Goal: Task Accomplishment & Management: Manage account settings

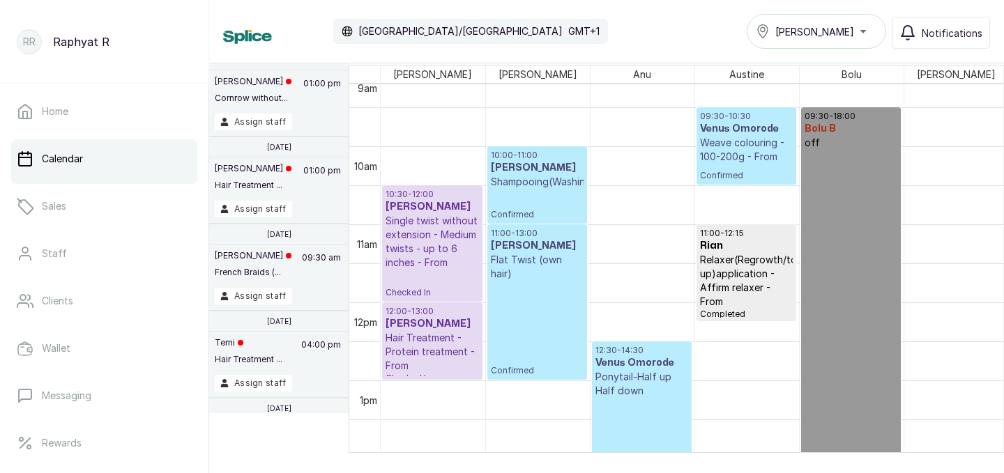
click at [860, 31] on div "[PERSON_NAME]" at bounding box center [815, 31] width 121 height 17
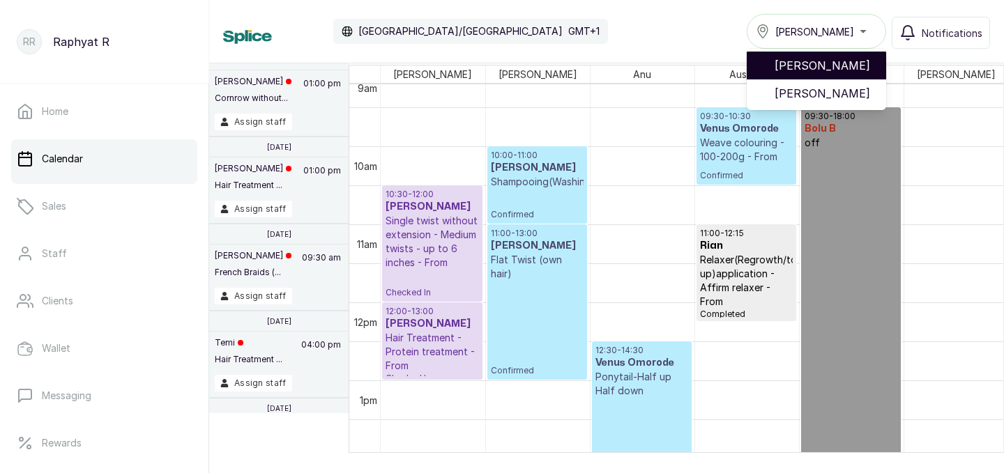
click at [837, 53] on li "[PERSON_NAME]" at bounding box center [815, 66] width 139 height 28
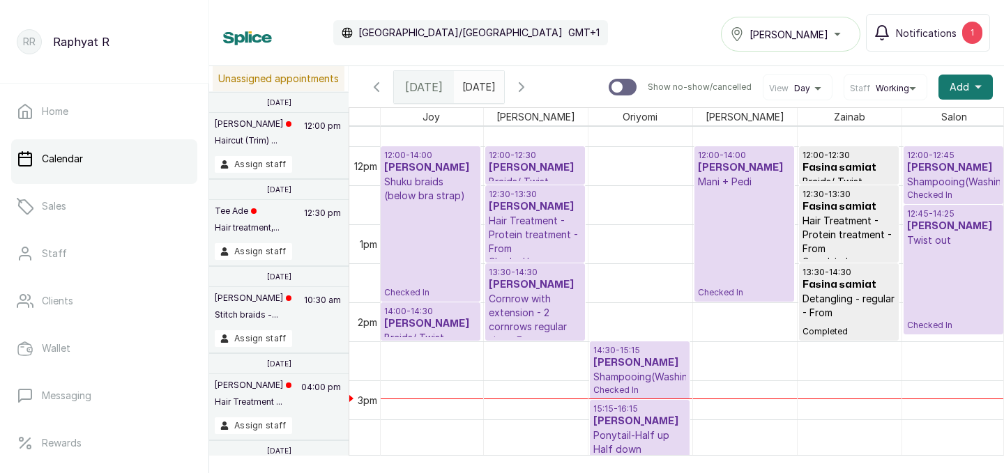
scroll to position [903, 0]
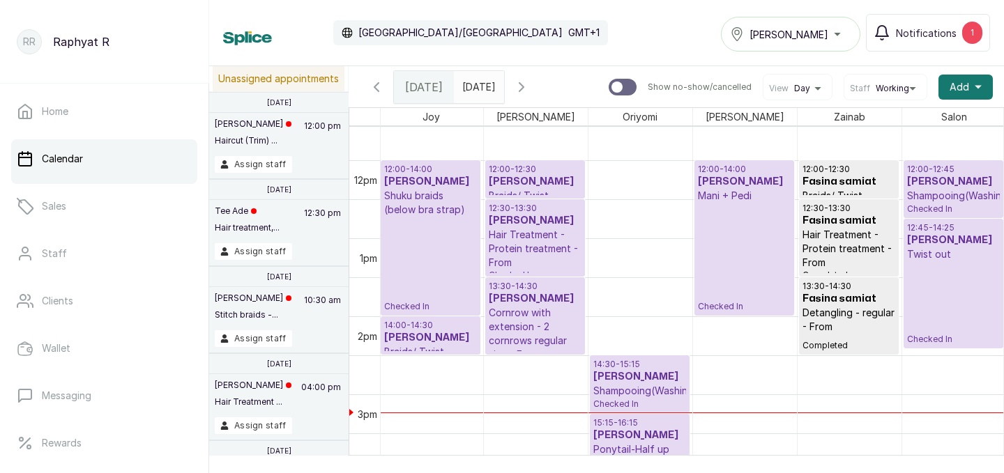
click at [547, 231] on p "Hair Treatment - Protein treatment - From" at bounding box center [535, 249] width 93 height 42
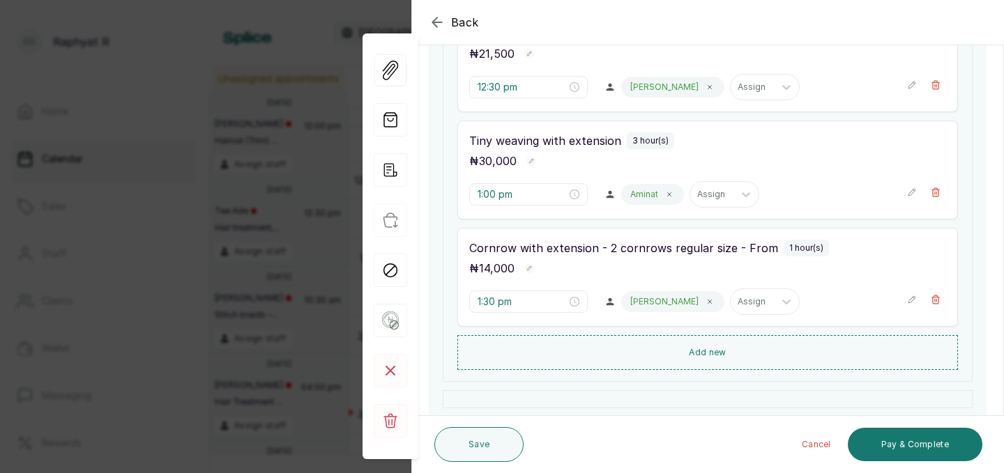
scroll to position [493, 0]
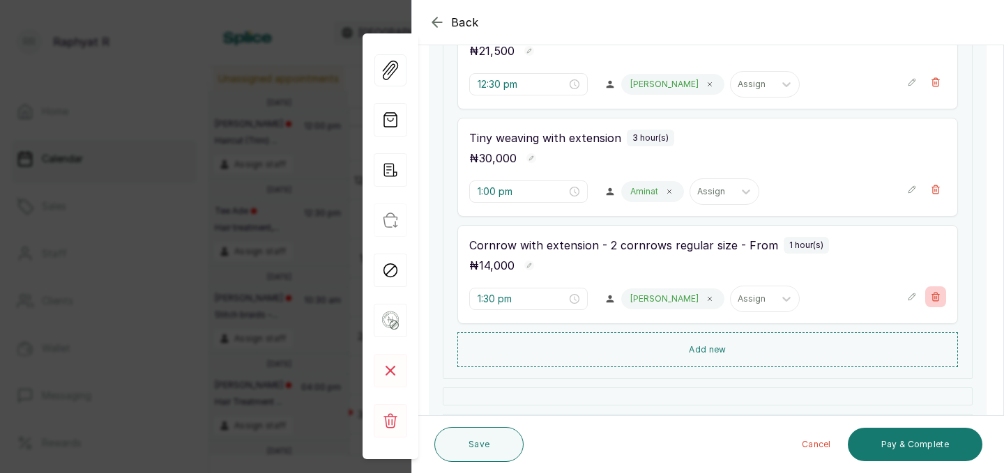
click at [937, 298] on icon "button" at bounding box center [935, 297] width 10 height 10
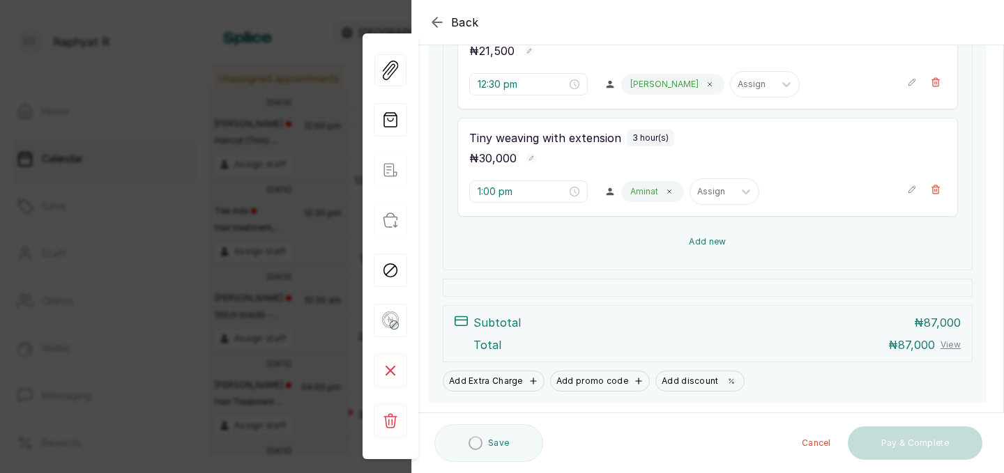
click at [779, 247] on button "Add new" at bounding box center [707, 241] width 500 height 33
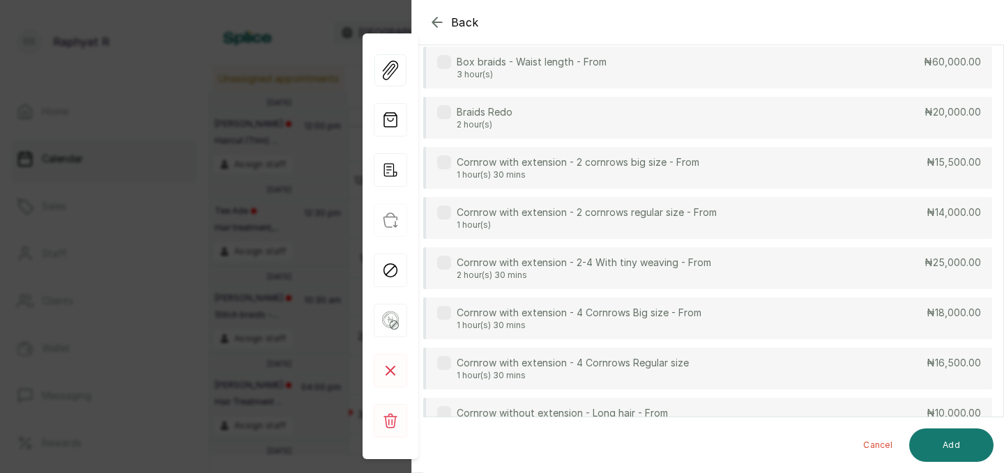
scroll to position [0, 0]
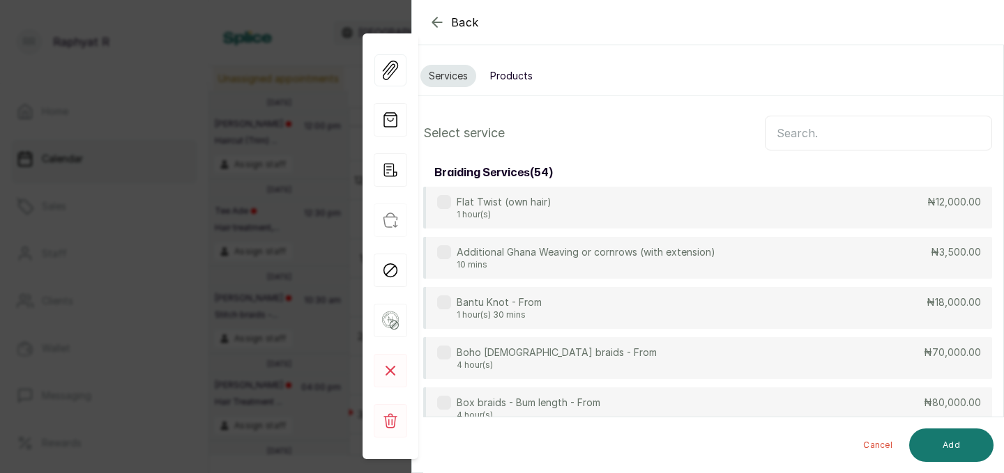
click at [799, 134] on input "text" at bounding box center [877, 133] width 227 height 35
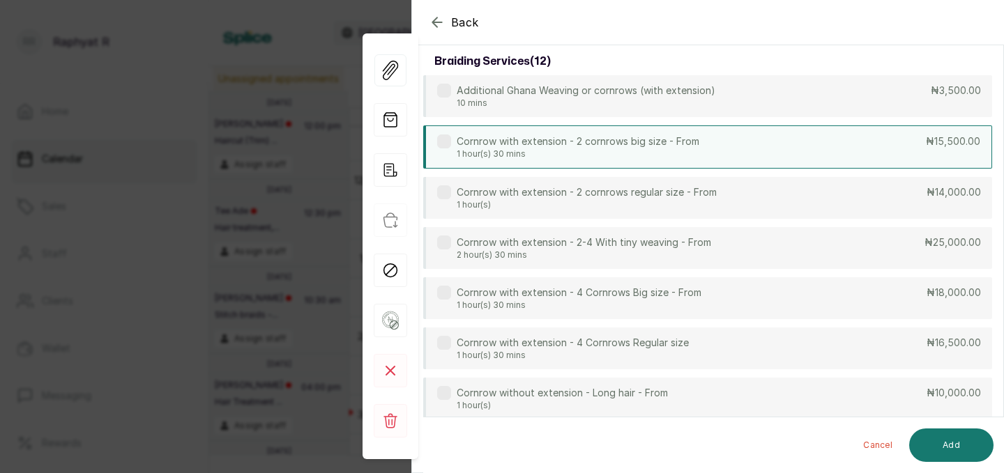
scroll to position [128, 0]
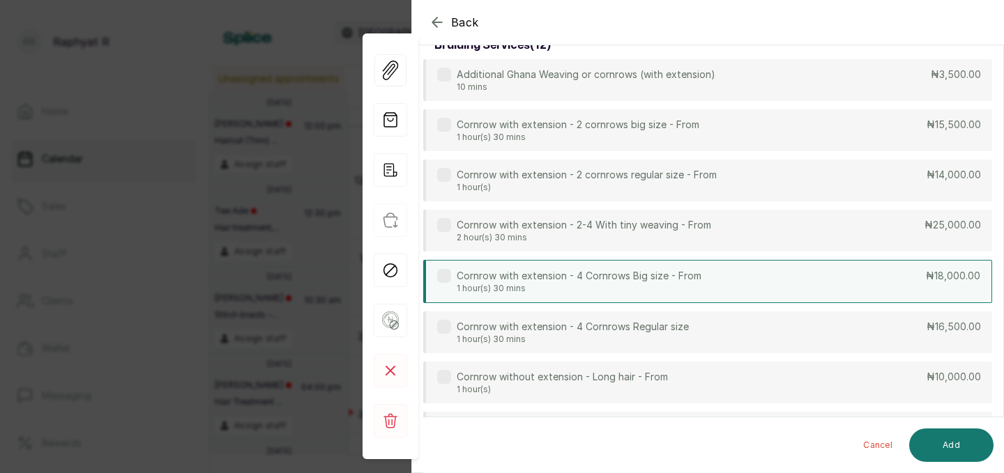
type input "corn"
click at [683, 272] on p "Cornrow with extension - 4 Cornrows Big size - From" at bounding box center [578, 276] width 245 height 14
click at [944, 439] on button "Add" at bounding box center [951, 445] width 84 height 33
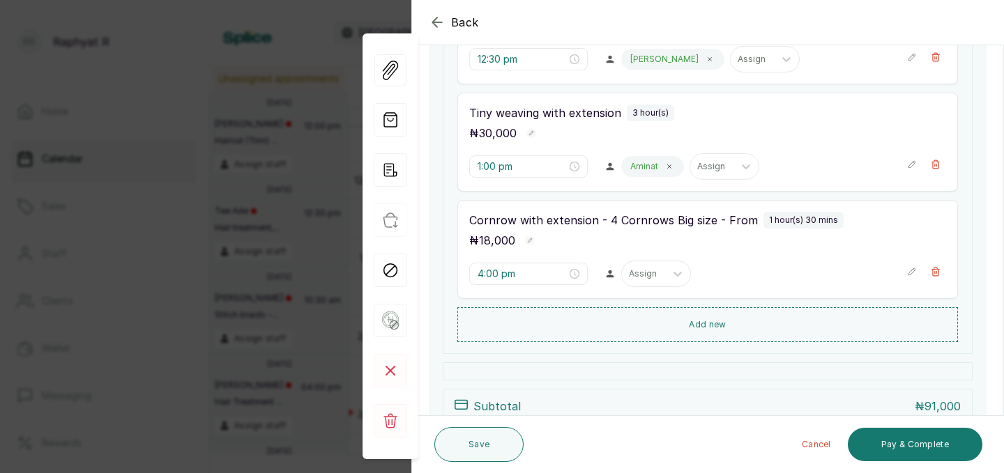
scroll to position [533, 0]
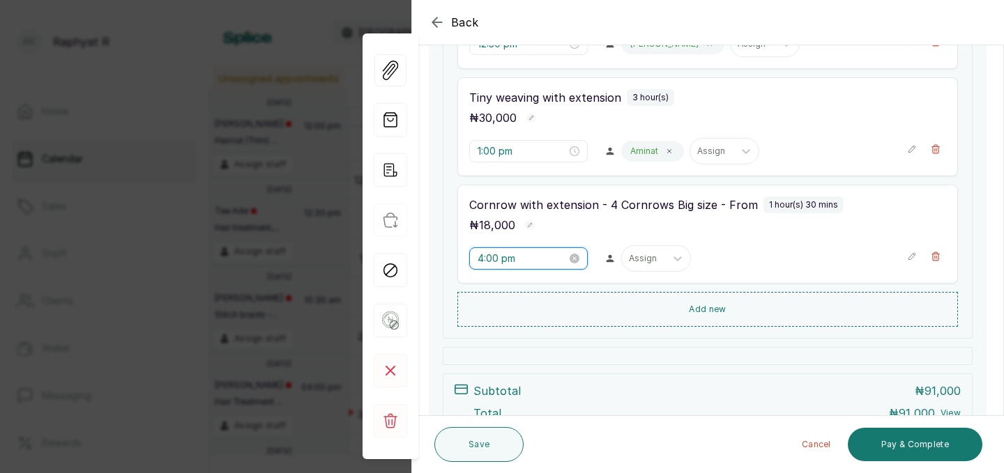
click at [501, 255] on input "4:00 pm" at bounding box center [521, 258] width 89 height 15
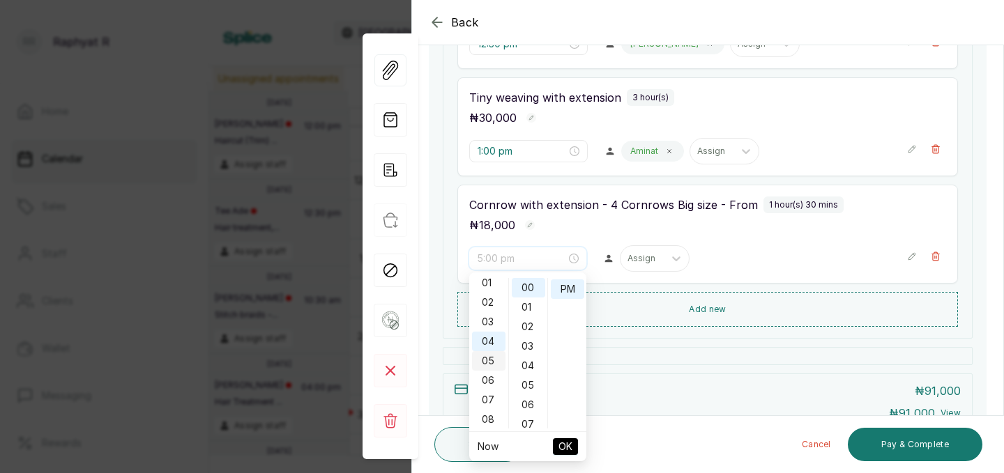
scroll to position [0, 0]
click at [486, 312] on div "01" at bounding box center [488, 308] width 33 height 20
click at [534, 390] on div "31" at bounding box center [528, 397] width 33 height 20
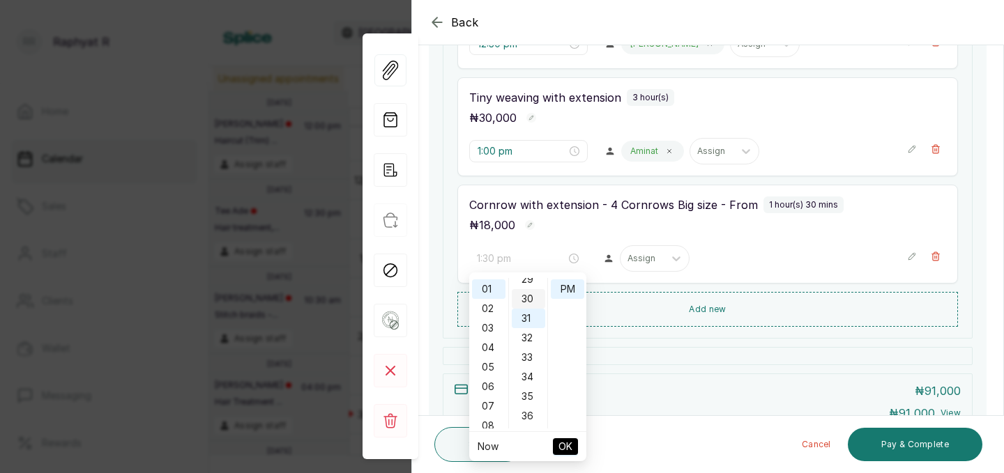
click at [528, 297] on div "30" at bounding box center [528, 299] width 33 height 20
type input "1:30 pm"
click at [560, 440] on span "OK" at bounding box center [565, 446] width 14 height 26
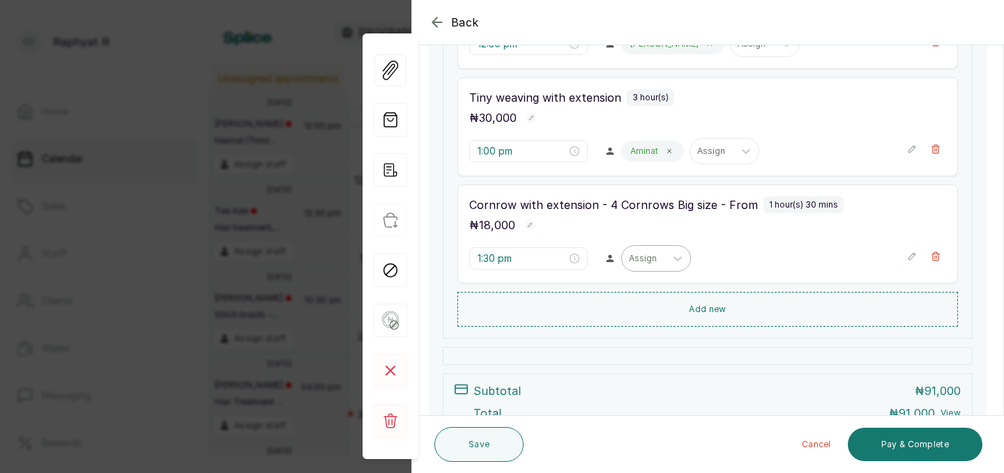
click at [629, 259] on div at bounding box center [643, 258] width 29 height 13
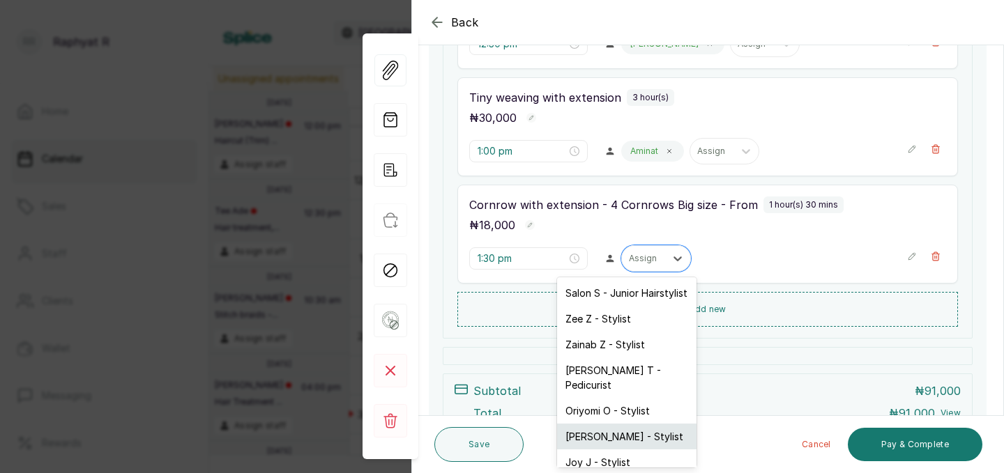
click at [591, 424] on div "Maria M - Stylist" at bounding box center [626, 437] width 139 height 26
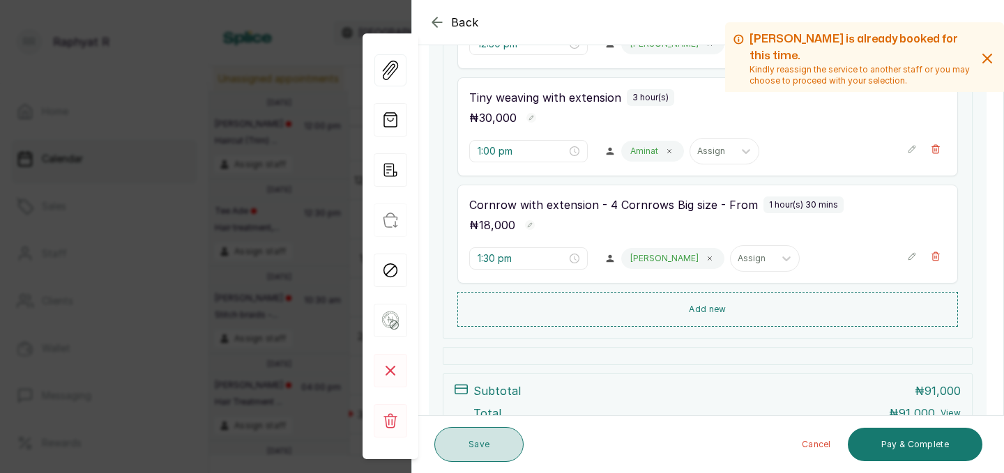
click at [500, 448] on button "Save" at bounding box center [478, 444] width 89 height 35
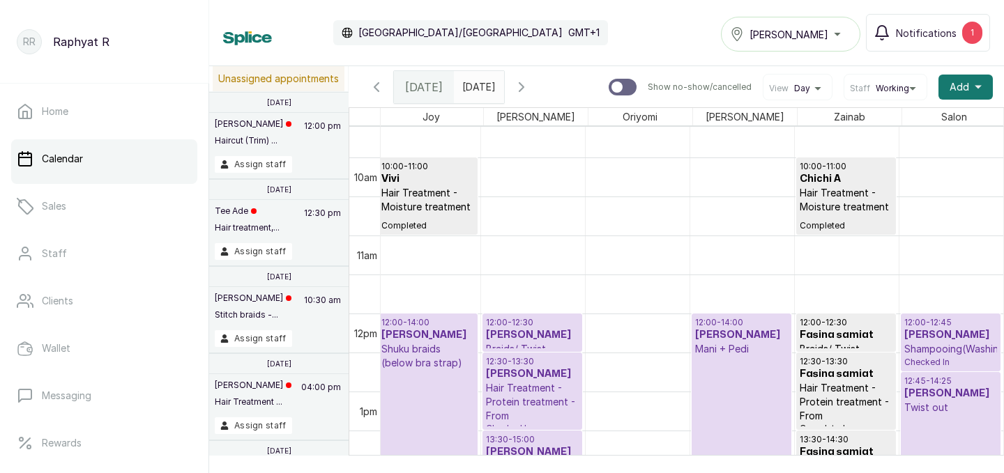
scroll to position [0, 214]
click at [941, 351] on p "Shampooing(Washing)" at bounding box center [950, 349] width 93 height 14
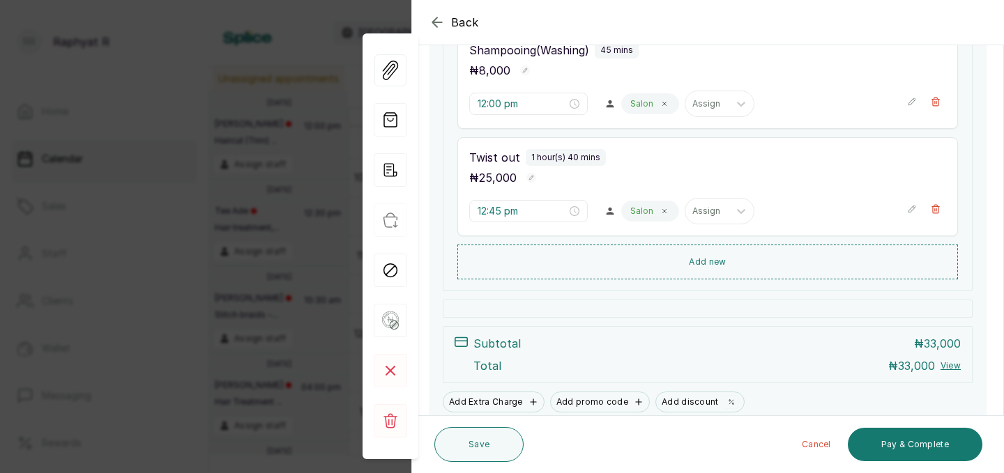
scroll to position [238, 0]
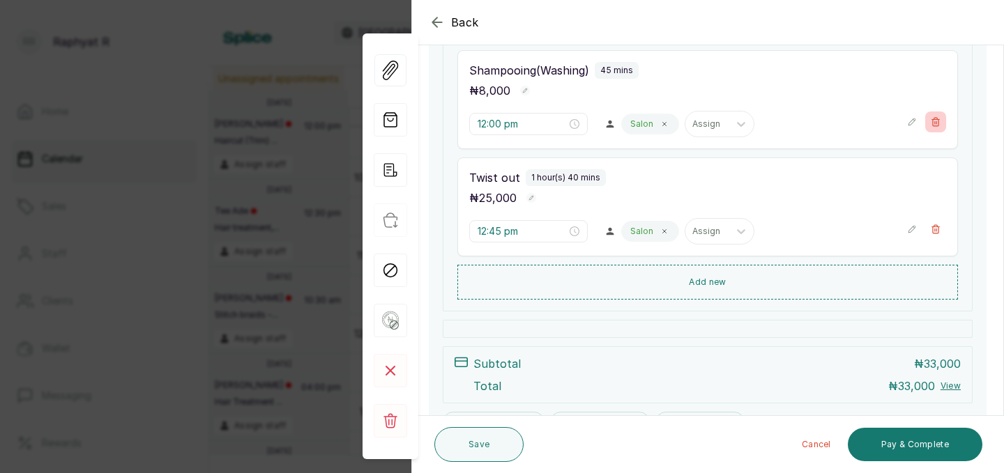
click at [939, 119] on icon "button" at bounding box center [936, 122] width 8 height 8
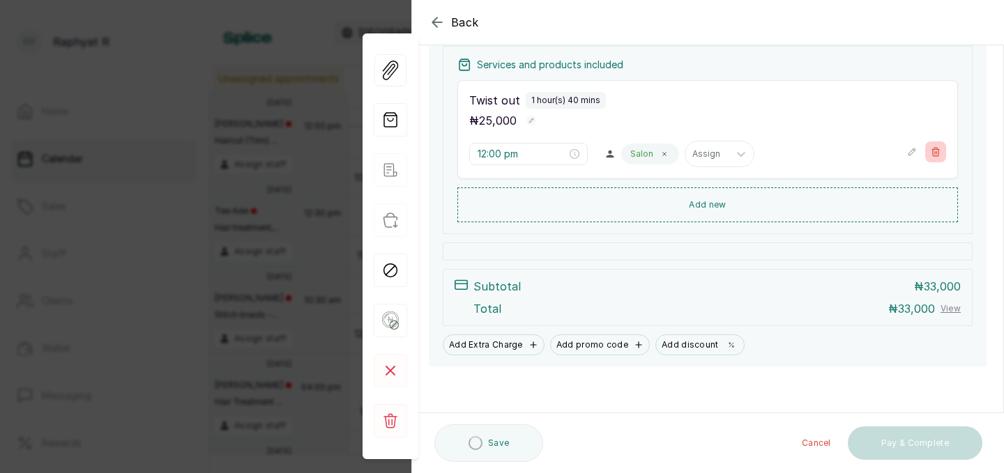
type input "12:45 pm"
click at [939, 119] on div "₦ 25,000" at bounding box center [707, 121] width 477 height 18
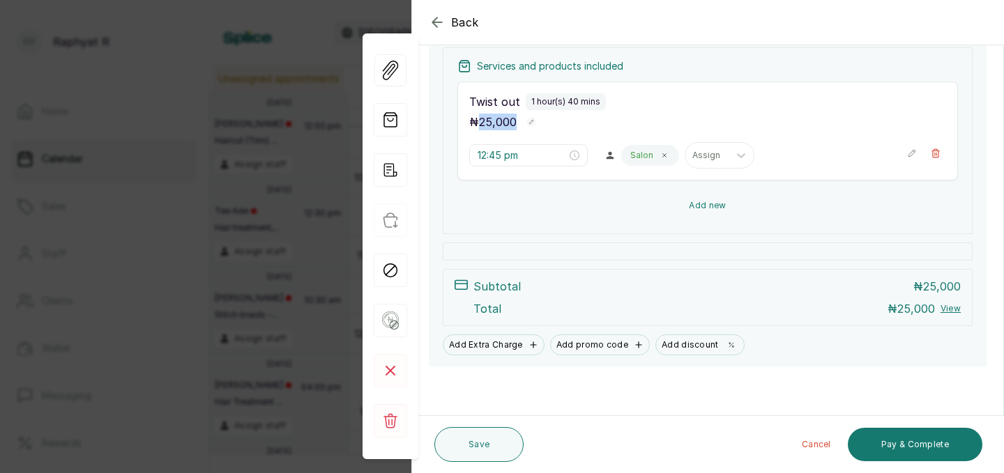
click at [894, 206] on button "Add new" at bounding box center [707, 205] width 500 height 33
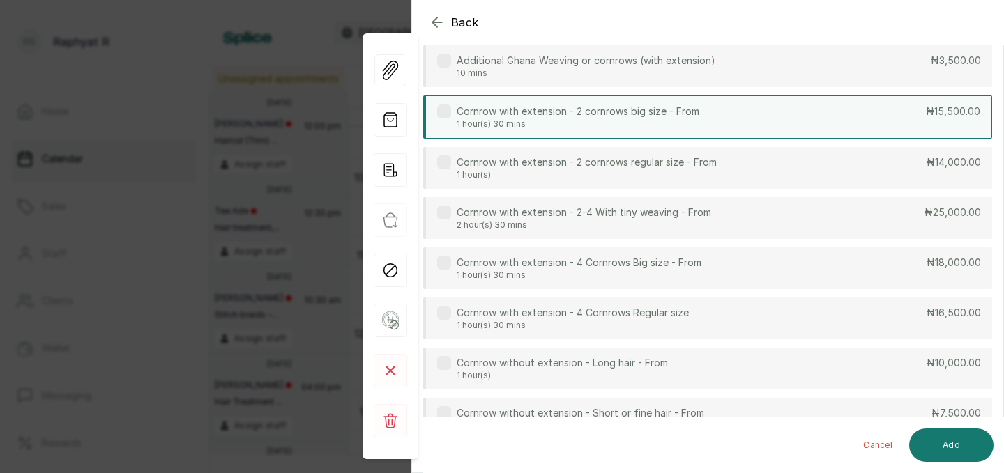
scroll to position [0, 0]
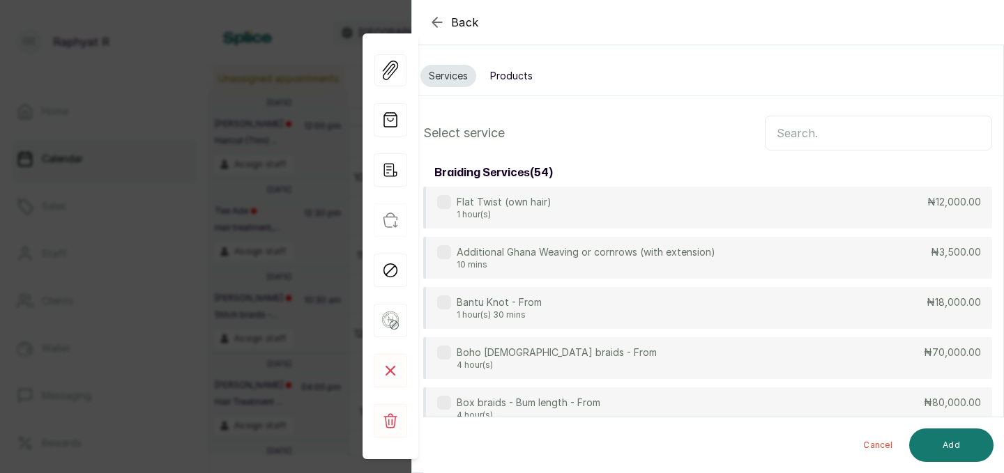
click at [839, 131] on input "text" at bounding box center [877, 133] width 227 height 35
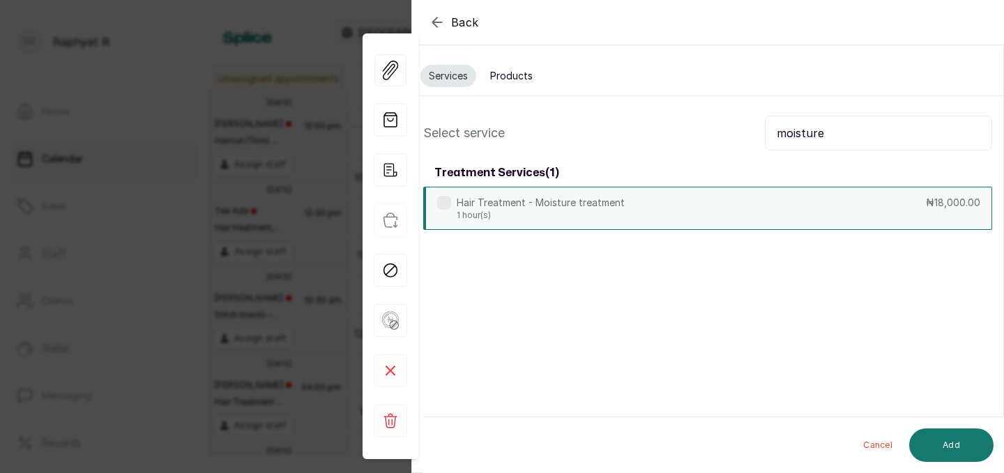
type input "moisture"
click at [722, 200] on div "Hair Treatment - Moisture treatment 1 hour(s) ₦18,000.00" at bounding box center [707, 208] width 569 height 43
click at [967, 450] on button "Add" at bounding box center [951, 445] width 84 height 33
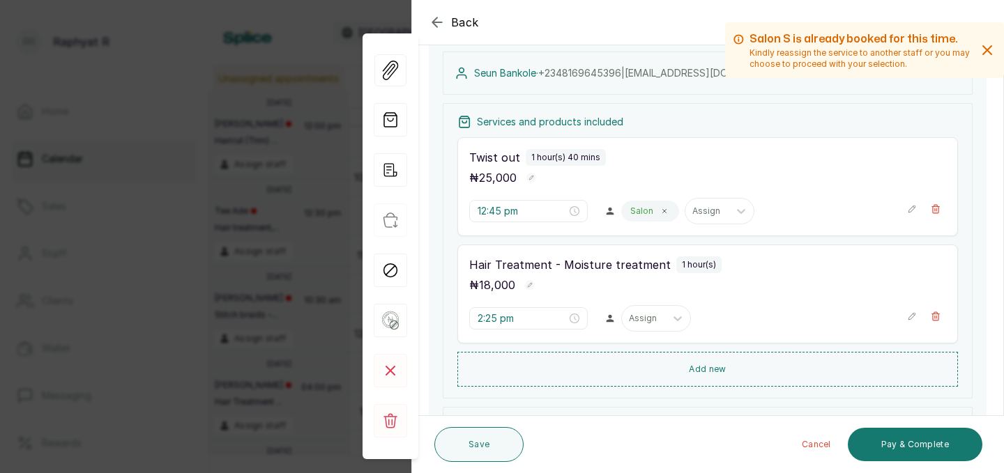
scroll to position [160, 0]
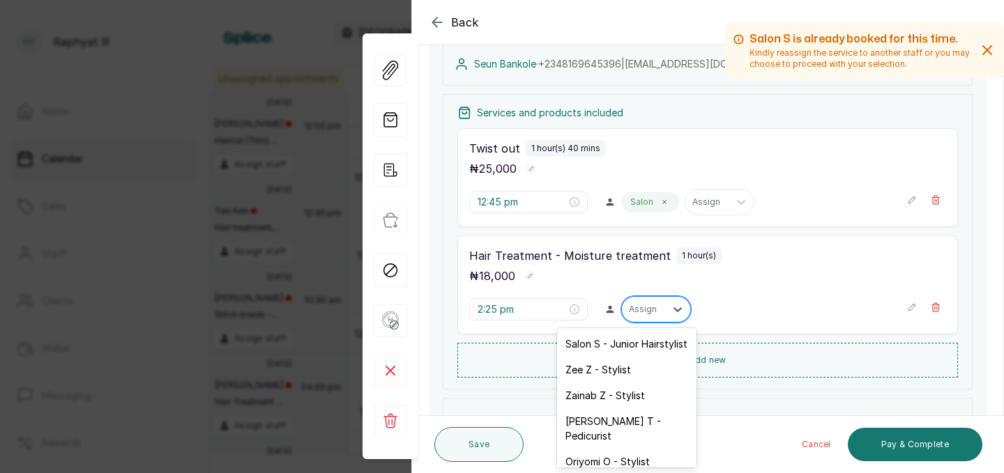
click at [621, 320] on div "Assign" at bounding box center [656, 309] width 70 height 26
click at [615, 341] on div "Salon S - Junior Hairstylist" at bounding box center [626, 344] width 139 height 26
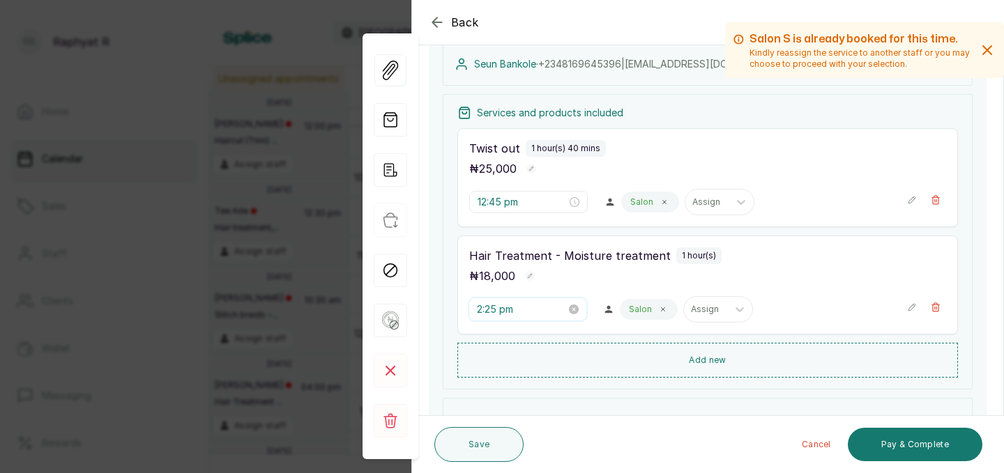
click at [498, 308] on input "2:25 pm" at bounding box center [521, 309] width 89 height 15
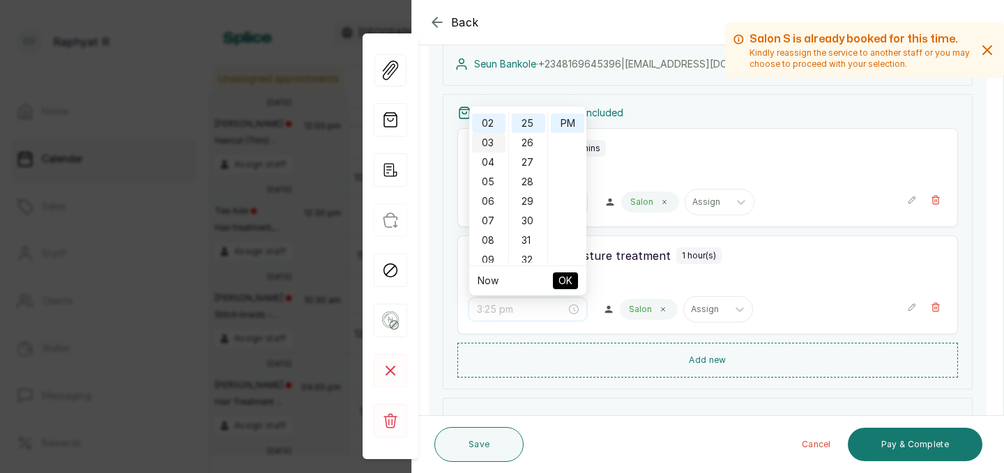
scroll to position [0, 0]
click at [484, 124] on div "12" at bounding box center [488, 122] width 33 height 20
click at [530, 122] on div "00" at bounding box center [528, 122] width 33 height 20
type input "12:00 pm"
click at [570, 282] on span "OK" at bounding box center [565, 281] width 14 height 26
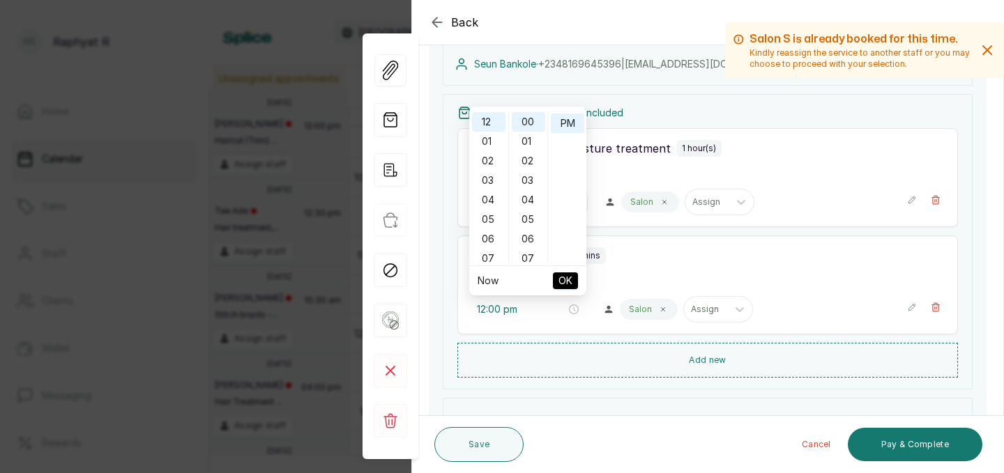
type input "12:00 pm"
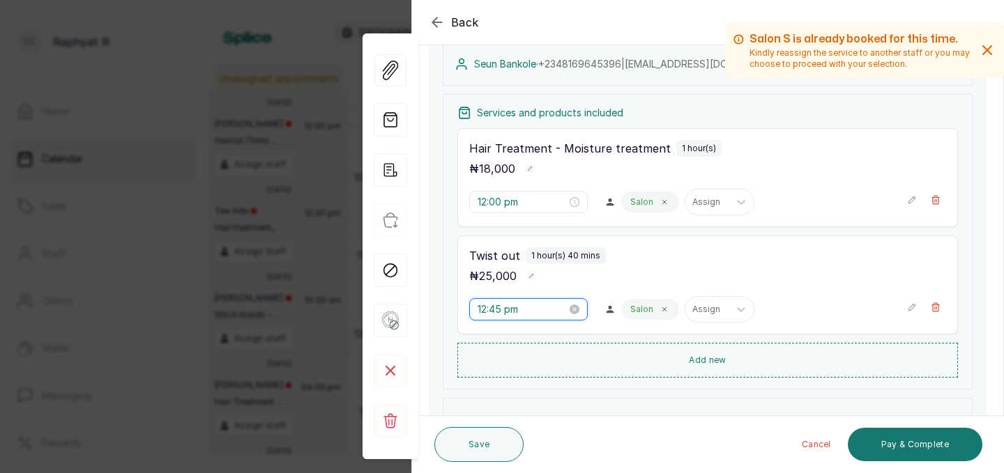
click at [502, 309] on input "12:45 pm" at bounding box center [521, 309] width 89 height 15
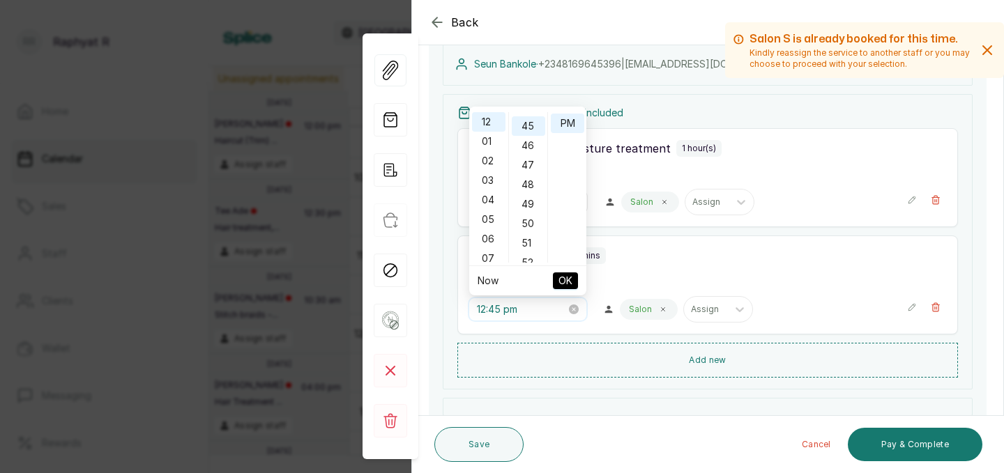
scroll to position [877, 0]
click at [487, 141] on div "01" at bounding box center [488, 142] width 33 height 20
click at [527, 116] on div "00" at bounding box center [528, 122] width 33 height 20
type input "1:00 pm"
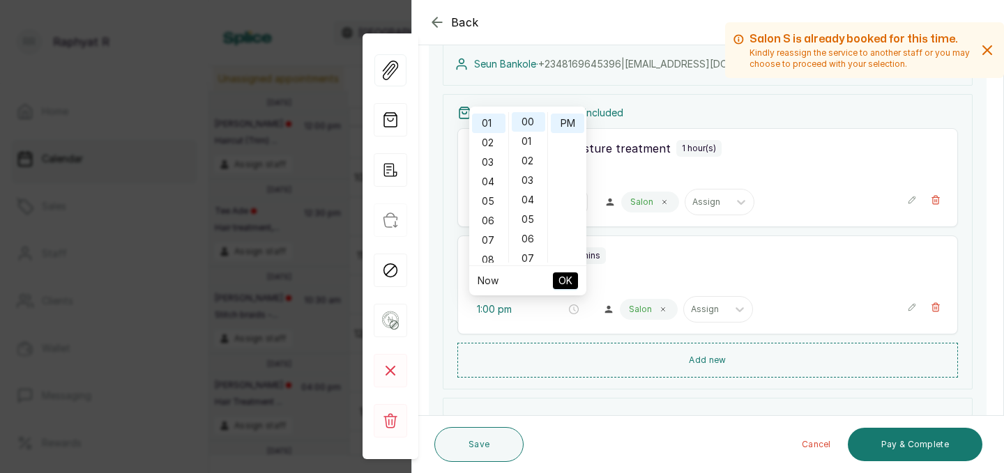
click at [571, 277] on span "OK" at bounding box center [565, 281] width 14 height 26
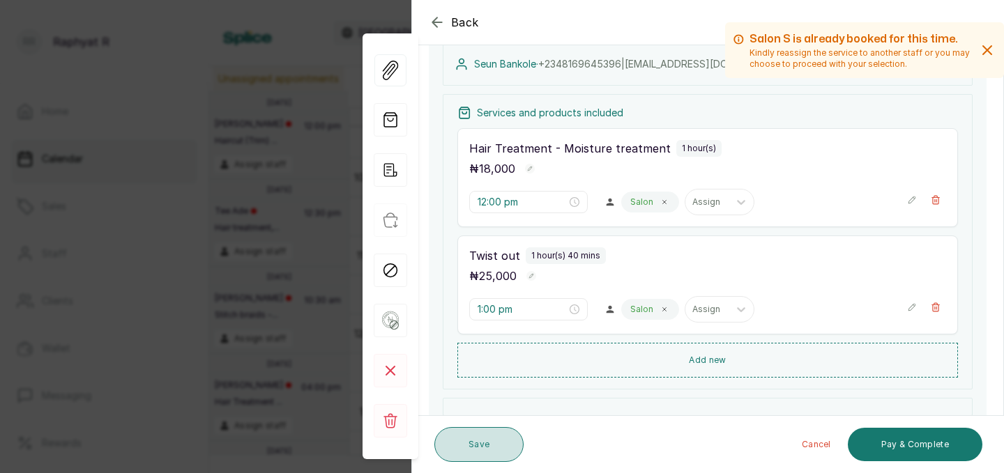
click at [478, 443] on button "Save" at bounding box center [478, 444] width 89 height 35
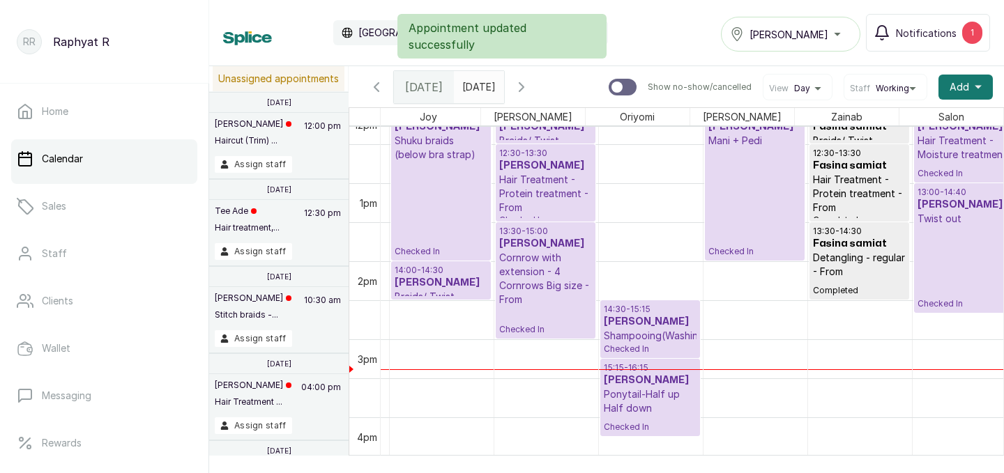
scroll to position [0, 201]
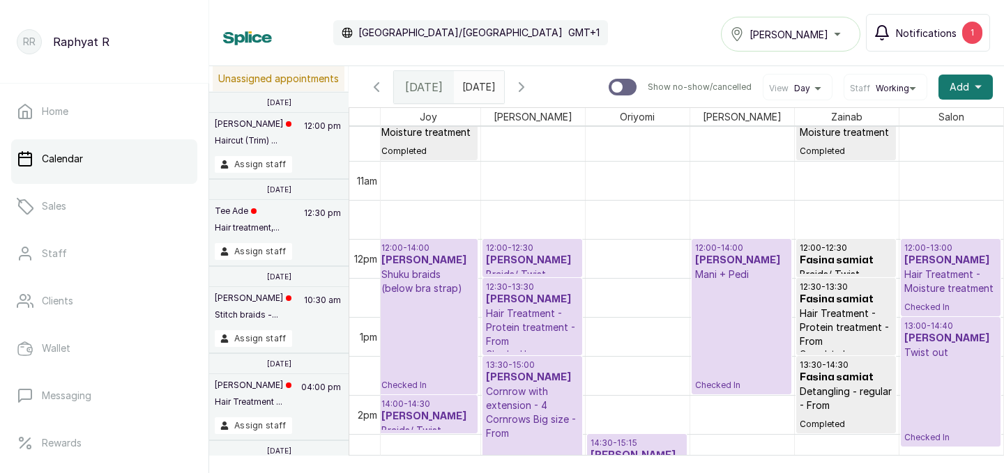
click at [966, 33] on div "1" at bounding box center [972, 33] width 20 height 22
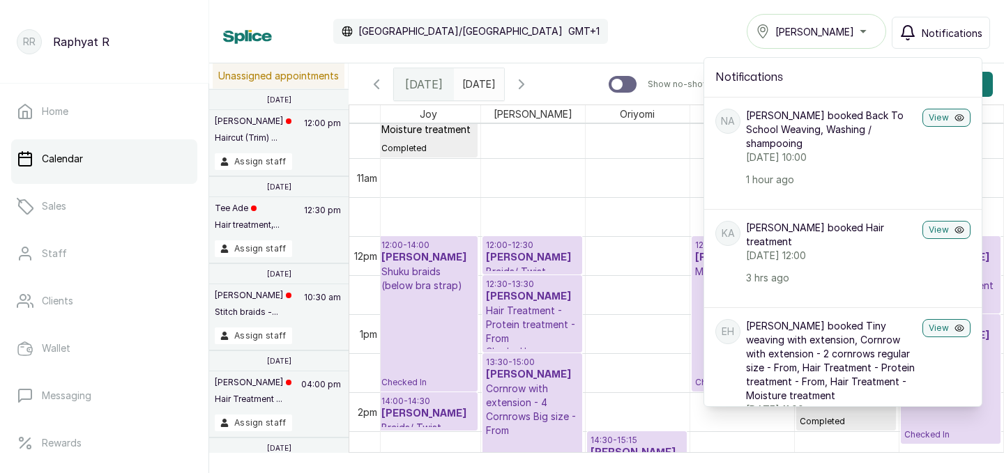
click at [696, 22] on div "Calendar Africa/Lagos GMT+1 Tasala Ikoyi Notifications Notifications NA Nneka A…" at bounding box center [606, 31] width 767 height 35
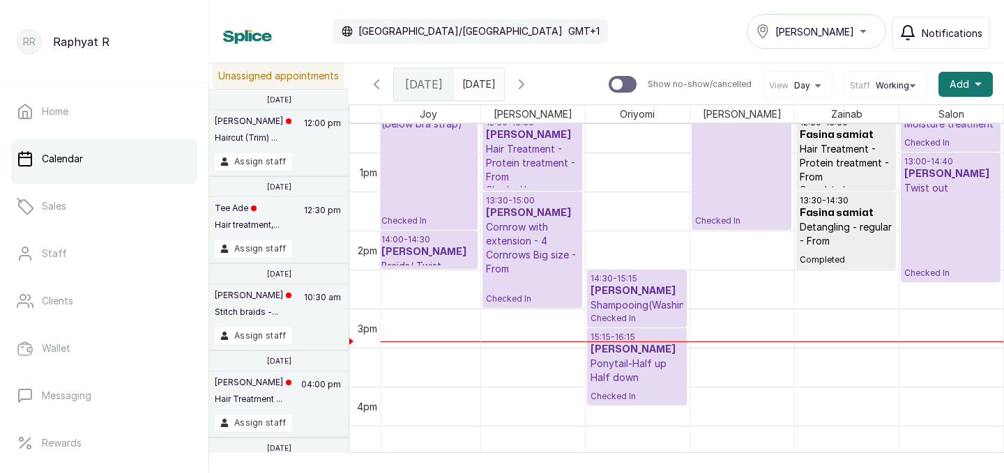
click at [938, 139] on span "Checked In" at bounding box center [950, 142] width 93 height 11
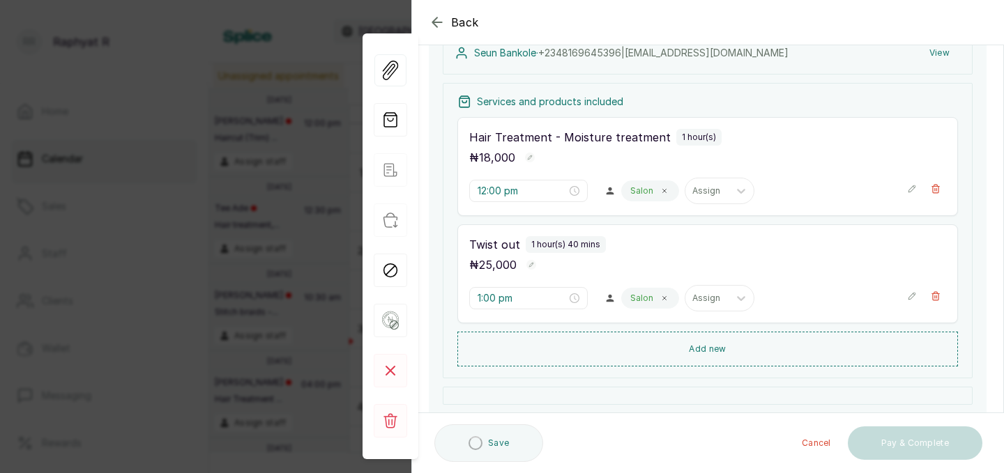
scroll to position [175, 0]
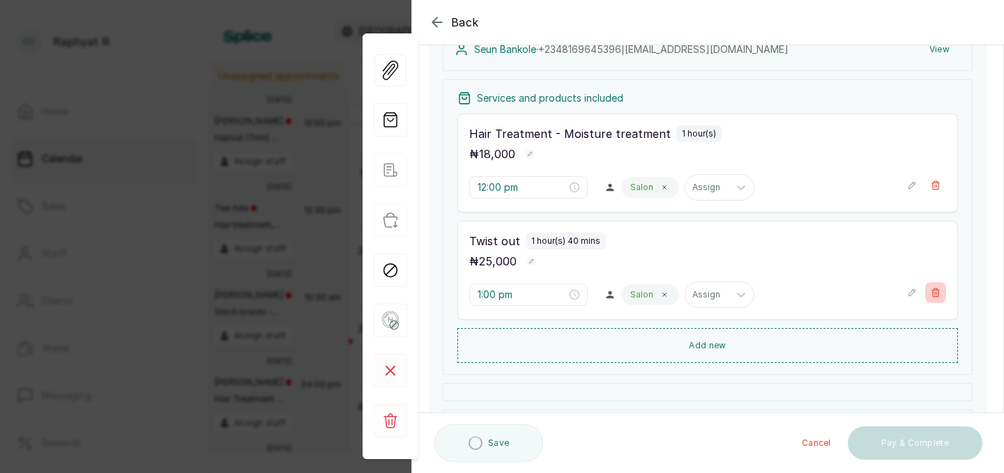
click at [939, 293] on icon "button" at bounding box center [935, 293] width 10 height 10
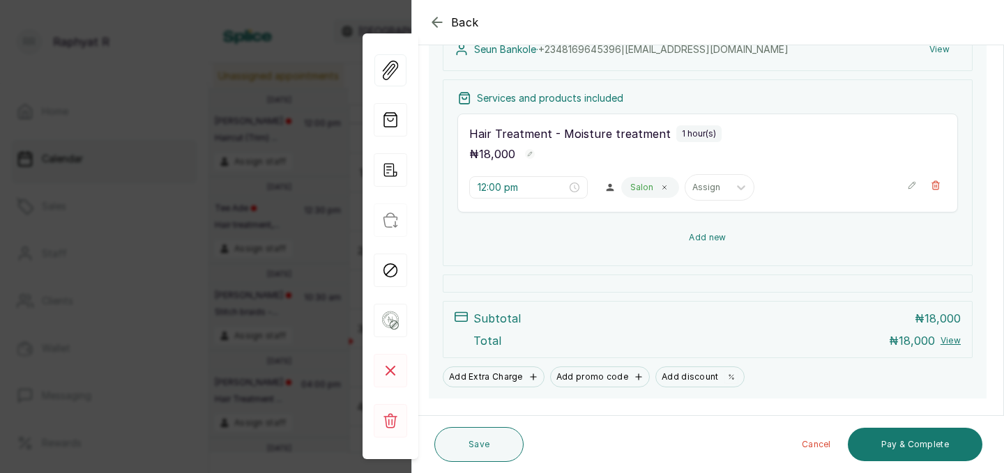
click at [796, 243] on button "Add new" at bounding box center [707, 237] width 500 height 33
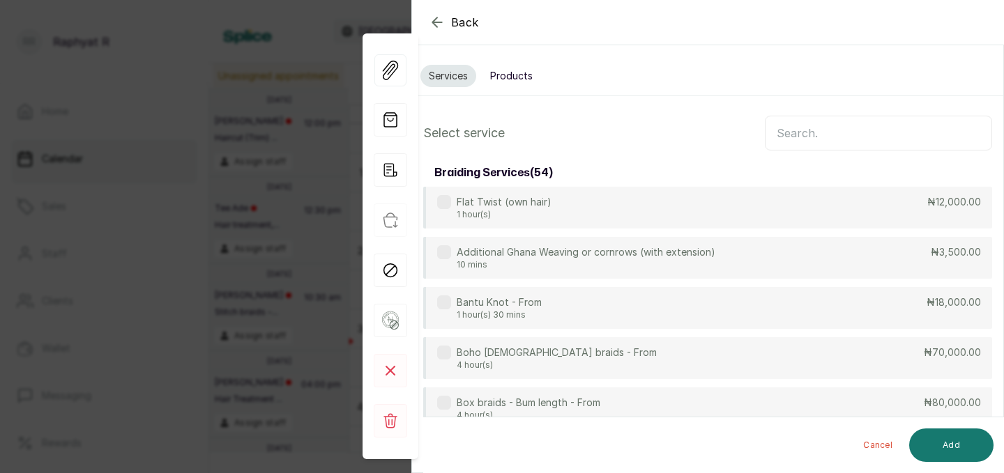
click at [788, 130] on input "text" at bounding box center [877, 133] width 227 height 35
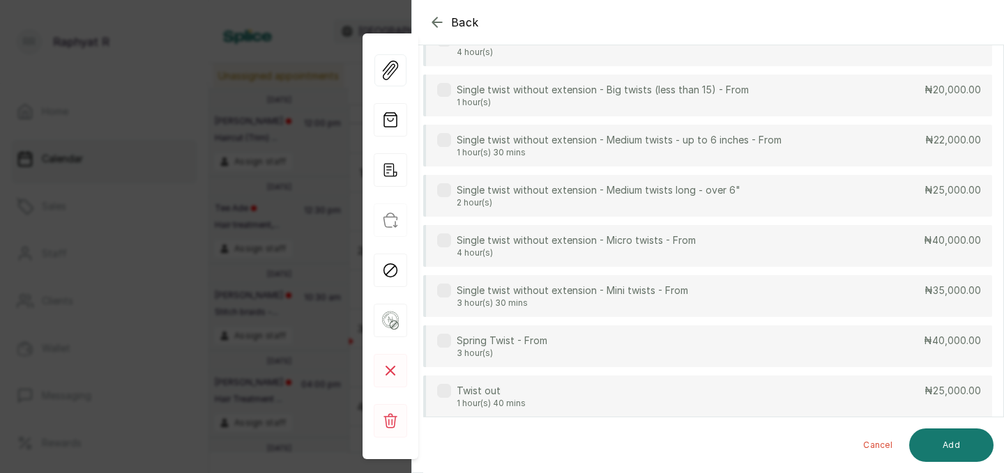
scroll to position [515, 0]
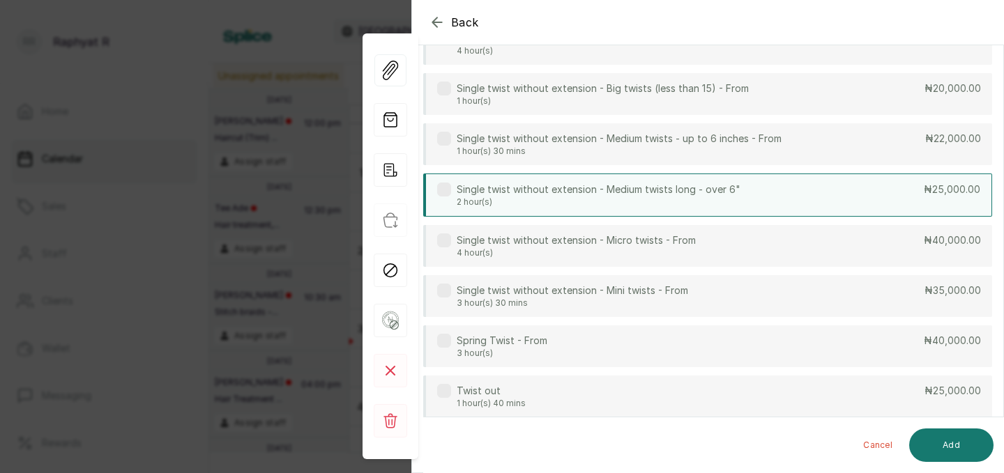
type input "twist"
click at [682, 187] on p "Single twist without extension - Medium twists long - over 6"" at bounding box center [598, 190] width 284 height 14
click at [937, 439] on button "Add" at bounding box center [951, 445] width 84 height 33
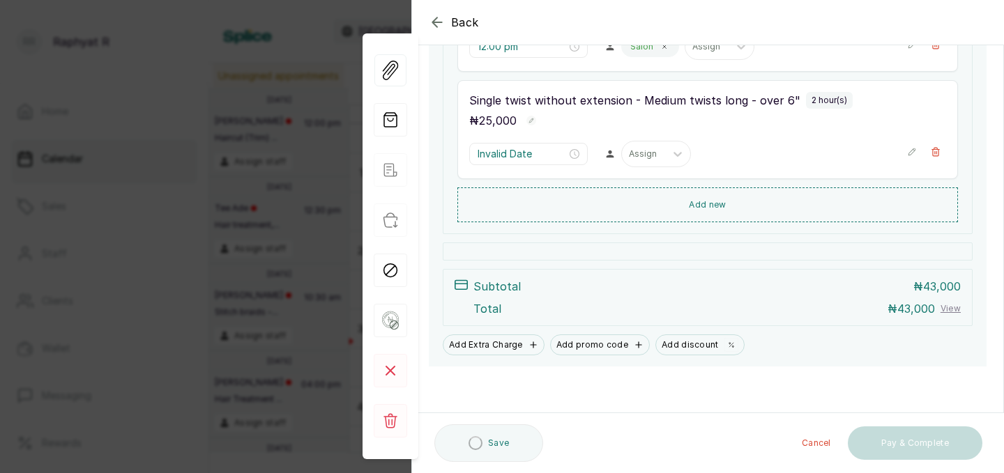
type input "1:00 pm"
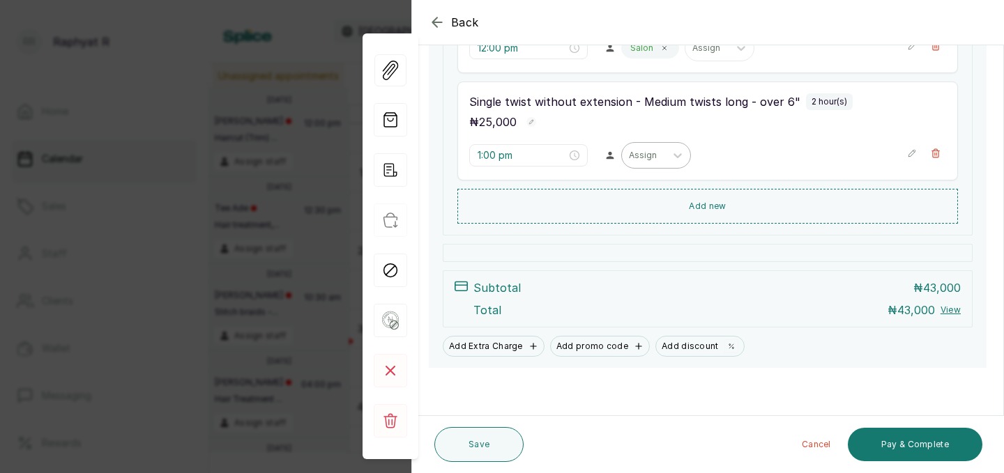
scroll to position [316, 0]
click at [629, 154] on div at bounding box center [643, 154] width 29 height 13
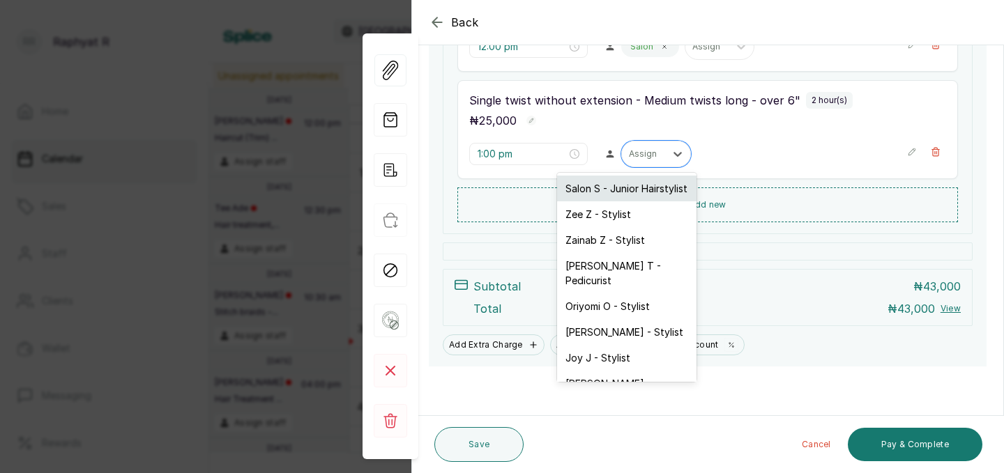
click at [619, 186] on div "Salon S - Junior Hairstylist" at bounding box center [626, 189] width 139 height 26
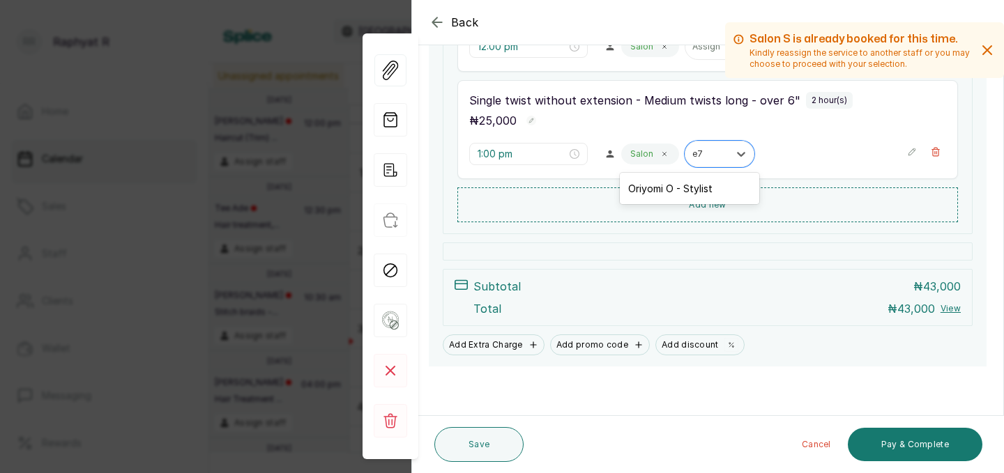
type input "e"
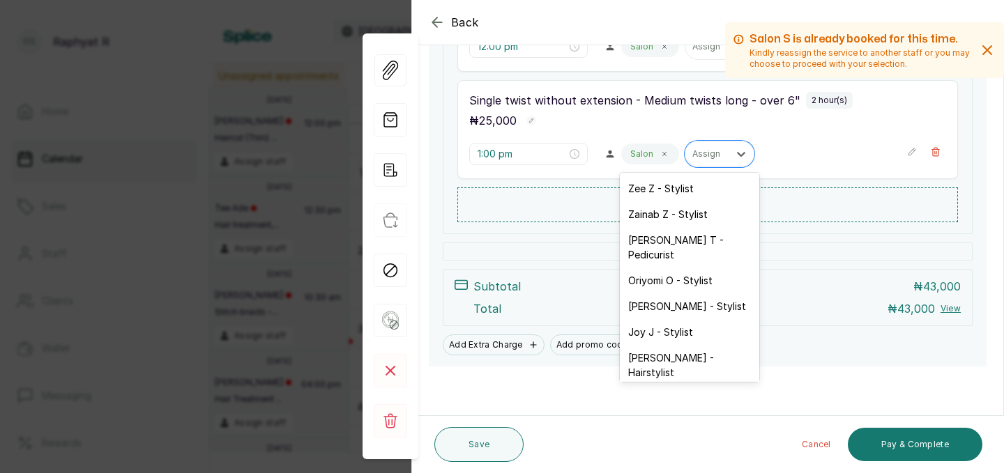
click at [918, 264] on div "9 Sep 2025, 12:00 PM Edit Seun Bankole · +234 8169645396 | banksoluwaseun@gmail…" at bounding box center [708, 95] width 558 height 542
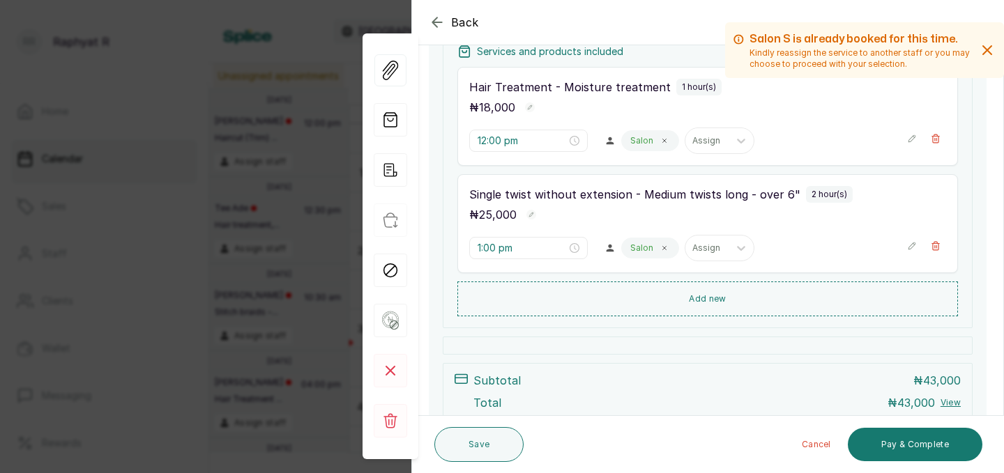
scroll to position [231, 0]
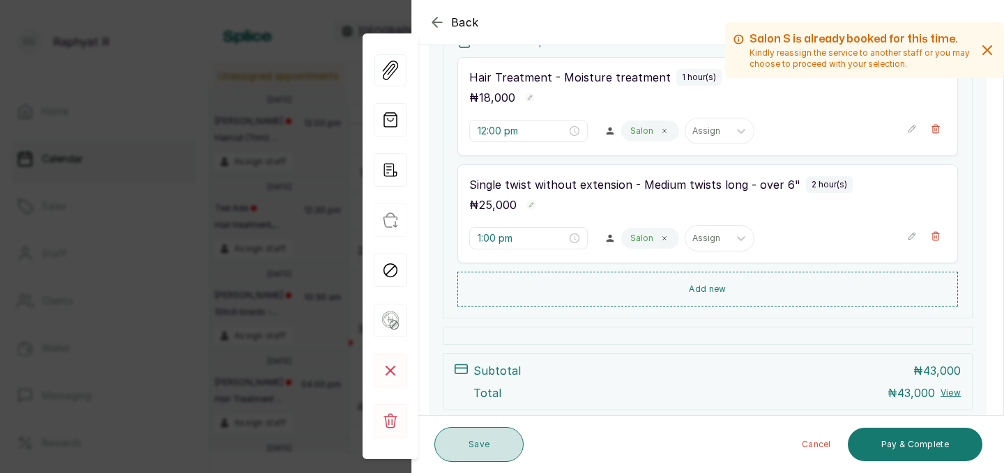
click at [479, 440] on button "Save" at bounding box center [478, 444] width 89 height 35
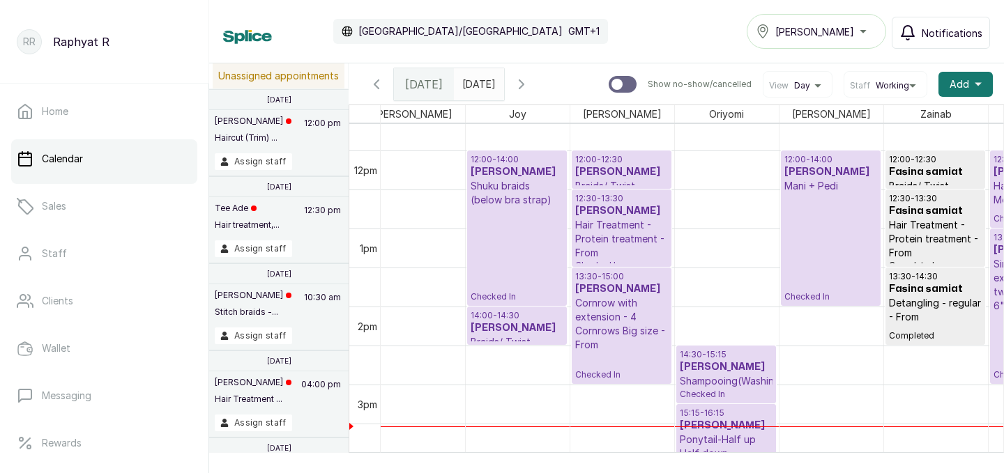
scroll to position [0, 214]
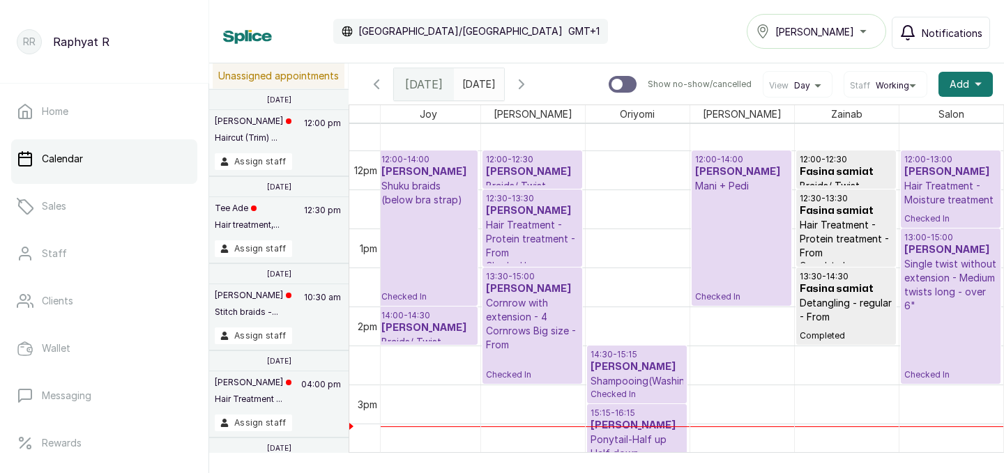
click at [971, 258] on p "Single twist without extension - Medium twists long - over 6"" at bounding box center [950, 285] width 93 height 56
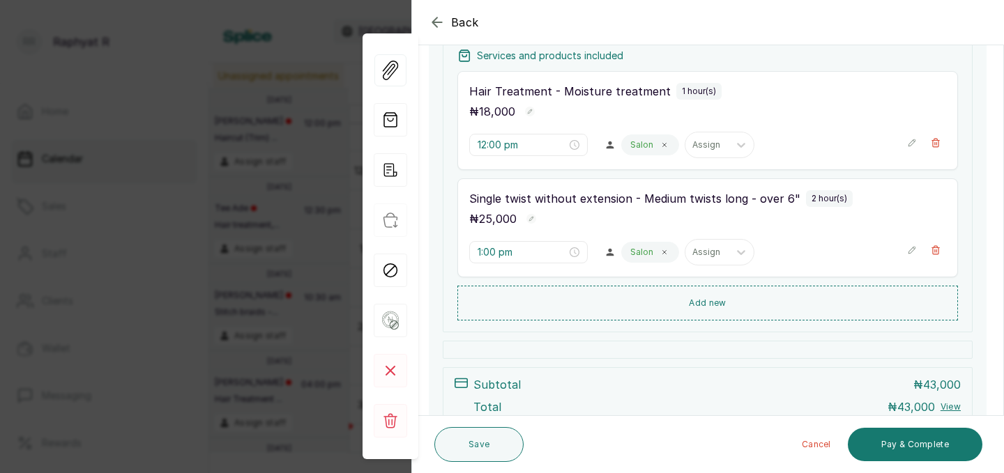
scroll to position [286, 0]
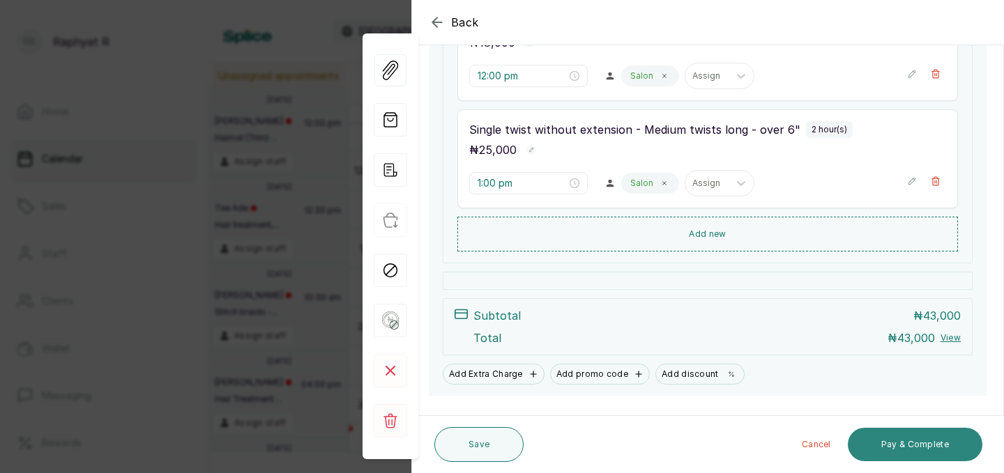
click at [878, 432] on button "Pay & Complete" at bounding box center [914, 444] width 134 height 33
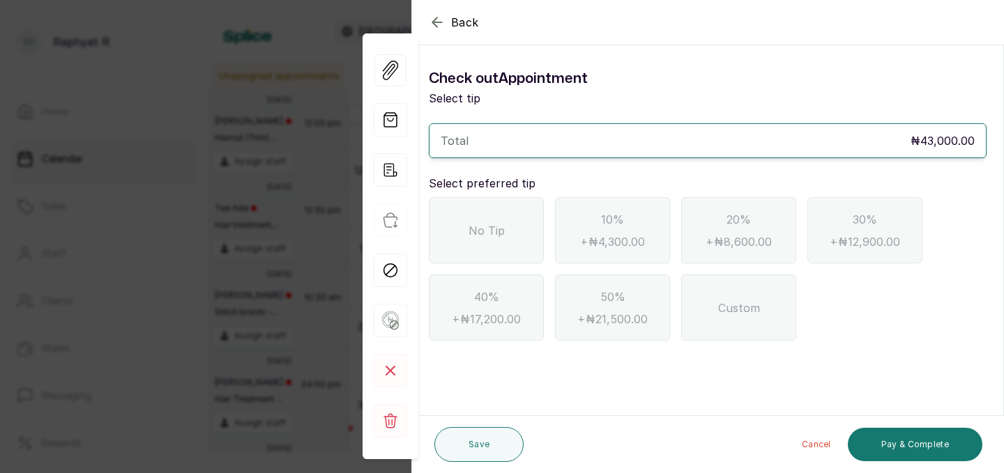
scroll to position [0, 0]
click at [502, 233] on span "No Tip" at bounding box center [486, 230] width 36 height 17
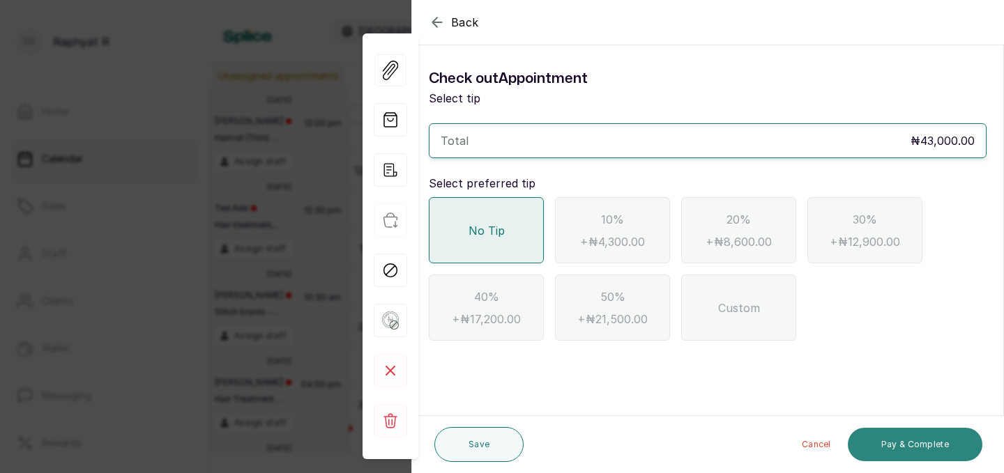
click at [884, 450] on button "Pay & Complete" at bounding box center [914, 444] width 134 height 33
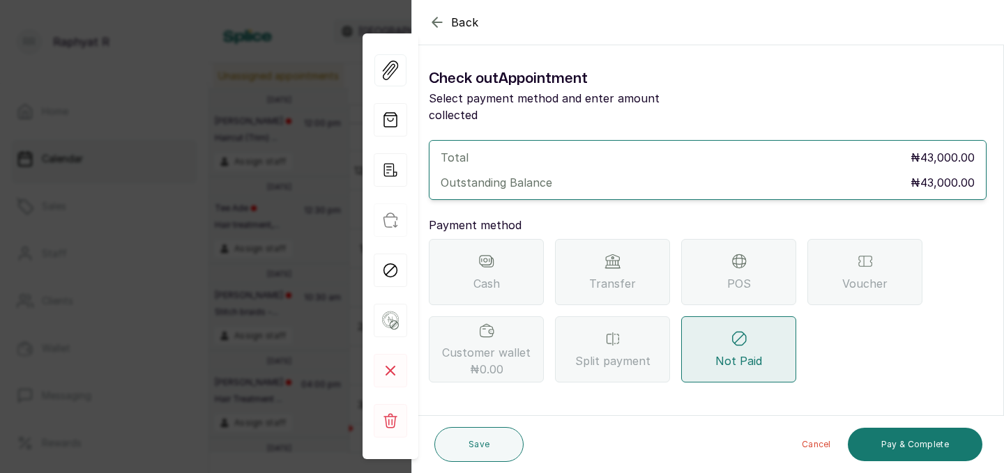
click at [638, 264] on div "Transfer" at bounding box center [612, 272] width 115 height 66
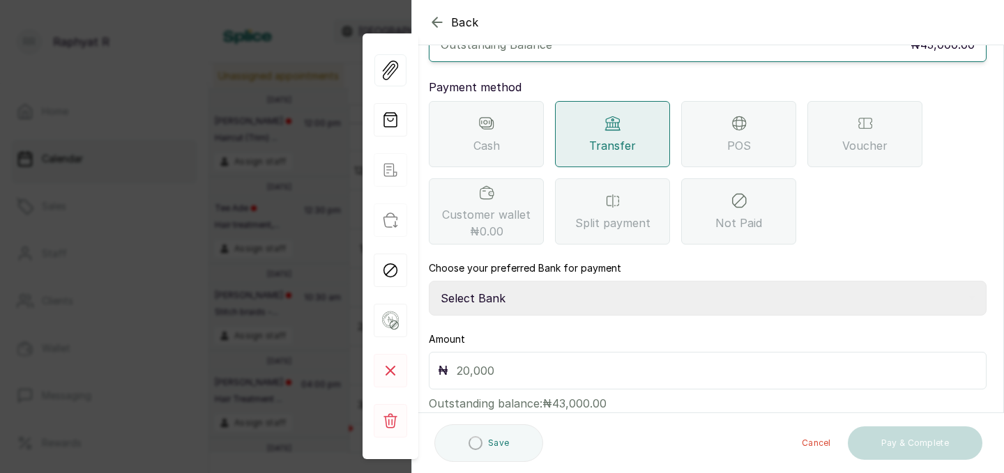
scroll to position [155, 0]
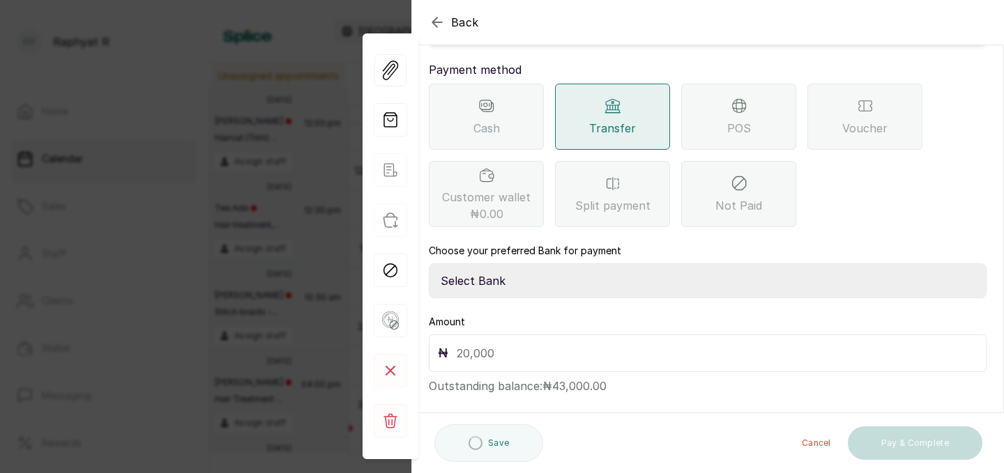
click at [530, 266] on select "Select Bank TRACTION(TRACTION) Providus Bank TASALAHQ HAIR AND BEAUTY Guaranty …" at bounding box center [708, 280] width 558 height 35
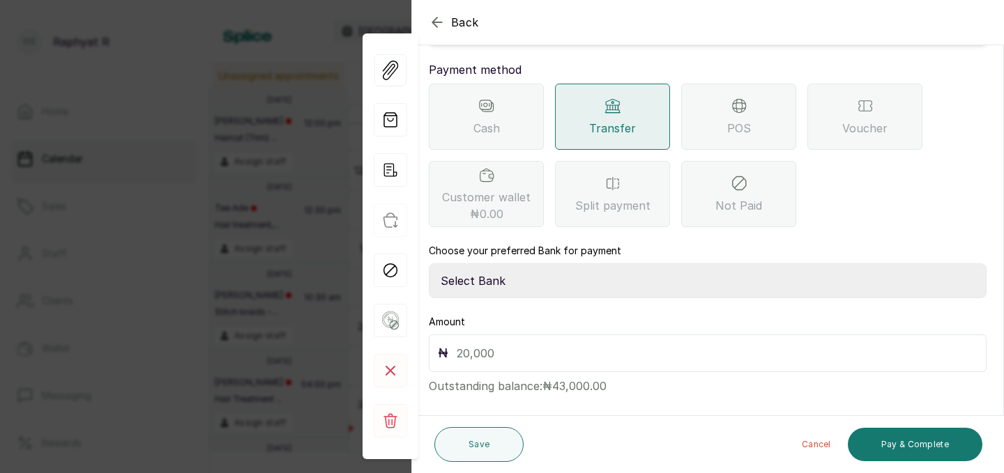
select select "d2e8ea74-1b1f-42b2-81f9-dacd6e382dd2"
click at [489, 344] on input "text" at bounding box center [716, 354] width 521 height 20
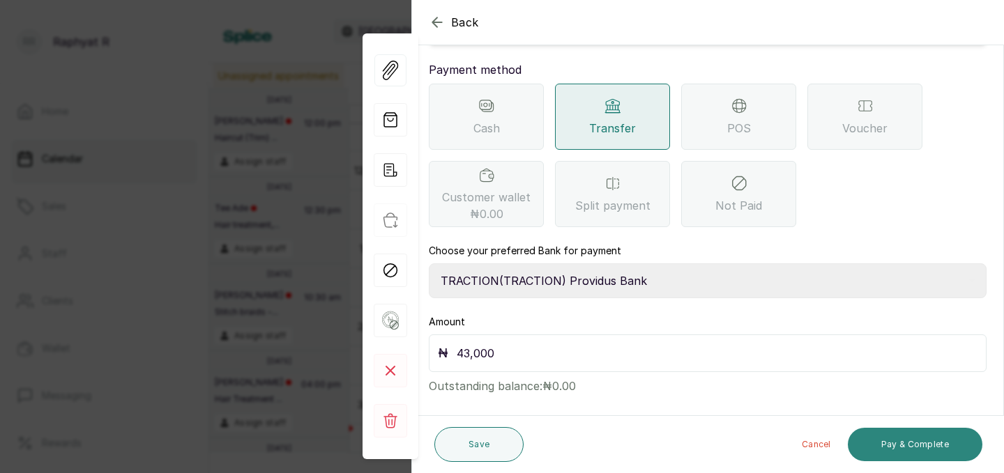
type input "43,000"
click at [909, 436] on button "Pay & Complete" at bounding box center [914, 444] width 134 height 33
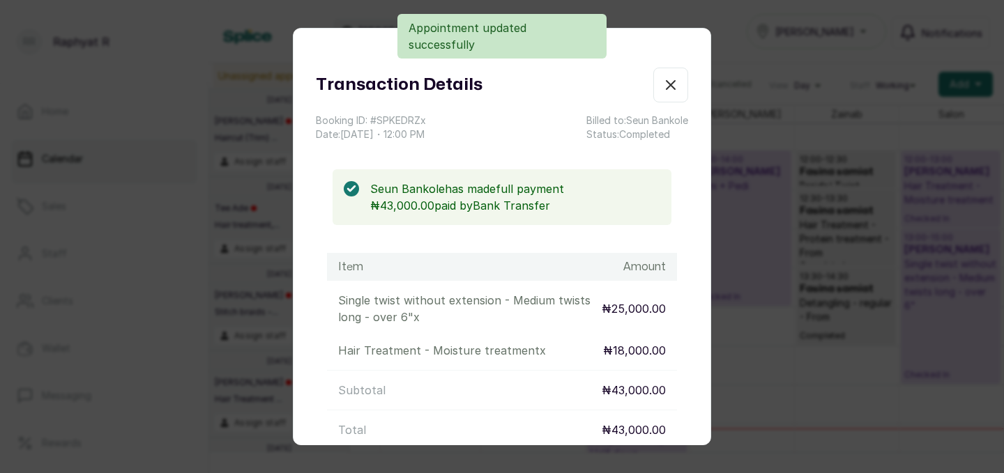
click at [662, 88] on icon "button" at bounding box center [670, 85] width 17 height 17
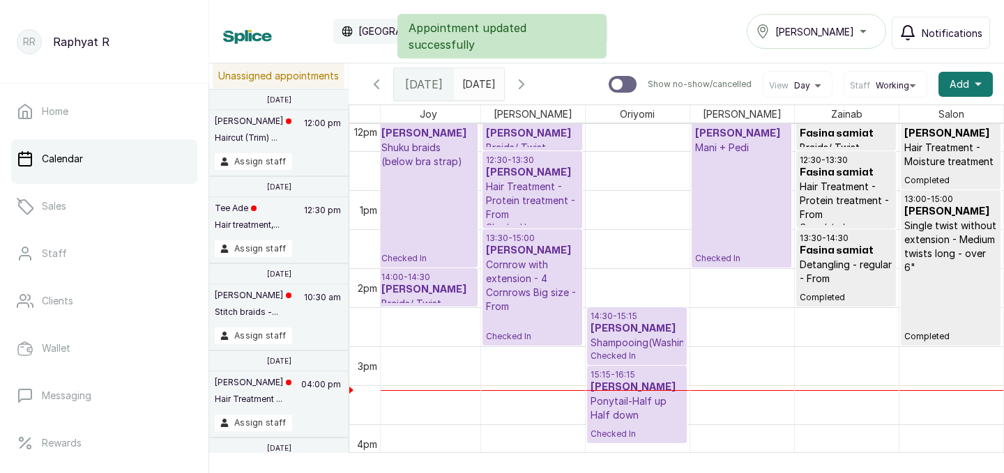
scroll to position [952, 0]
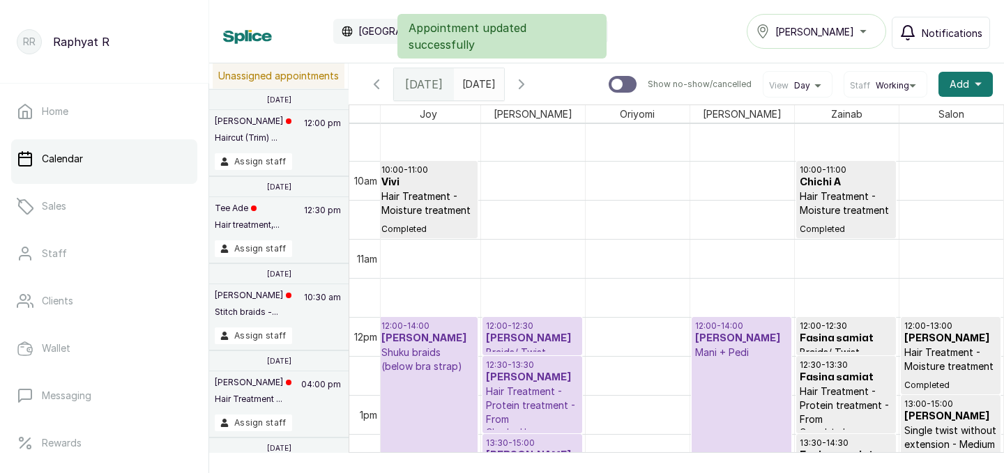
click at [823, 33] on div "Appointment updated successfully" at bounding box center [502, 36] width 1004 height 45
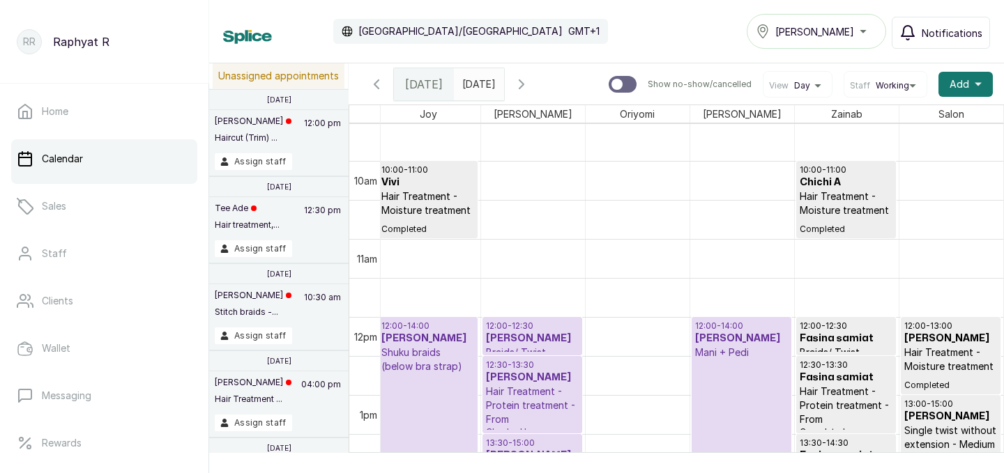
click at [864, 37] on div "[PERSON_NAME]" at bounding box center [815, 31] width 121 height 17
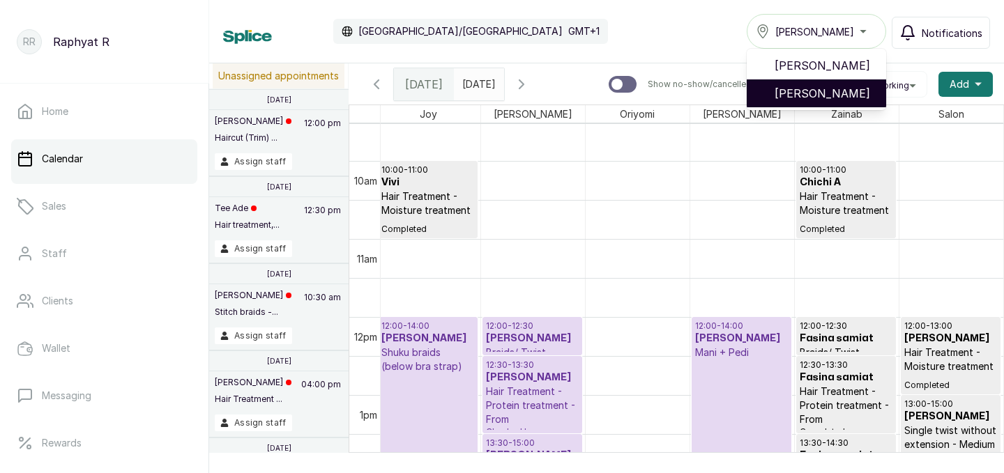
click at [834, 86] on span "[PERSON_NAME]" at bounding box center [824, 93] width 100 height 17
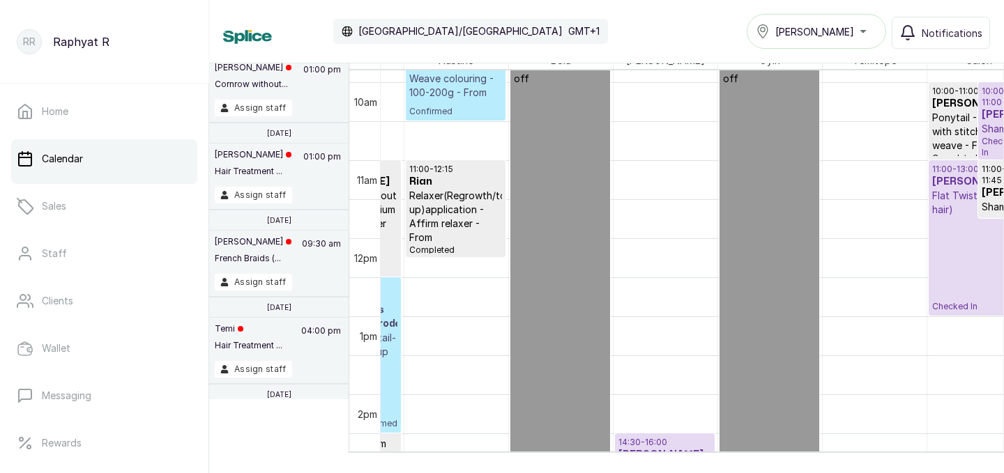
scroll to position [769, 318]
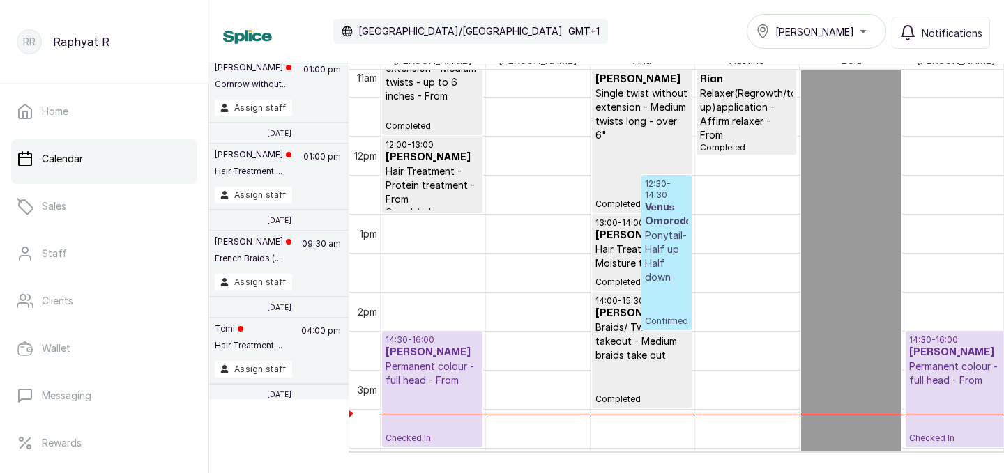
click at [832, 21] on button "[PERSON_NAME]" at bounding box center [815, 31] width 139 height 35
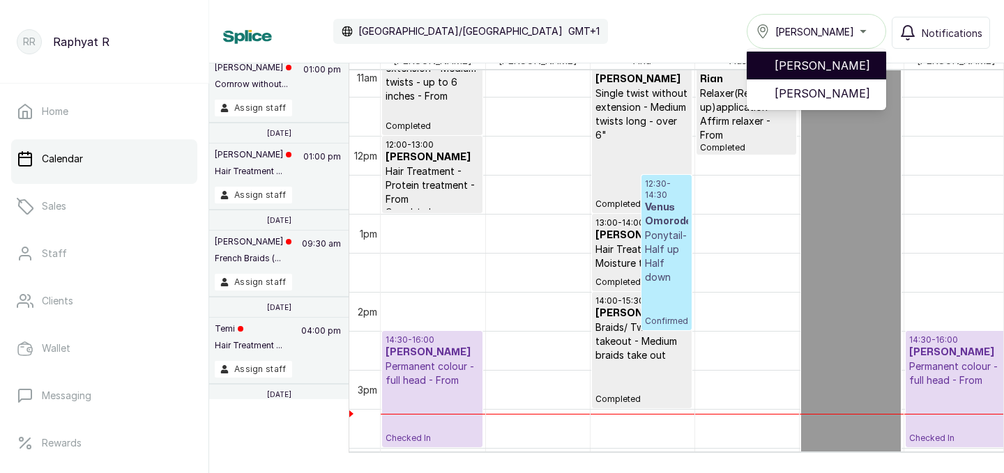
click at [830, 57] on span "[PERSON_NAME]" at bounding box center [824, 65] width 100 height 17
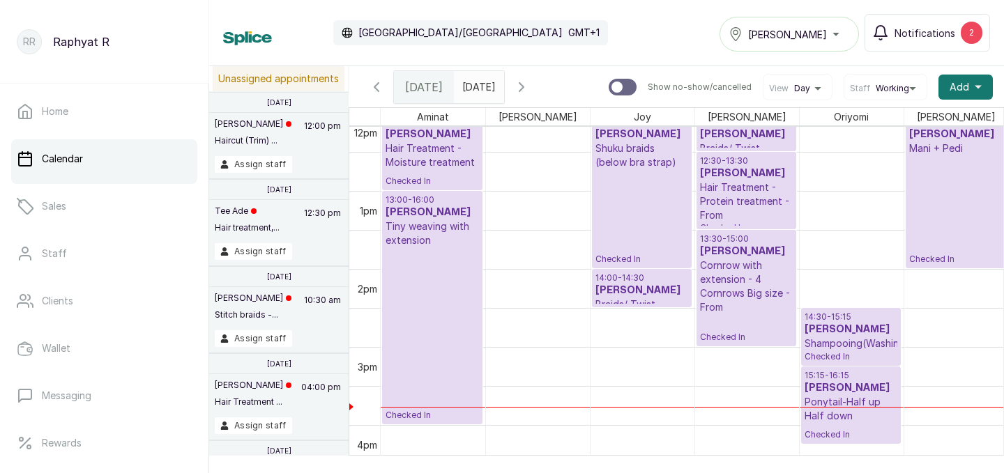
scroll to position [0, 1]
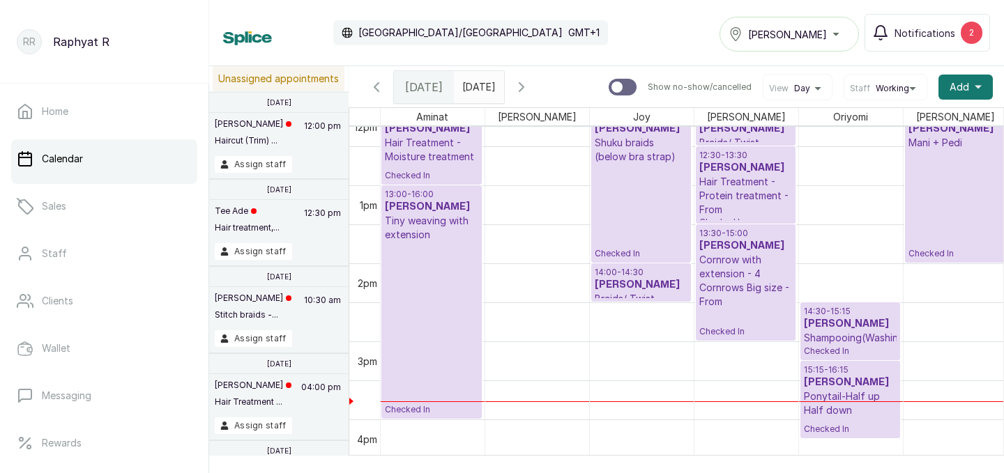
click at [774, 167] on h3 "Eniola Hennessy" at bounding box center [745, 168] width 93 height 14
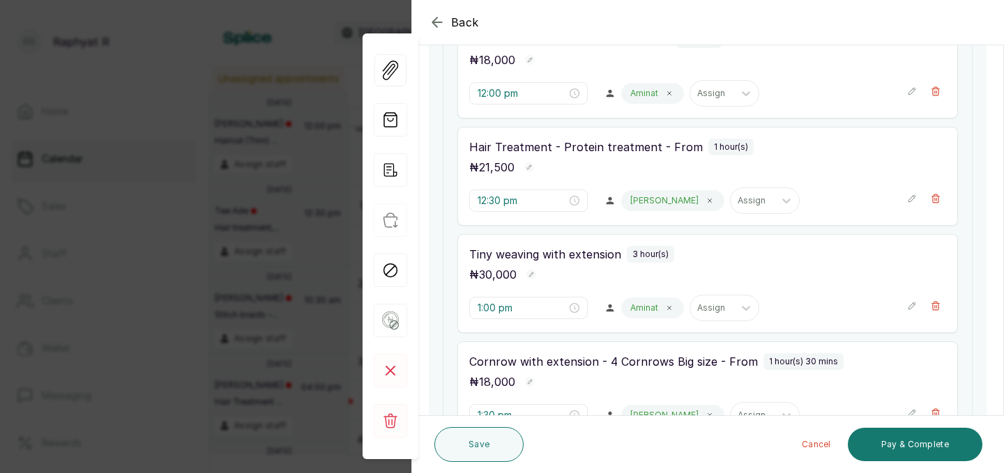
scroll to position [638, 0]
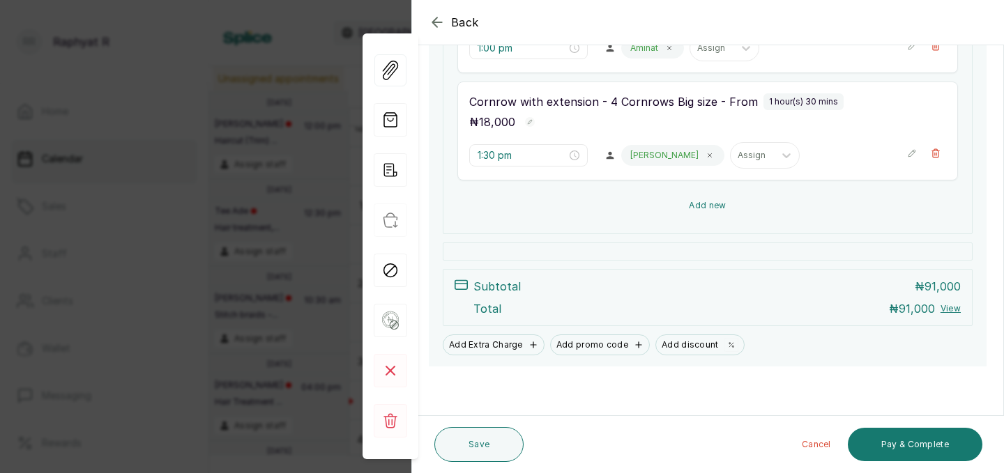
click at [730, 210] on button "Add new" at bounding box center [707, 205] width 500 height 33
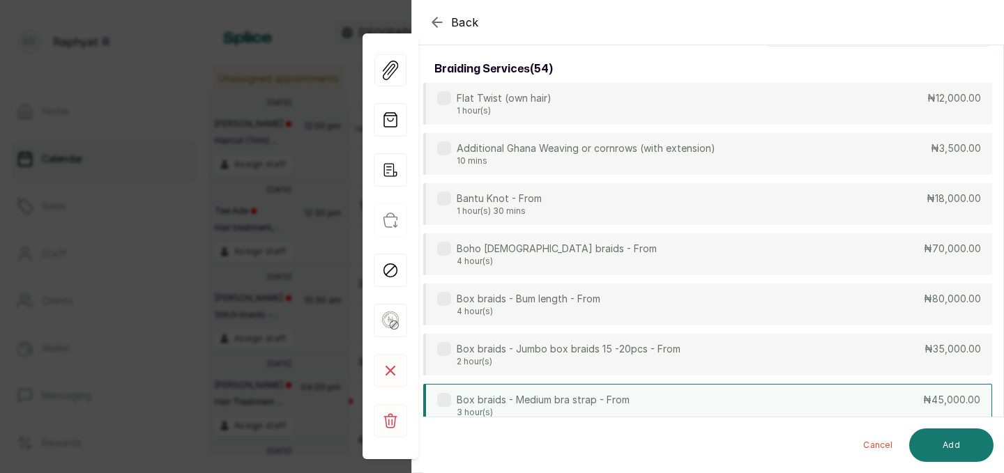
scroll to position [0, 0]
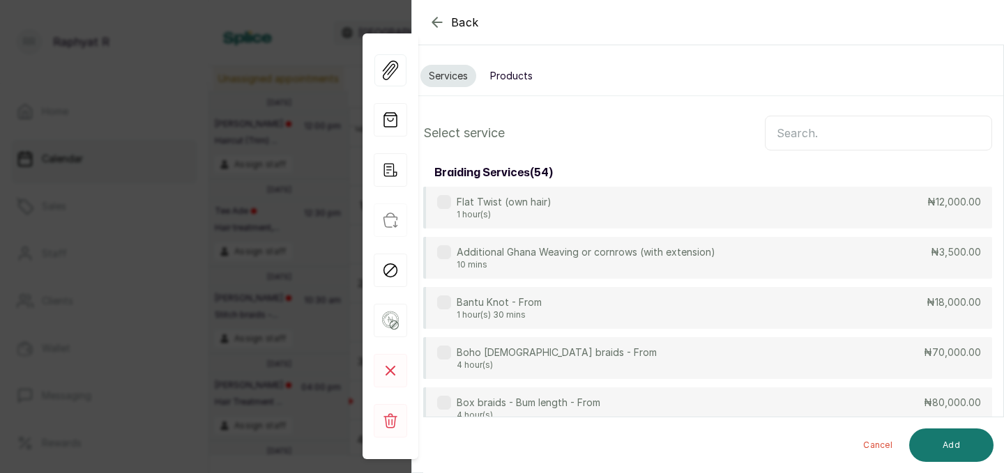
click at [514, 73] on button "Products" at bounding box center [511, 76] width 59 height 22
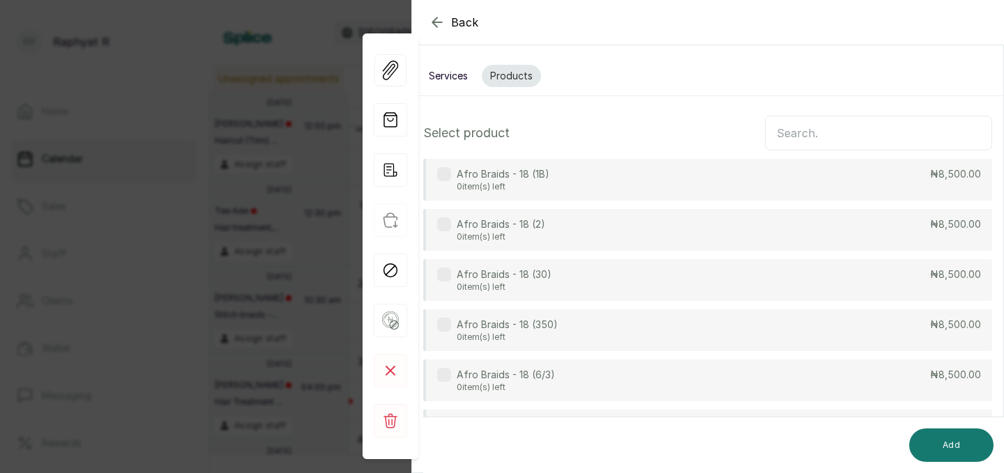
click at [838, 143] on input "text" at bounding box center [877, 133] width 227 height 35
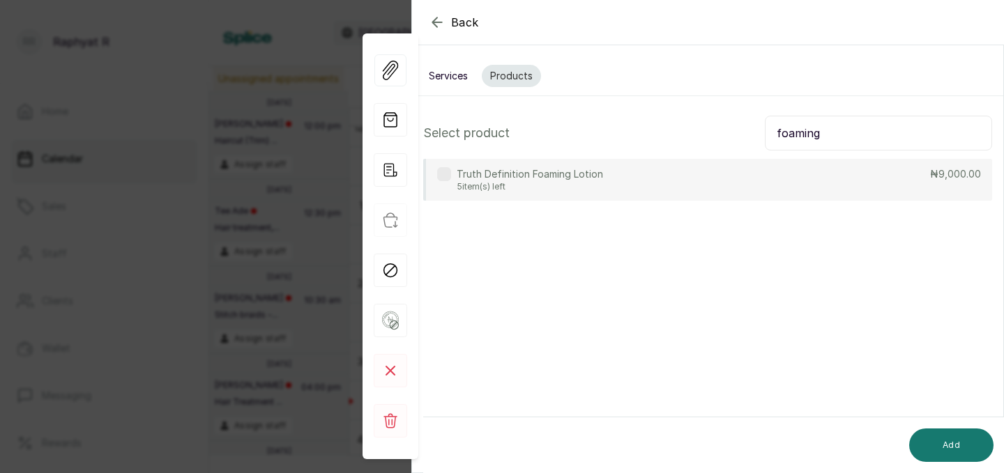
type input "foaming"
click at [716, 179] on div "Truth Definition Foaming Lotion 5 item(s) left ₦9,000.00" at bounding box center [707, 180] width 569 height 42
click at [860, 130] on input "foaming" at bounding box center [877, 133] width 227 height 35
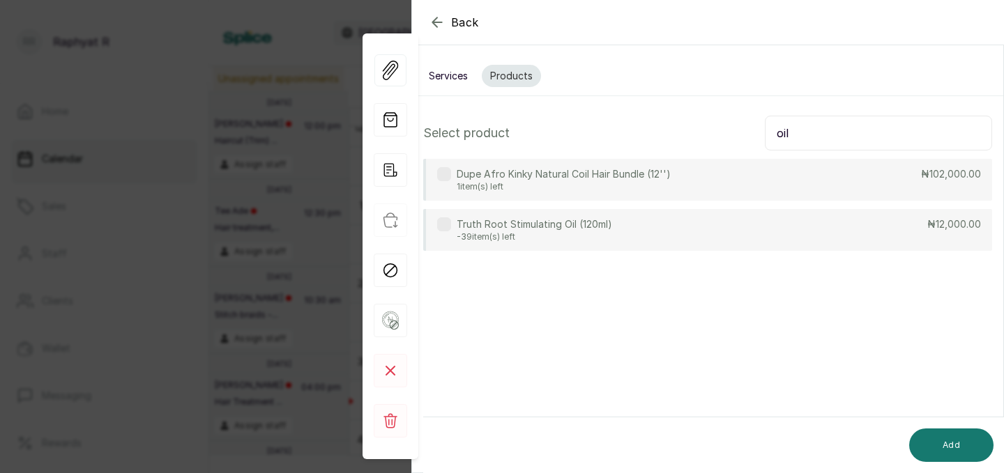
type input "oil"
click at [716, 225] on div "Truth Root Stimulating Oil (120ml) -39 item(s) left ₦12,000.00" at bounding box center [707, 230] width 569 height 42
click at [963, 452] on button "Add" at bounding box center [951, 445] width 84 height 33
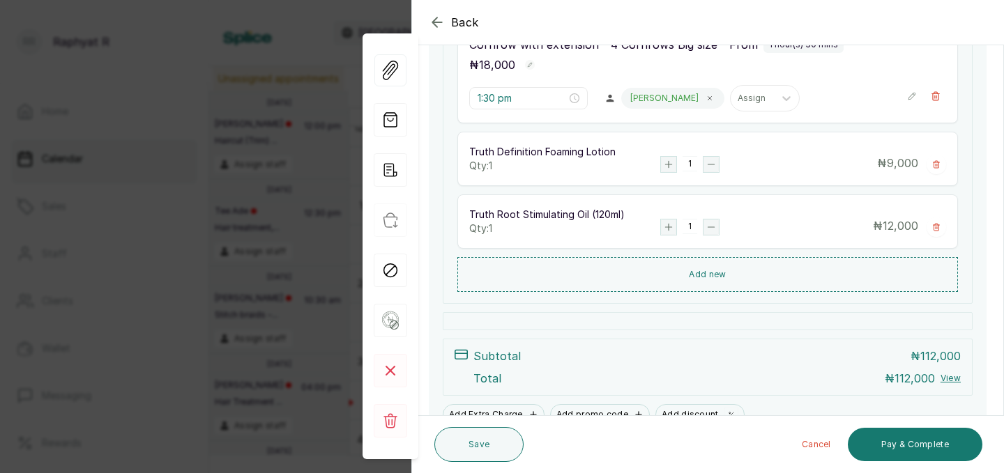
scroll to position [700, 0]
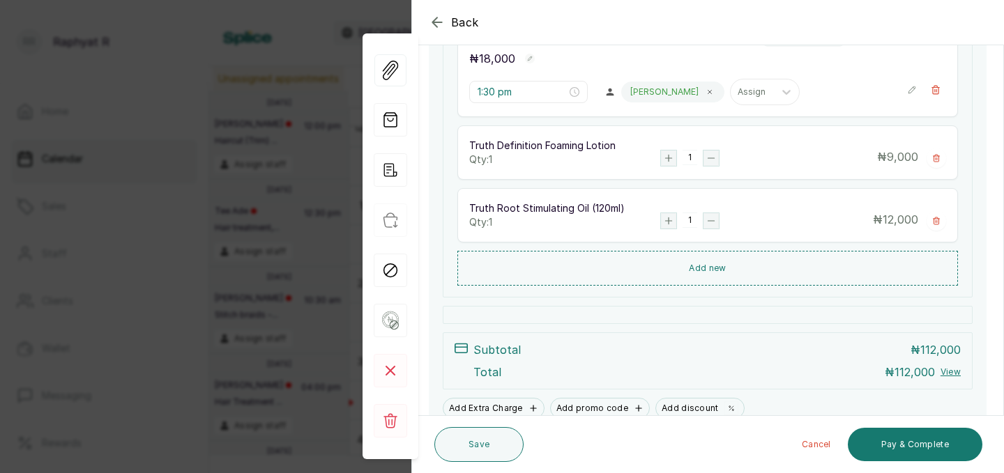
click at [668, 163] on rect "button" at bounding box center [668, 158] width 15 height 15
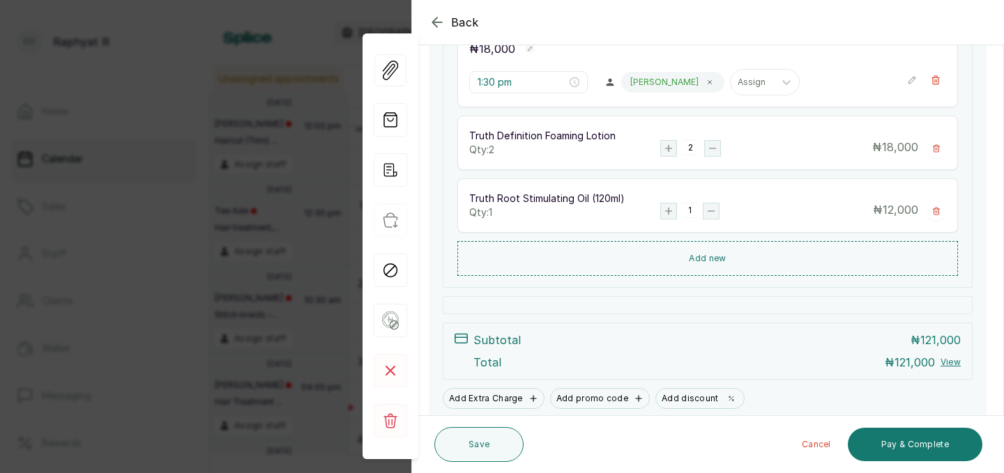
scroll to position [756, 0]
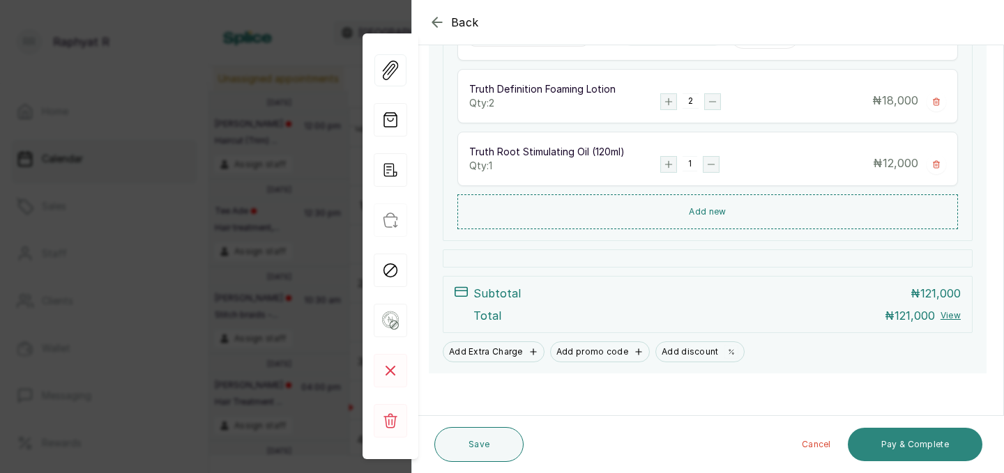
click at [932, 449] on button "Pay & Complete" at bounding box center [914, 444] width 134 height 33
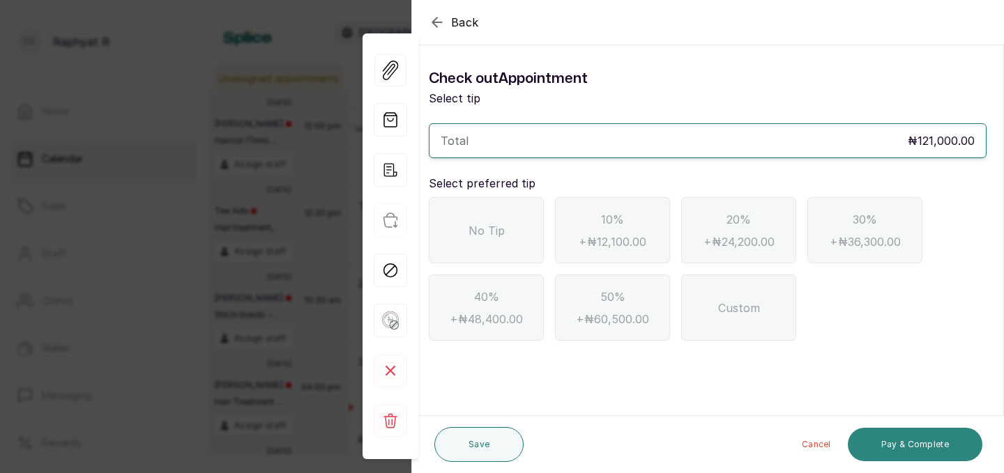
scroll to position [0, 0]
click at [469, 231] on span "No Tip" at bounding box center [486, 230] width 36 height 17
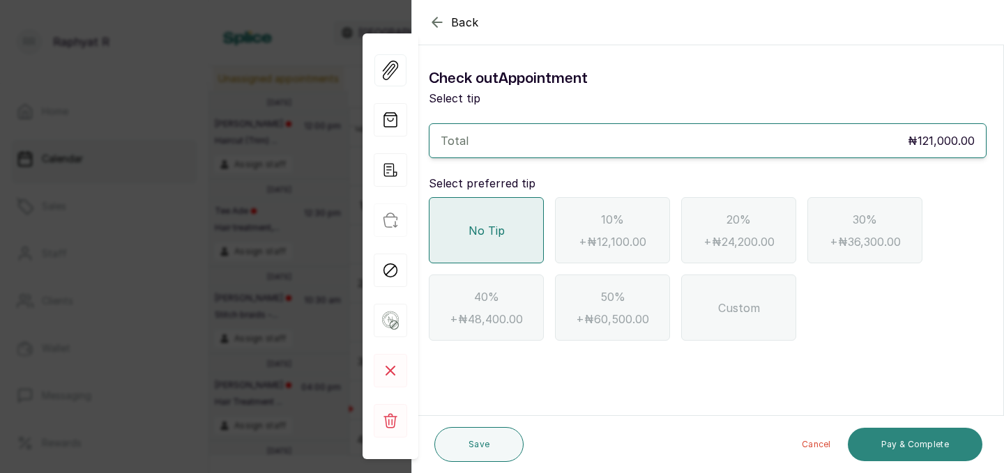
click at [951, 447] on button "Pay & Complete" at bounding box center [914, 444] width 134 height 33
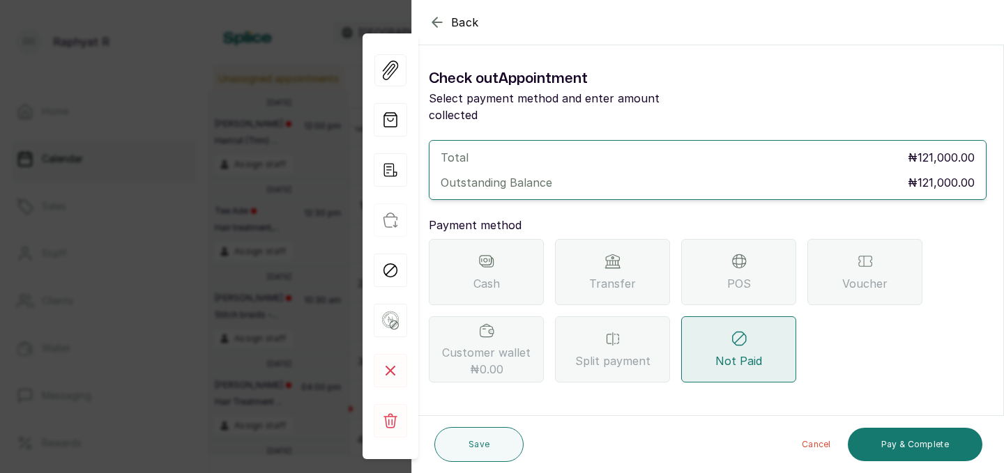
click at [708, 242] on div "POS" at bounding box center [738, 272] width 115 height 66
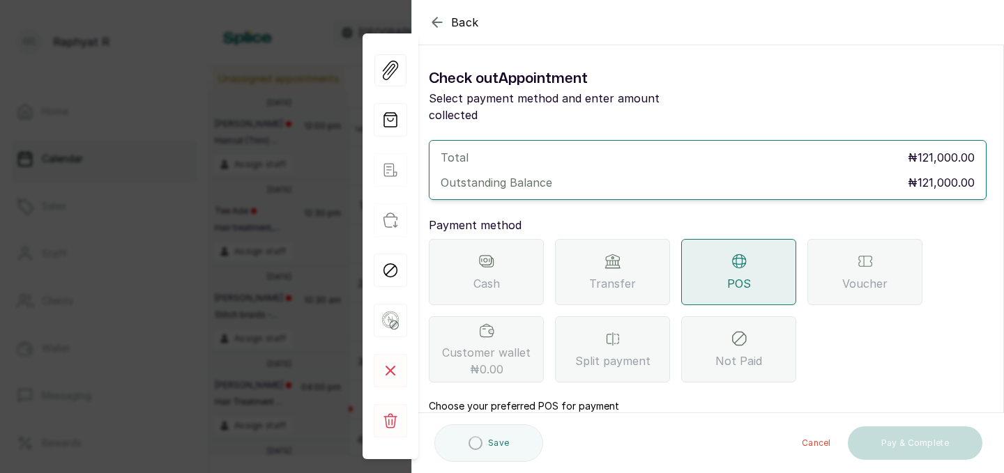
scroll to position [155, 0]
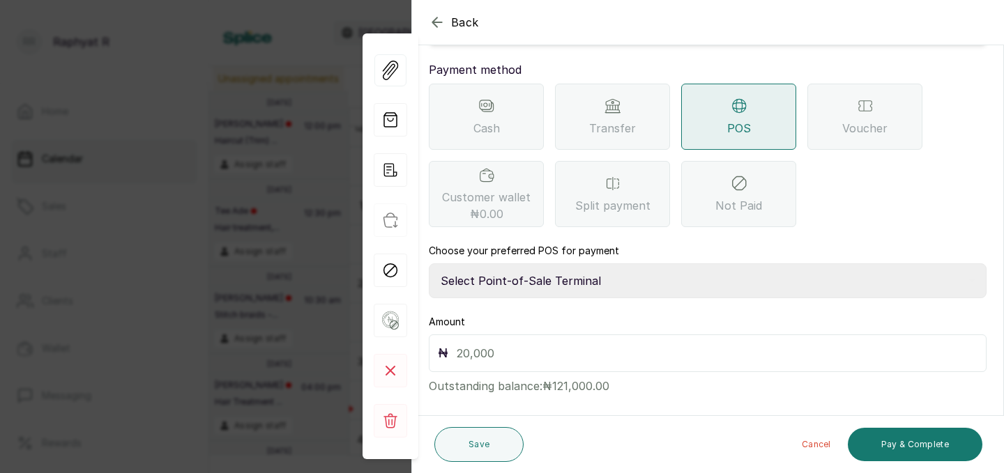
click at [571, 275] on select "Select Point-of-Sale Terminal Traction Providus Bank" at bounding box center [708, 280] width 558 height 35
select select "b1594abb-eea2-48ba-bf5f-ff0754569b84"
click at [507, 344] on input "text" at bounding box center [716, 354] width 521 height 20
type input "121,000"
click at [933, 443] on button "Pay & Complete" at bounding box center [914, 444] width 134 height 33
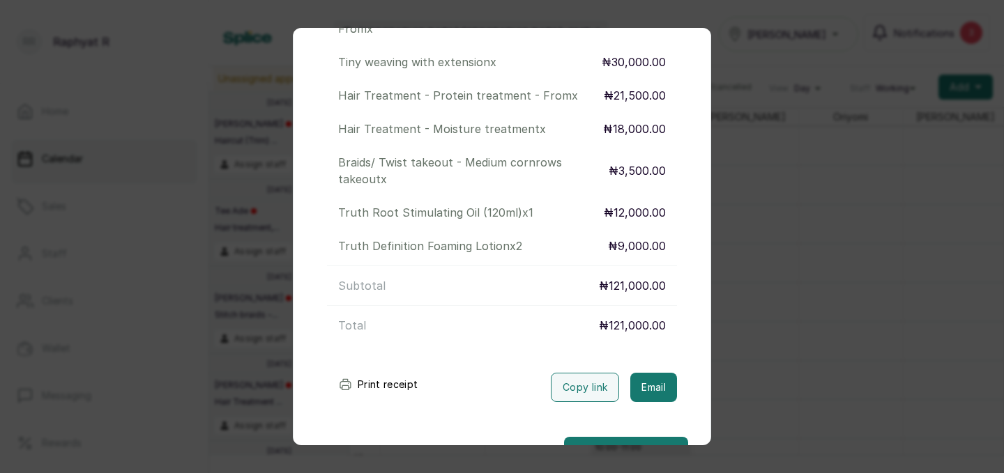
scroll to position [300, 0]
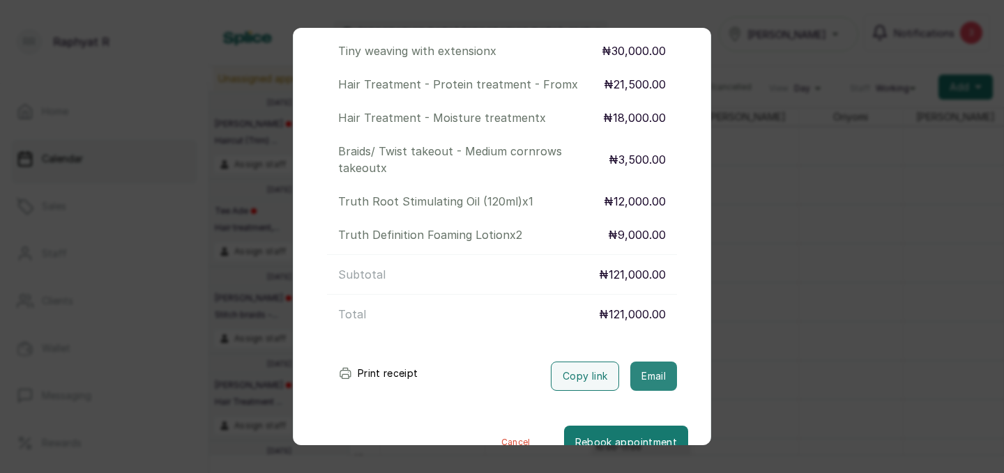
click at [646, 364] on button "Email" at bounding box center [653, 376] width 47 height 29
click at [830, 284] on div "Transaction Details Booking ID: # SPjOpOOe Date: 9 Sep, 2025 ・ 12:00 PM Billed …" at bounding box center [502, 236] width 1004 height 473
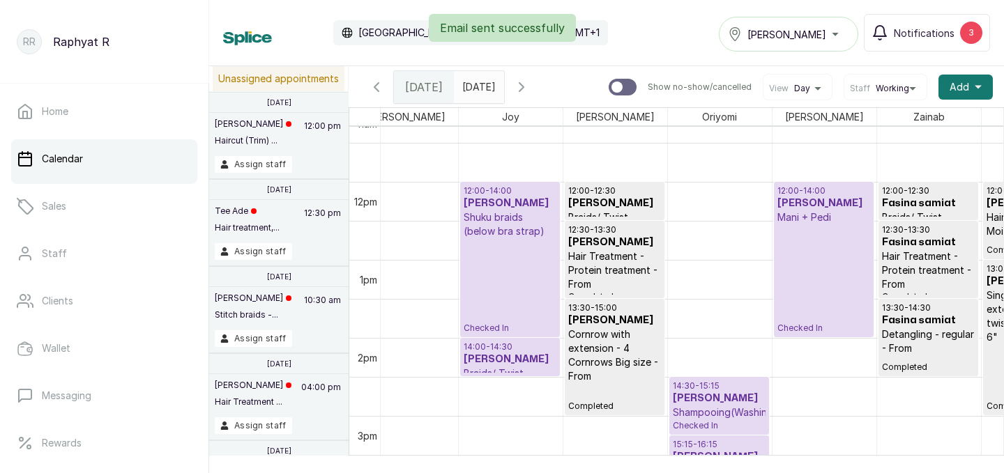
scroll to position [882, 214]
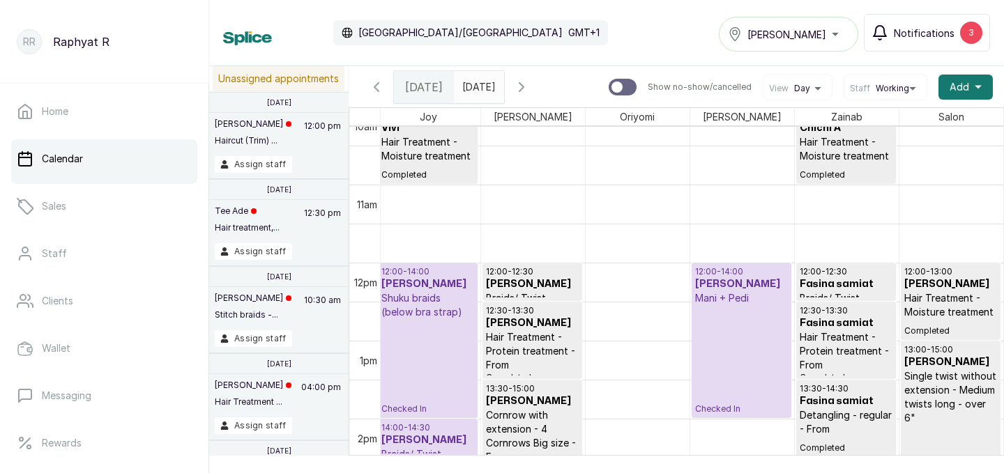
click at [965, 28] on div "3" at bounding box center [971, 33] width 22 height 22
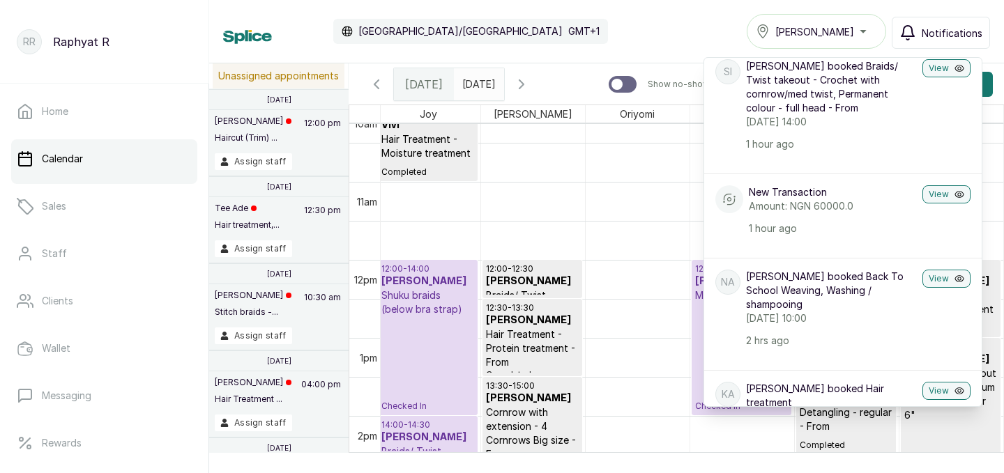
scroll to position [49, 0]
click at [697, 31] on div "Calendar Africa/Lagos GMT+1 Tasala Ikoyi Notifications Notifications SI Sola Ir…" at bounding box center [606, 31] width 767 height 35
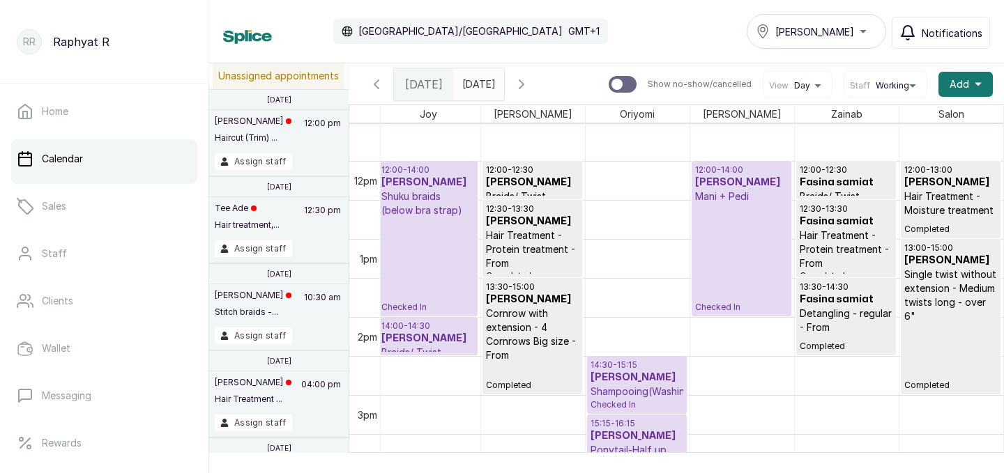
scroll to position [901, 0]
type input "dd/MM/yyyy"
click at [477, 86] on input "dd/MM/yyyy" at bounding box center [465, 81] width 22 height 24
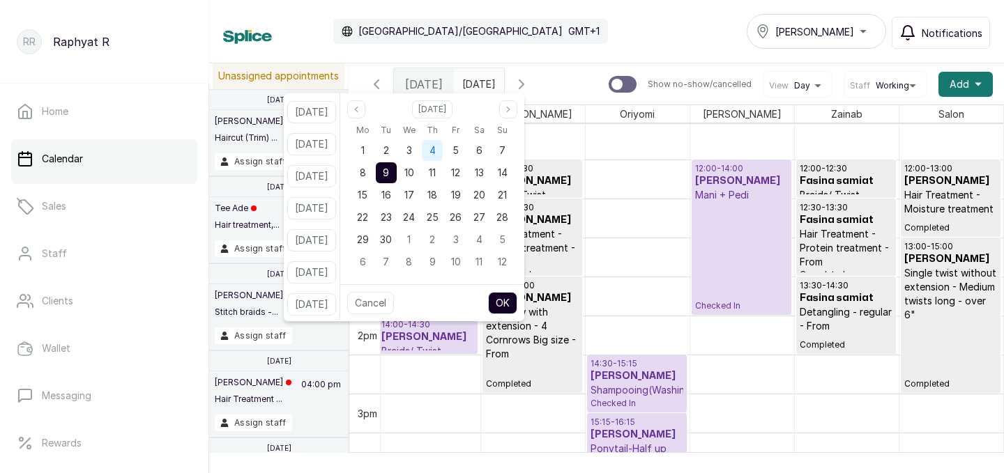
click at [436, 148] on span "4" at bounding box center [432, 150] width 6 height 12
click at [507, 300] on button "OK" at bounding box center [502, 303] width 29 height 22
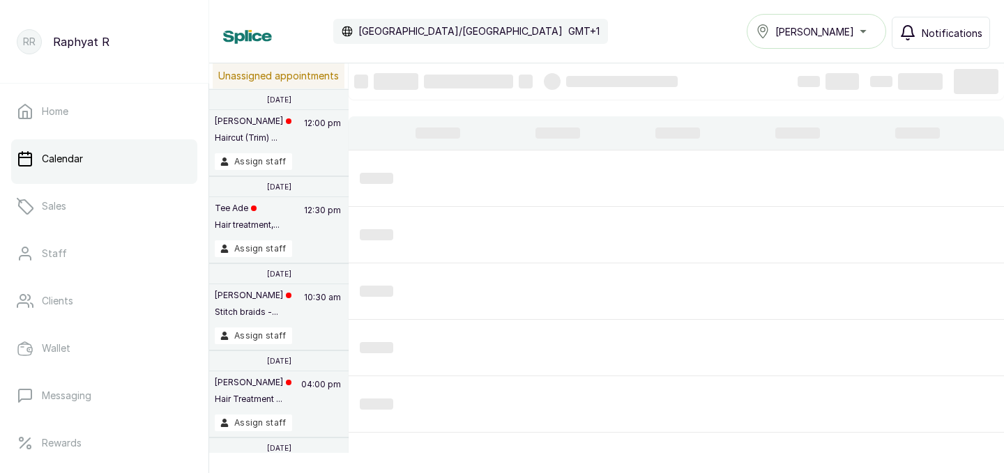
type input "04/09/2025"
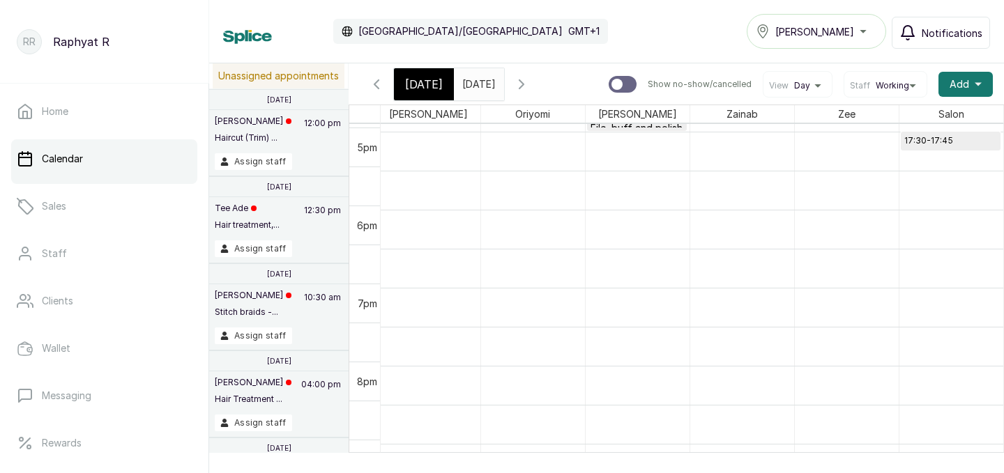
scroll to position [1381, 0]
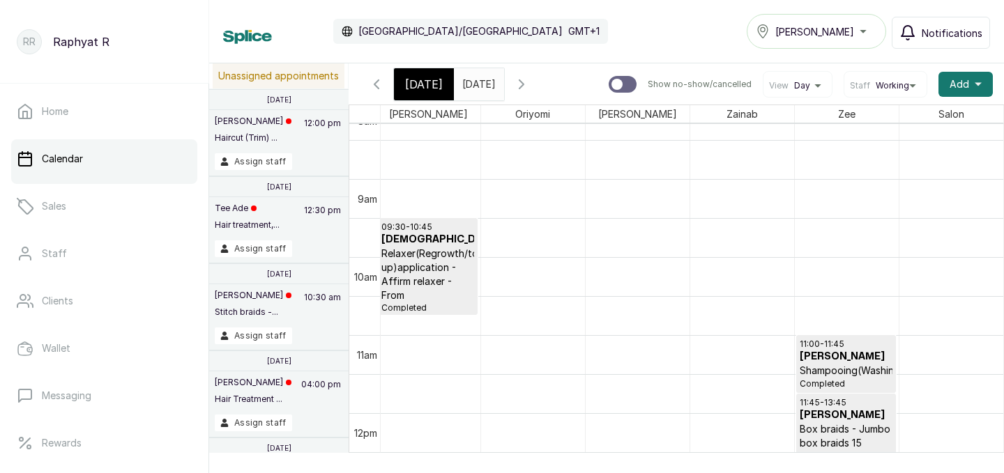
click at [371, 73] on button "Show no-show/cancelled" at bounding box center [376, 84] width 33 height 33
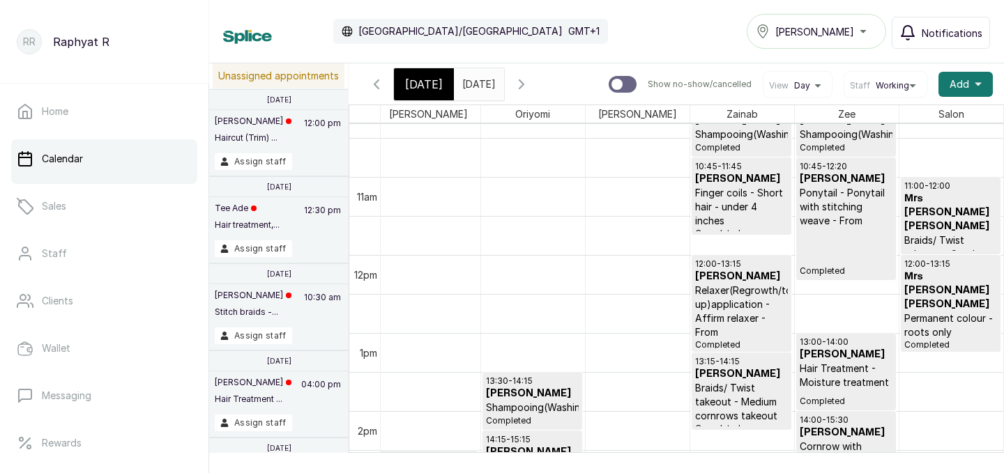
click at [530, 86] on icon "button" at bounding box center [521, 84] width 17 height 17
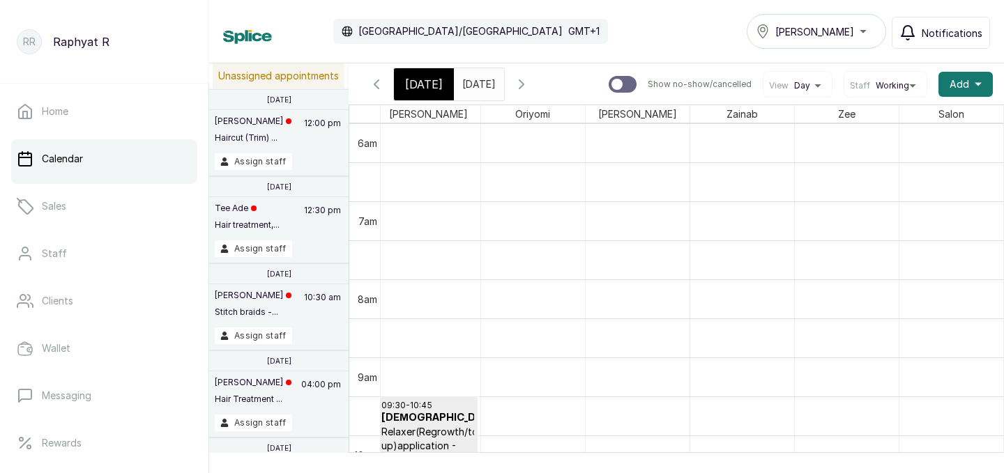
click at [523, 84] on icon "button" at bounding box center [521, 84] width 4 height 8
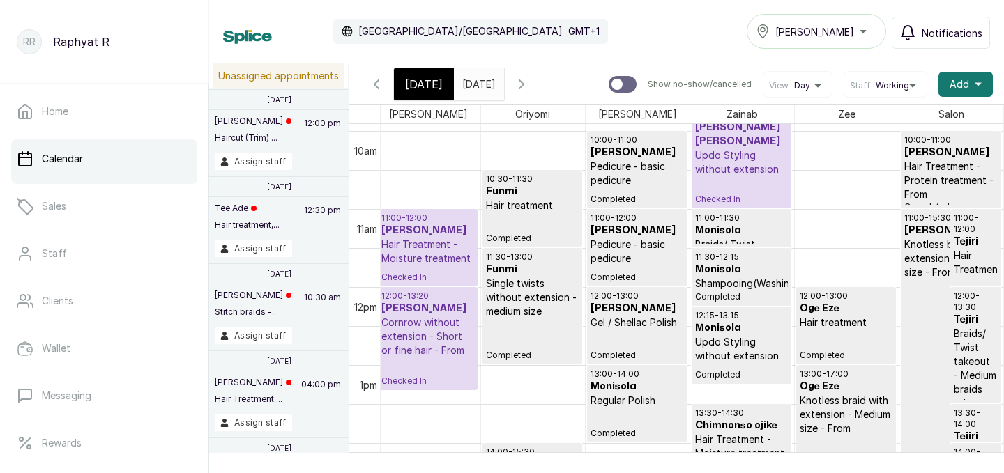
click at [733, 148] on p "Updo Styling without extension" at bounding box center [741, 162] width 93 height 28
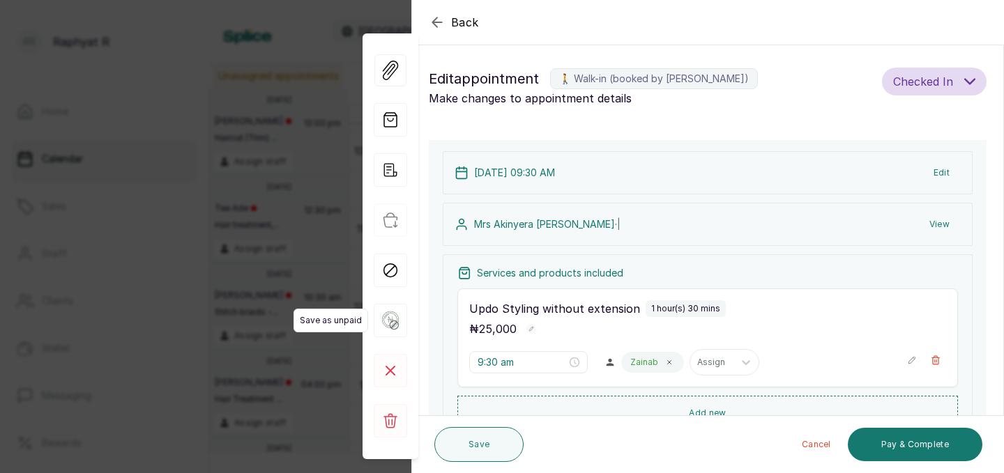
click at [388, 322] on icon at bounding box center [390, 320] width 33 height 33
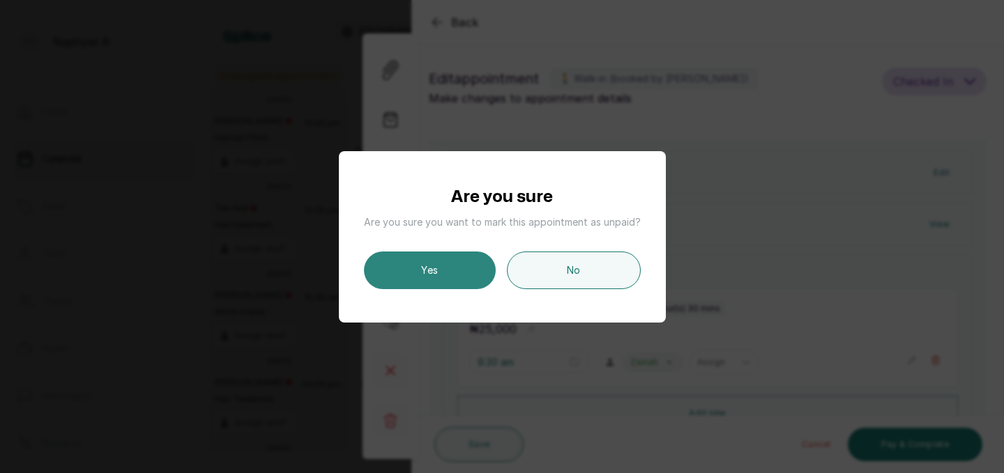
click at [416, 271] on button "Yes" at bounding box center [430, 271] width 132 height 38
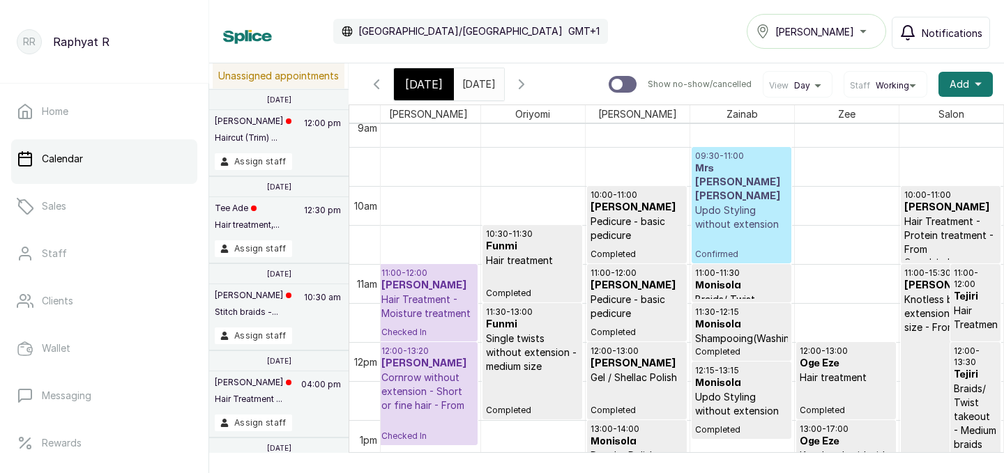
click at [728, 157] on p "09:30 - 11:00" at bounding box center [741, 156] width 93 height 11
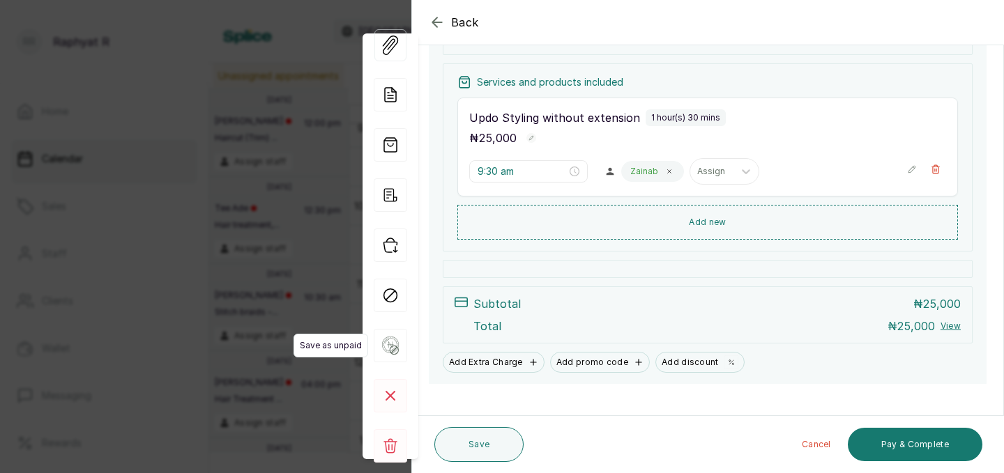
click at [390, 351] on icon at bounding box center [394, 350] width 9 height 9
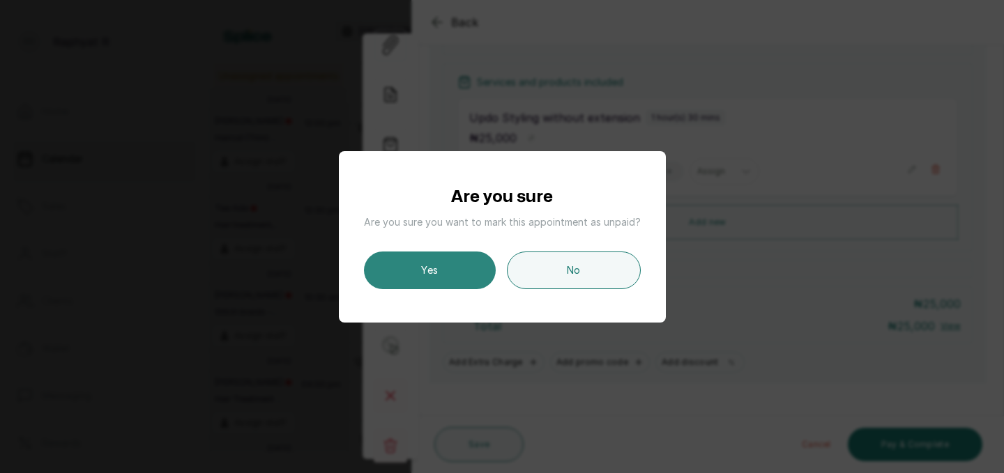
click at [420, 275] on button "Yes" at bounding box center [430, 271] width 132 height 38
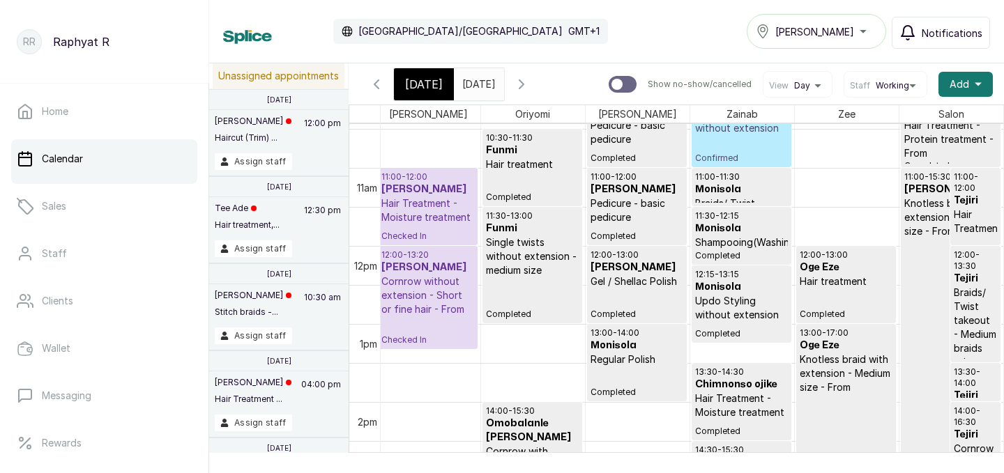
scroll to position [726, 318]
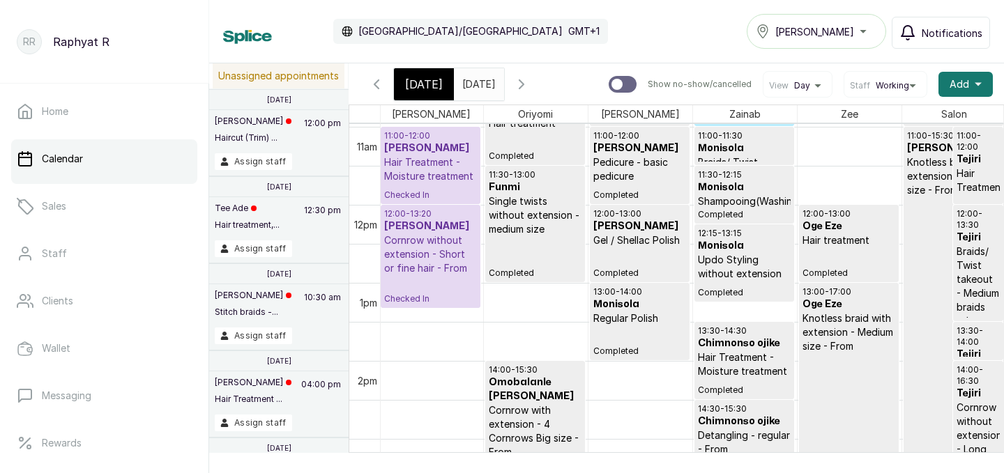
click at [421, 82] on span "[DATE]" at bounding box center [424, 84] width 38 height 17
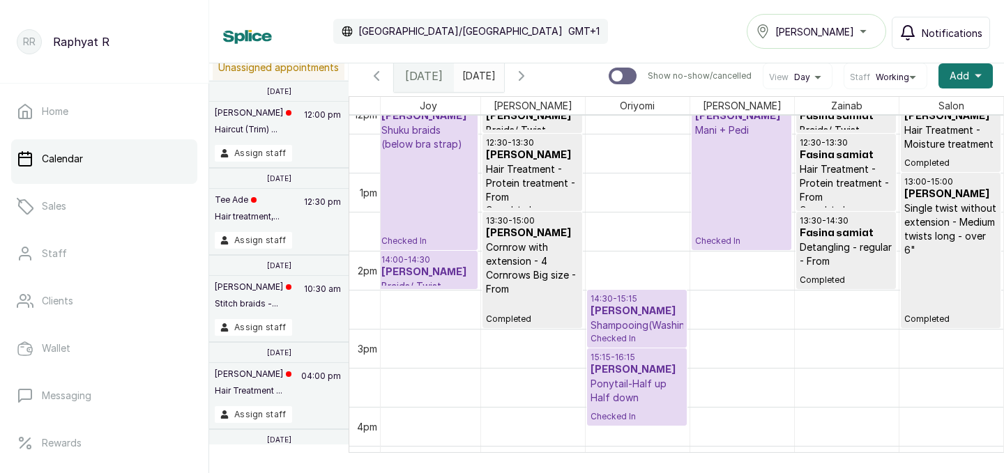
scroll to position [924, 0]
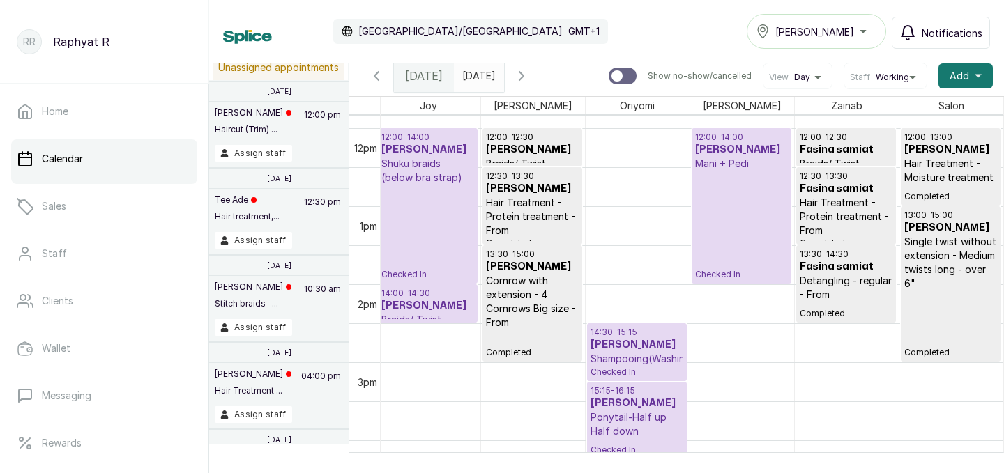
click at [422, 176] on p "Shuku braids (below bra strap)" at bounding box center [427, 171] width 93 height 28
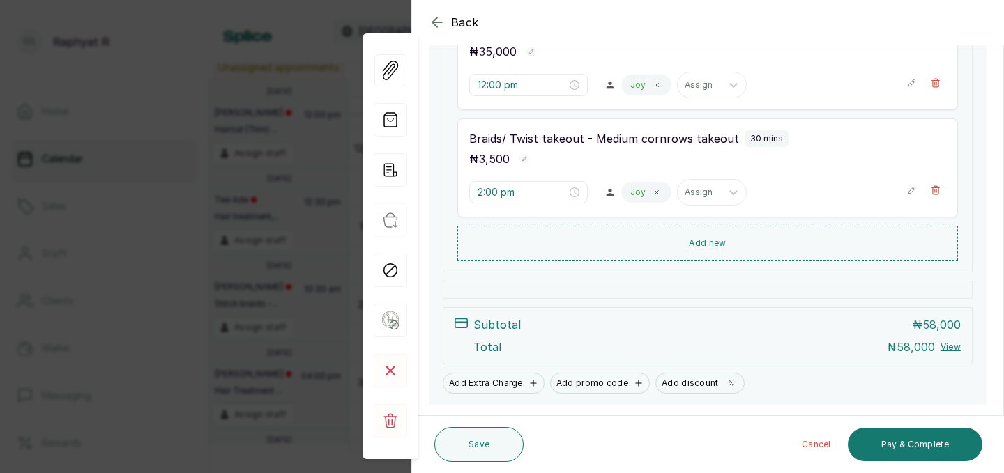
scroll to position [394, 0]
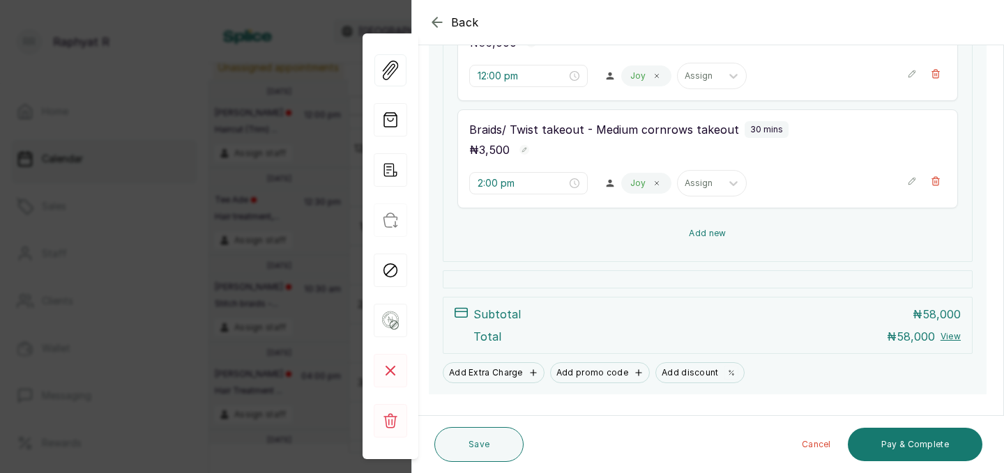
click at [799, 234] on button "Add new" at bounding box center [707, 233] width 500 height 33
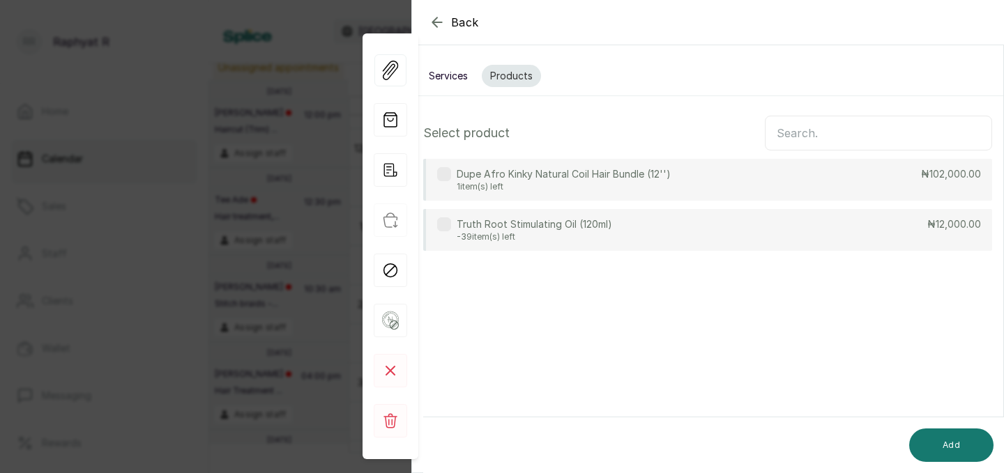
scroll to position [0, 0]
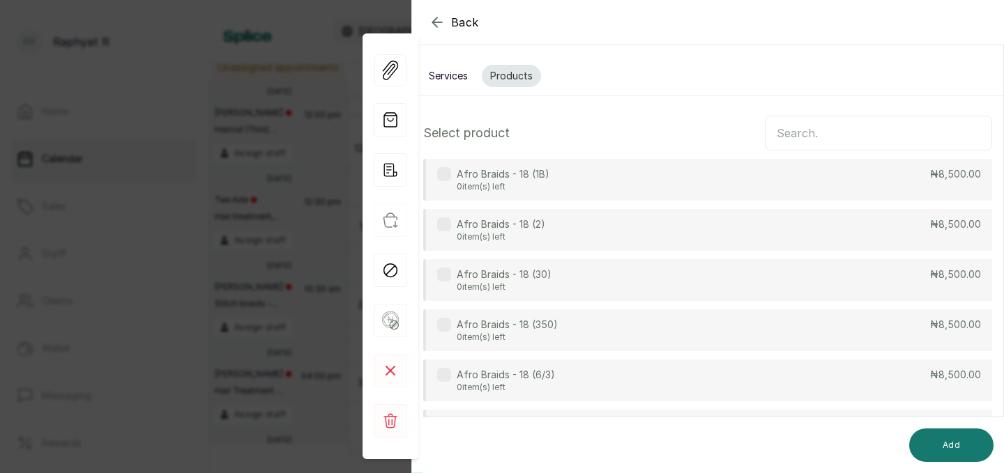
click at [805, 132] on input "text" at bounding box center [877, 133] width 227 height 35
click at [463, 86] on button "Services" at bounding box center [448, 76] width 56 height 22
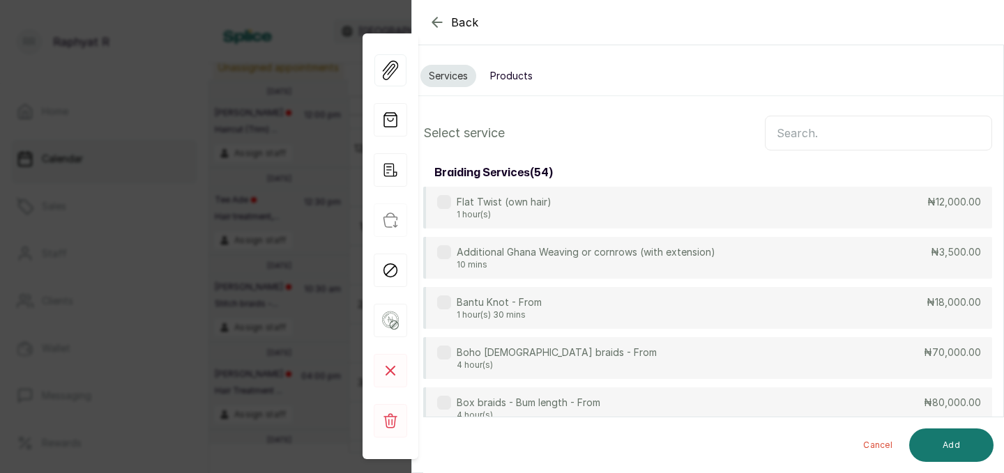
click at [806, 138] on input "text" at bounding box center [877, 133] width 227 height 35
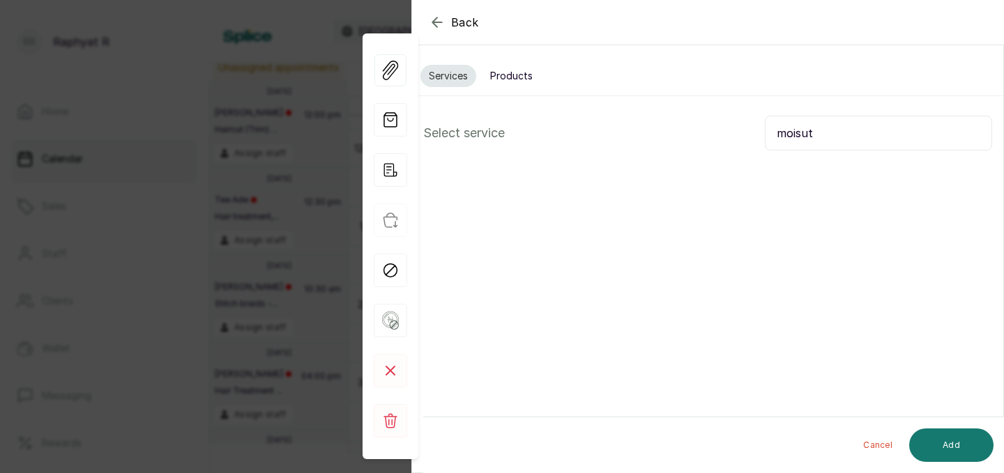
click at [719, 187] on form "Back Appointment Details Services Products Select service moisut Cancel Add" at bounding box center [707, 127] width 591 height 253
click at [824, 137] on input "moisut" at bounding box center [877, 133] width 227 height 35
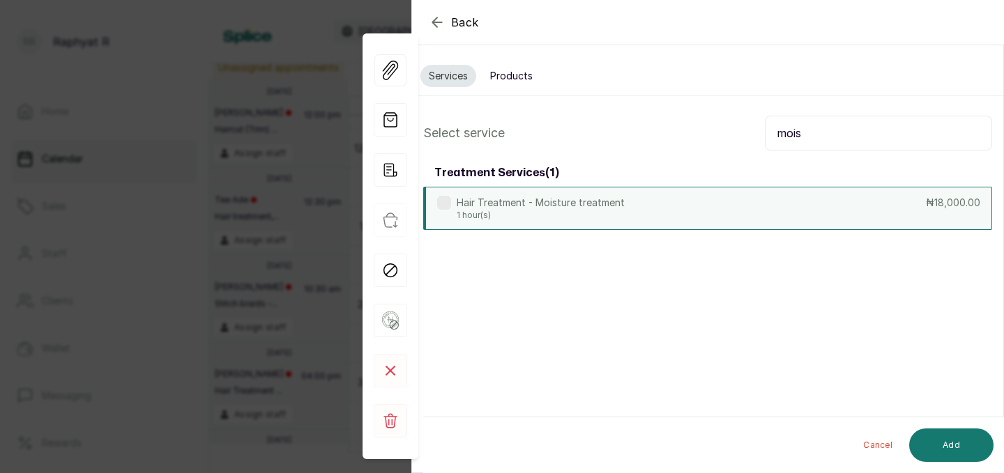
type input "mois"
click at [656, 226] on div "Hair Treatment - Moisture treatment 1 hour(s) ₦18,000.00" at bounding box center [707, 208] width 569 height 43
click at [937, 439] on button "Add" at bounding box center [951, 445] width 84 height 33
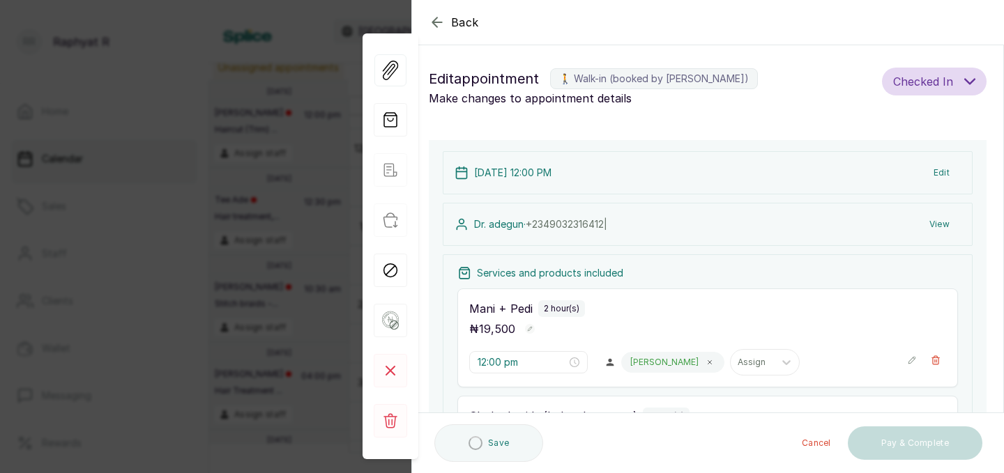
type input "2:30 pm"
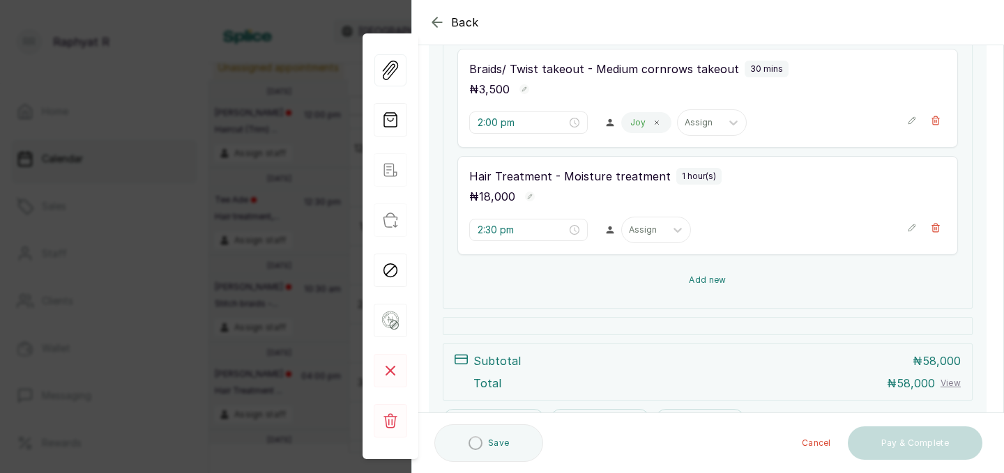
scroll to position [456, 0]
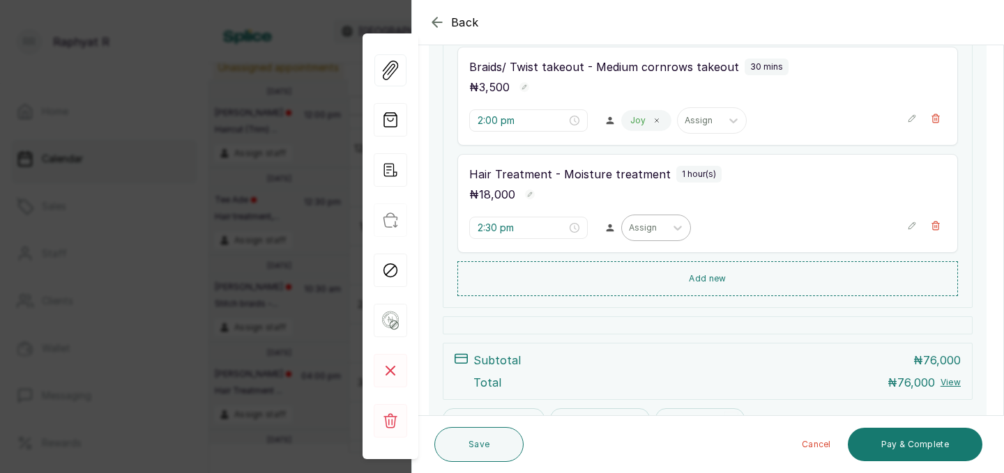
click at [629, 232] on div at bounding box center [643, 228] width 29 height 13
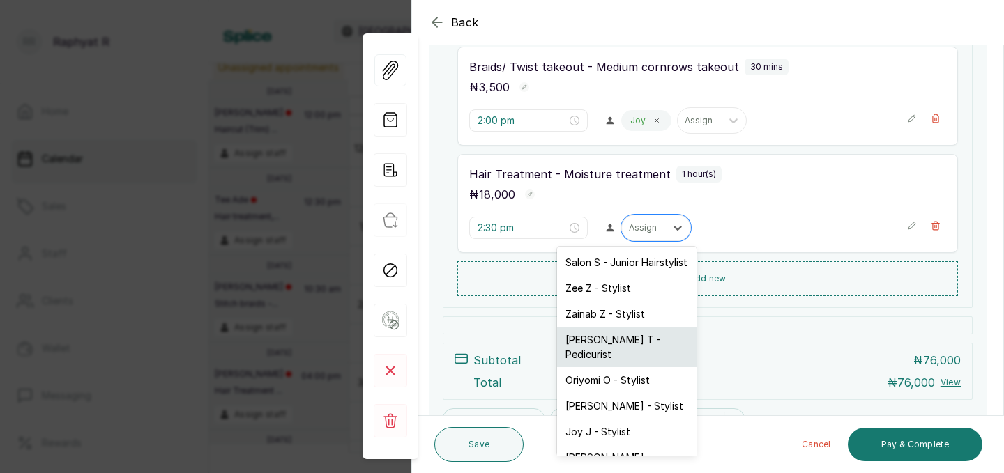
scroll to position [29, 0]
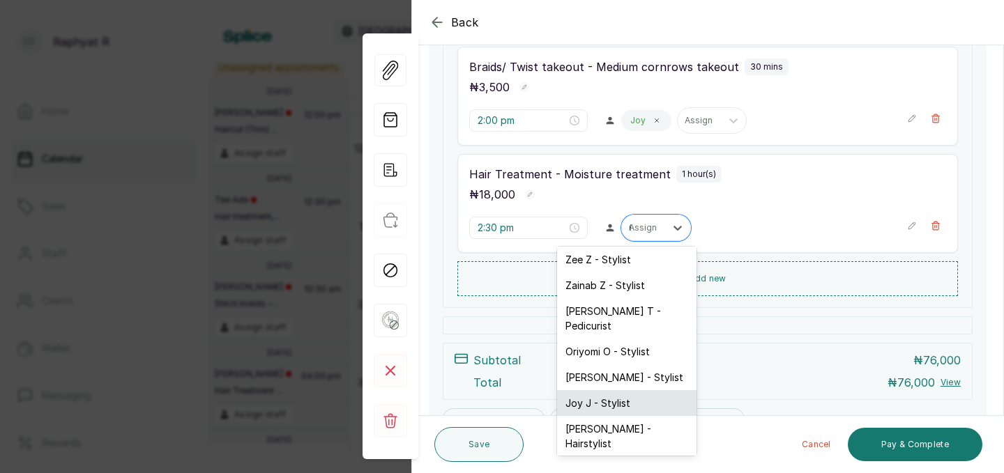
type input "67"
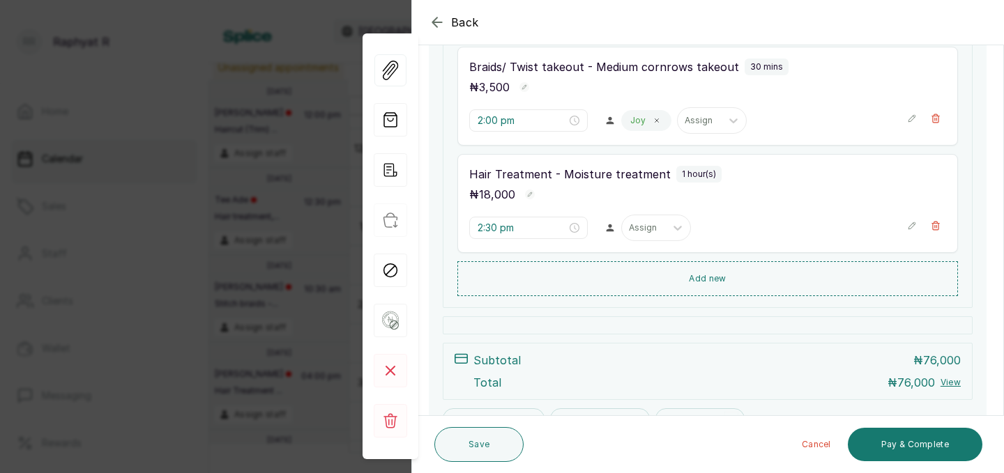
click at [597, 390] on div "Total ₦ 76,000 View" at bounding box center [716, 382] width 487 height 17
click at [472, 452] on button "Save" at bounding box center [478, 444] width 89 height 35
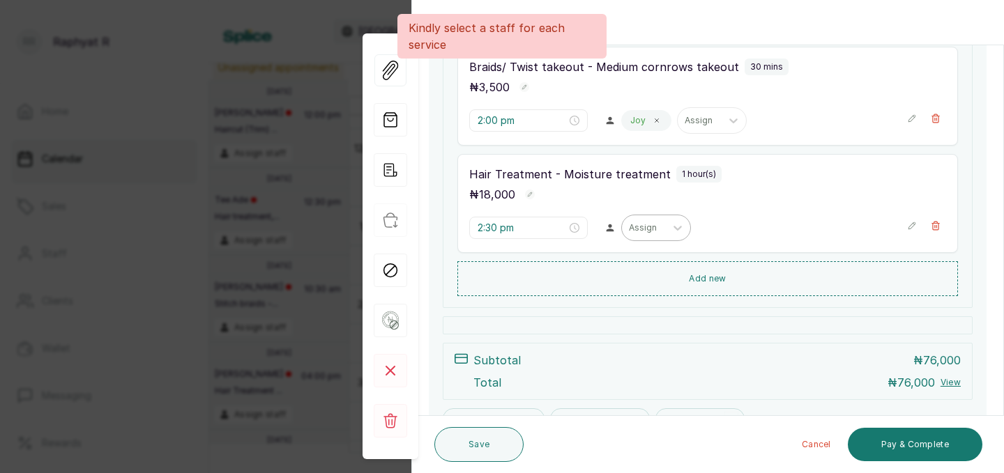
click at [629, 226] on div at bounding box center [643, 228] width 29 height 13
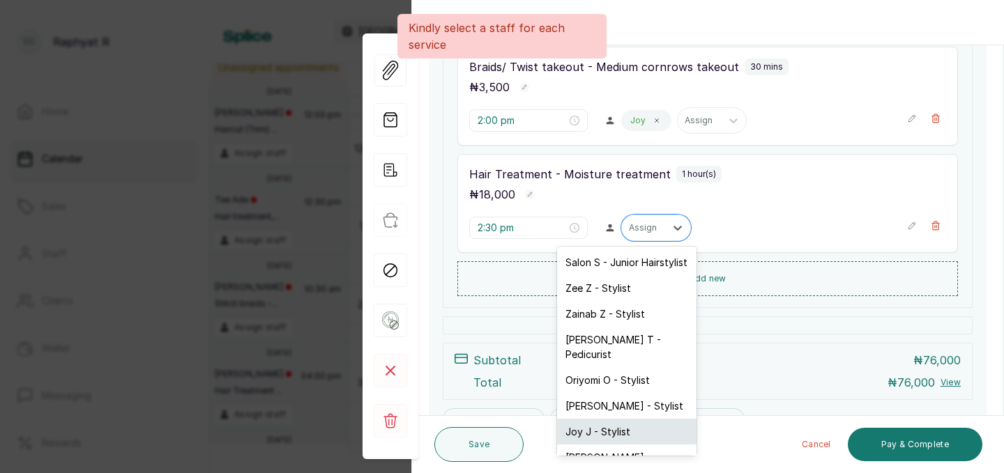
click at [604, 419] on div "Joy J - Stylist" at bounding box center [626, 432] width 139 height 26
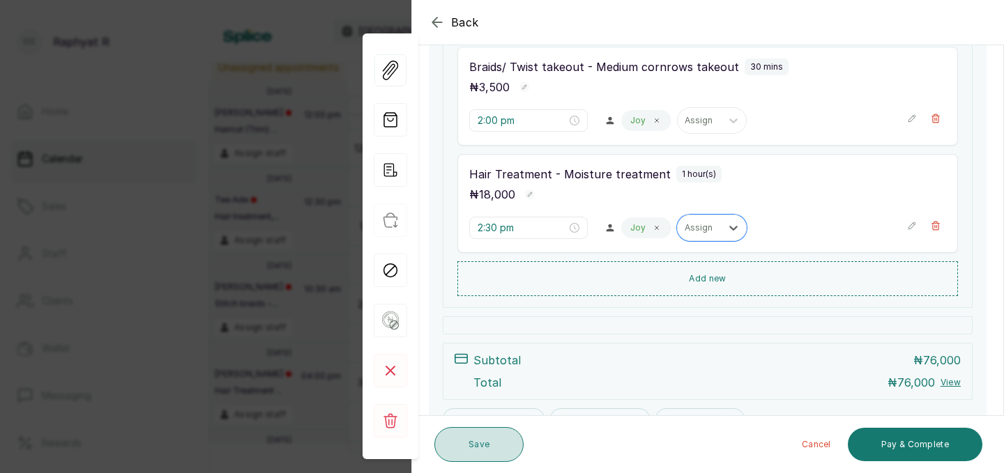
click at [479, 436] on button "Save" at bounding box center [478, 444] width 89 height 35
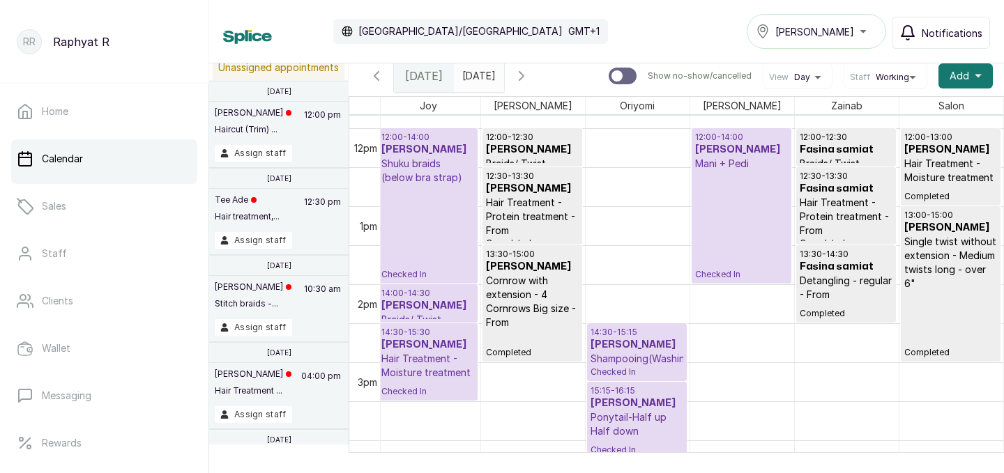
click at [422, 234] on div "12:00 - 14:00 Dr. adegun Shuku braids (below bra strap) Checked In" at bounding box center [427, 206] width 93 height 148
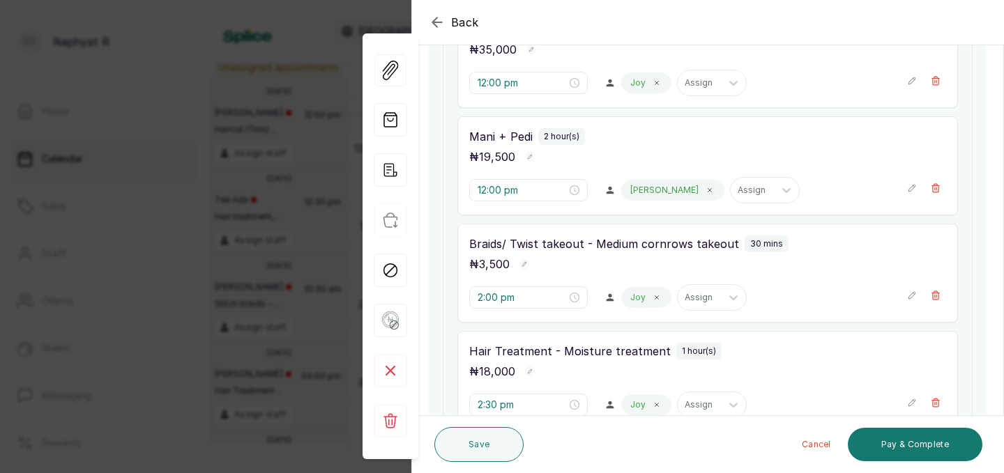
scroll to position [179, 0]
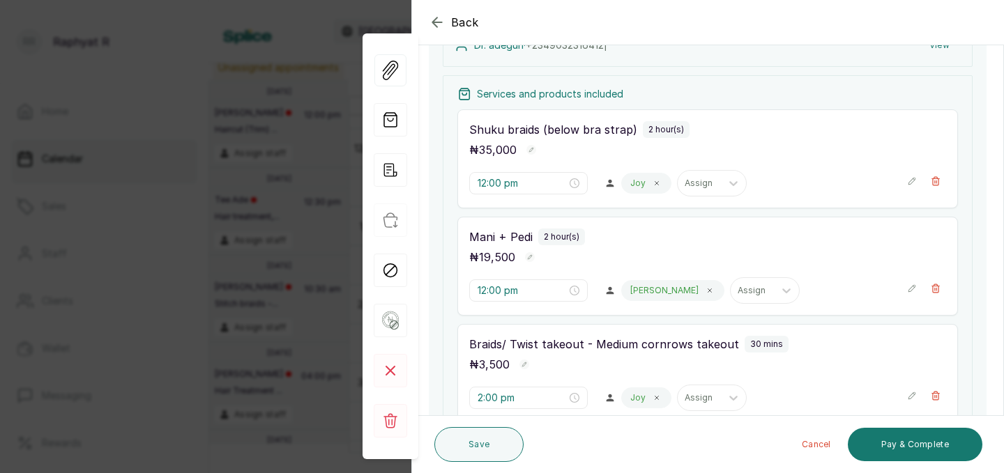
click at [437, 19] on icon "button" at bounding box center [437, 22] width 17 height 17
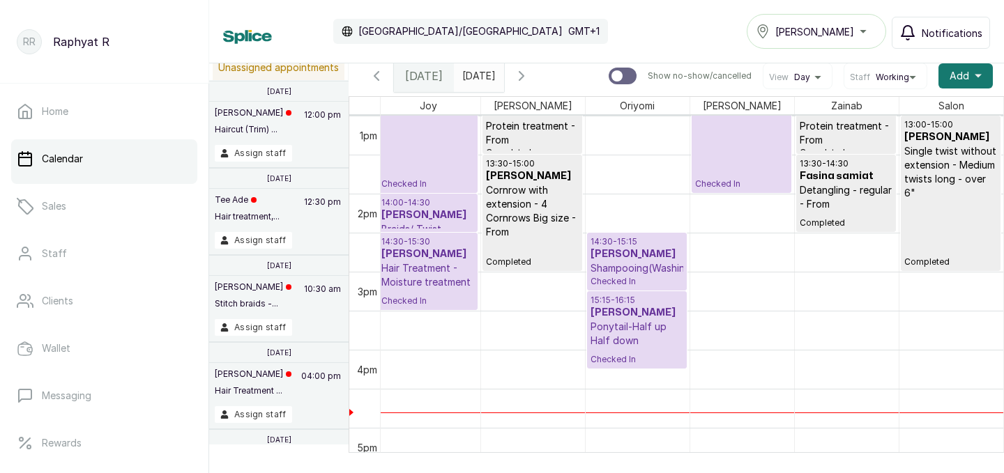
scroll to position [1027, 0]
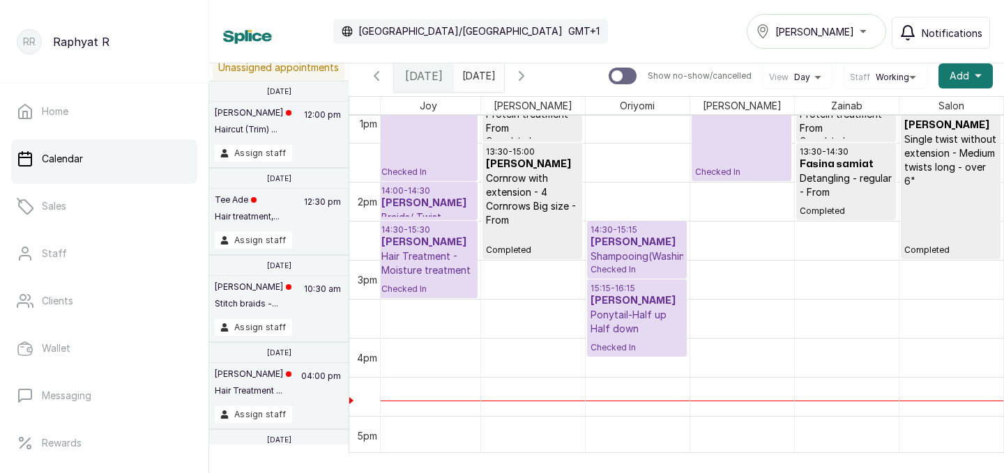
click at [634, 252] on p "Shampooing(Washing)" at bounding box center [636, 256] width 93 height 14
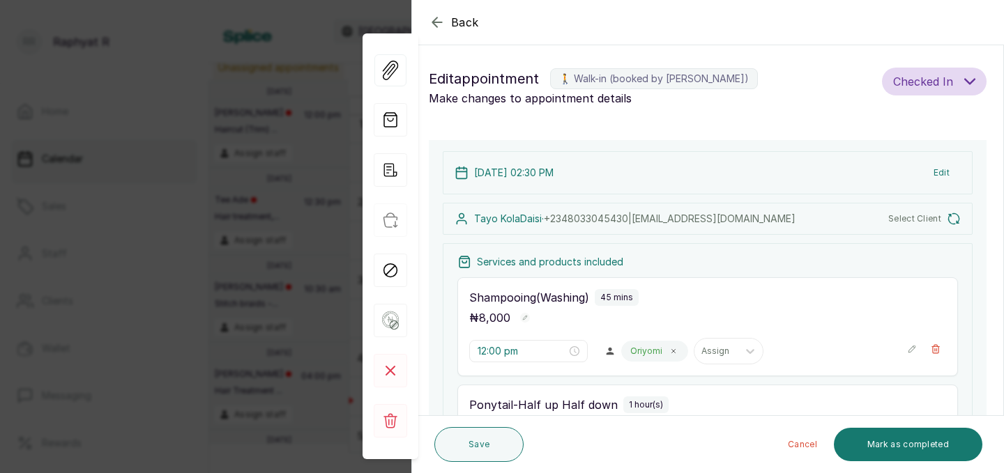
type input "2:30 pm"
type input "3:15 pm"
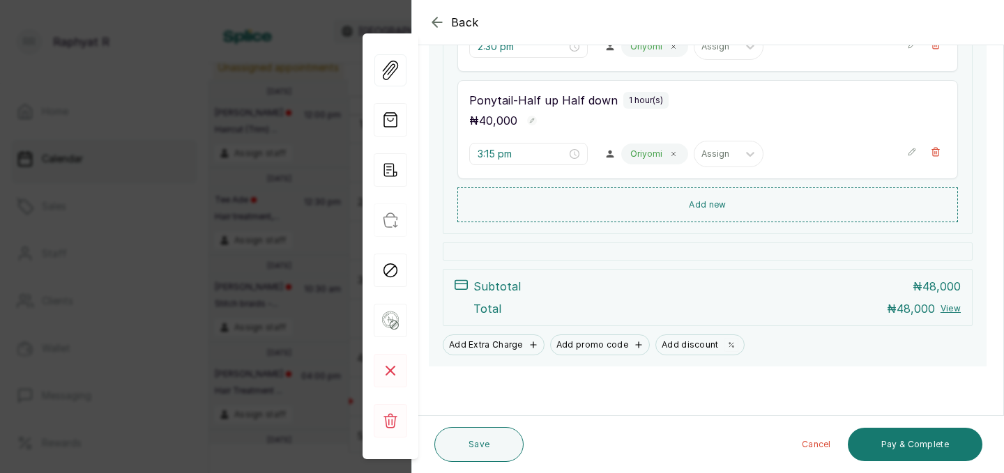
scroll to position [316, 0]
click at [431, 15] on icon "button" at bounding box center [437, 22] width 17 height 17
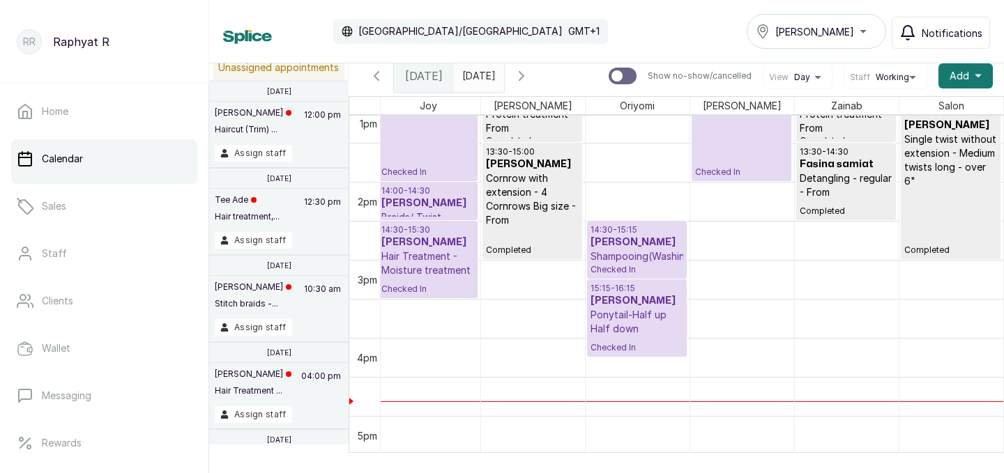
click at [393, 131] on div "12:00 - 14:00 Dr. adegun Shuku braids (below bra strap) Checked In" at bounding box center [427, 103] width 93 height 148
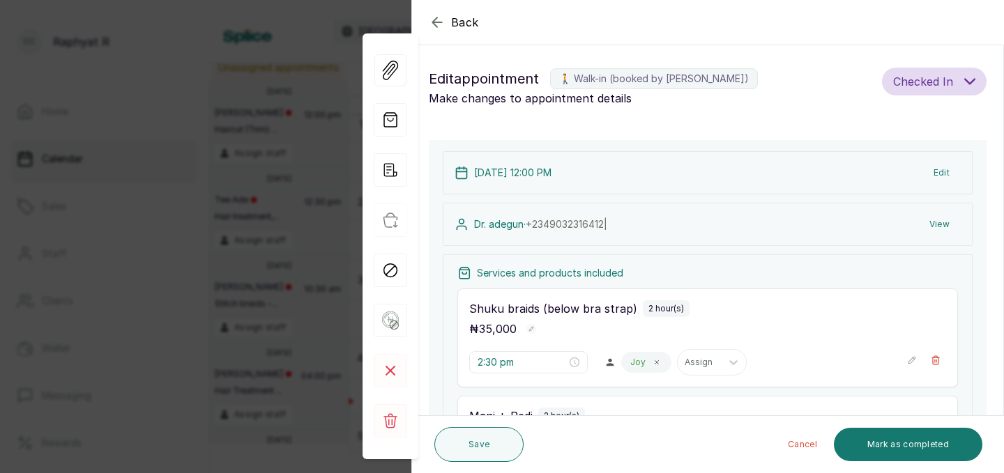
type input "12:00 pm"
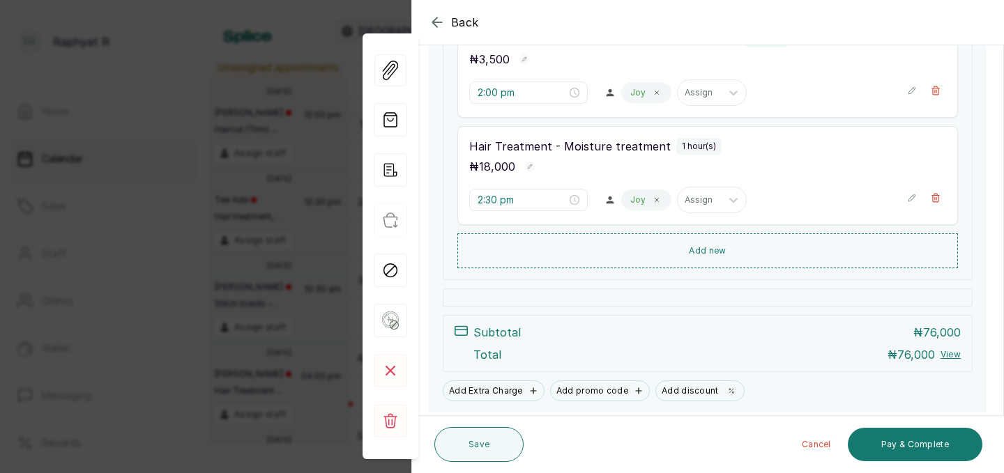
scroll to position [530, 0]
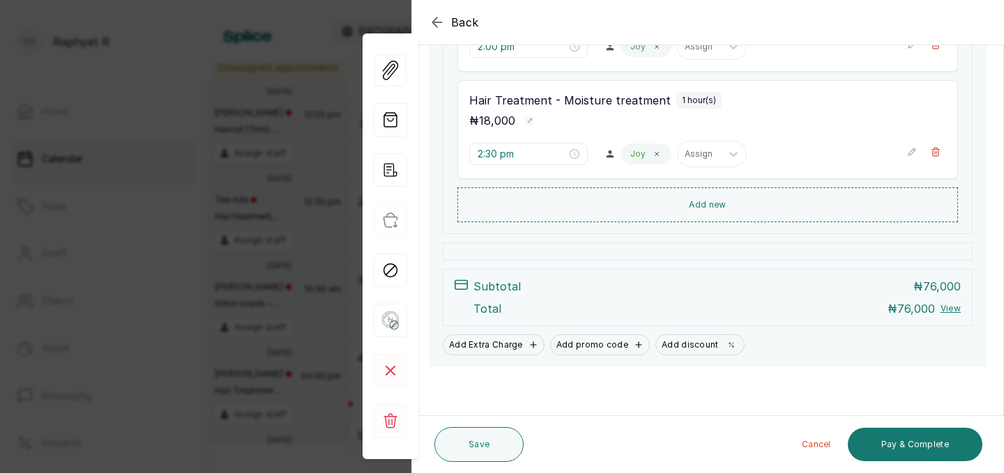
click at [438, 14] on icon "button" at bounding box center [437, 22] width 17 height 17
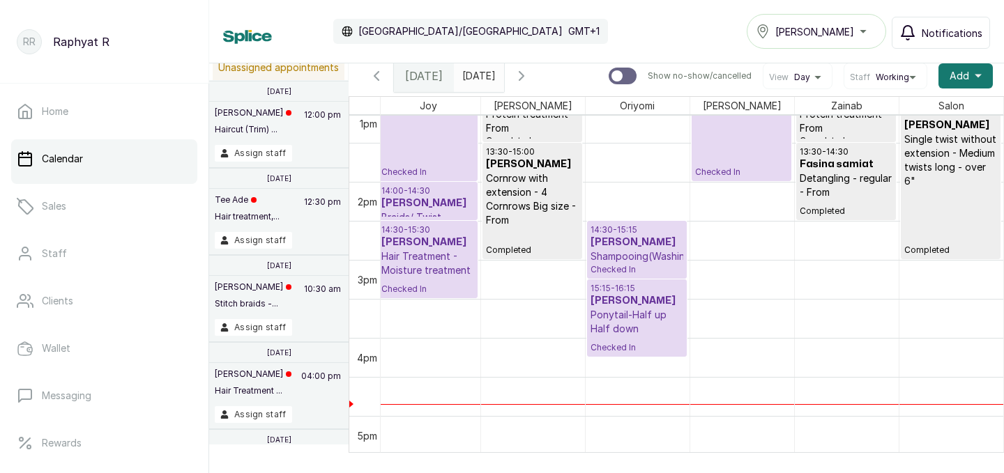
click at [610, 256] on p "Shampooing(Washing)" at bounding box center [636, 256] width 93 height 14
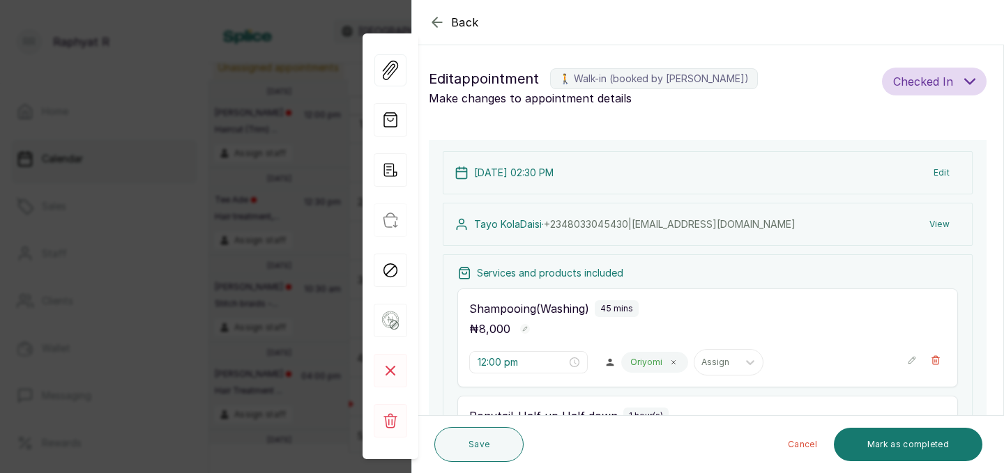
type input "2:30 pm"
type input "3:15 pm"
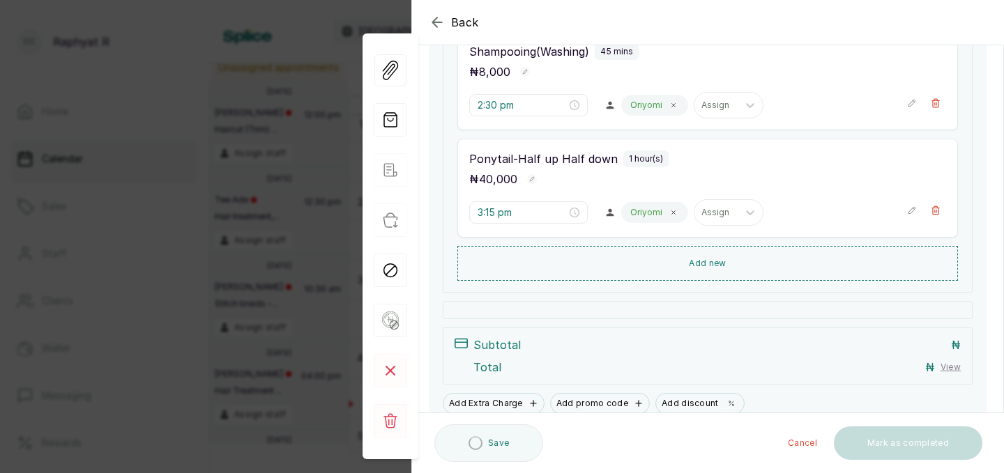
scroll to position [316, 0]
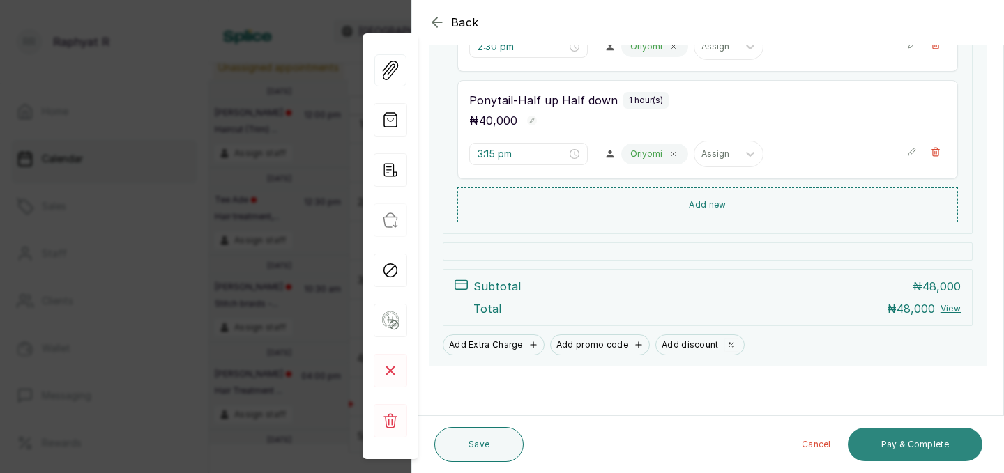
click at [886, 450] on button "Pay & Complete" at bounding box center [914, 444] width 134 height 33
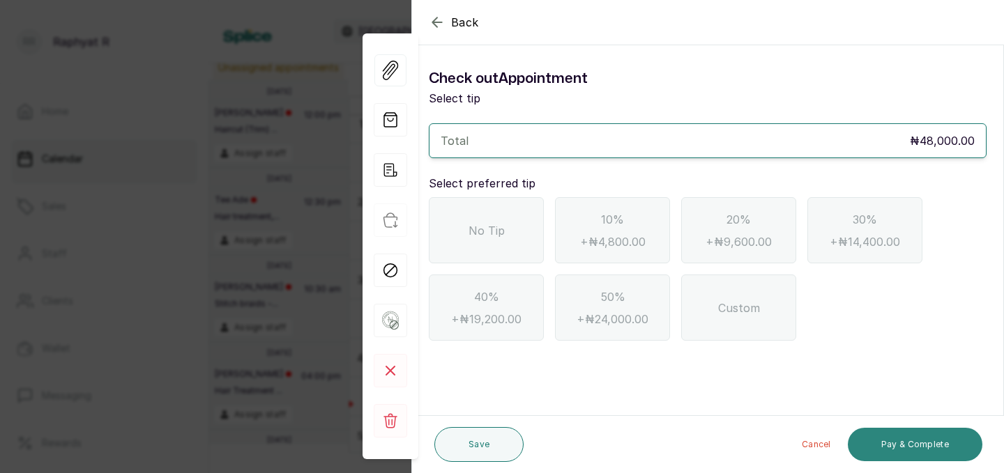
scroll to position [0, 0]
click at [522, 231] on div "No Tip" at bounding box center [486, 230] width 115 height 66
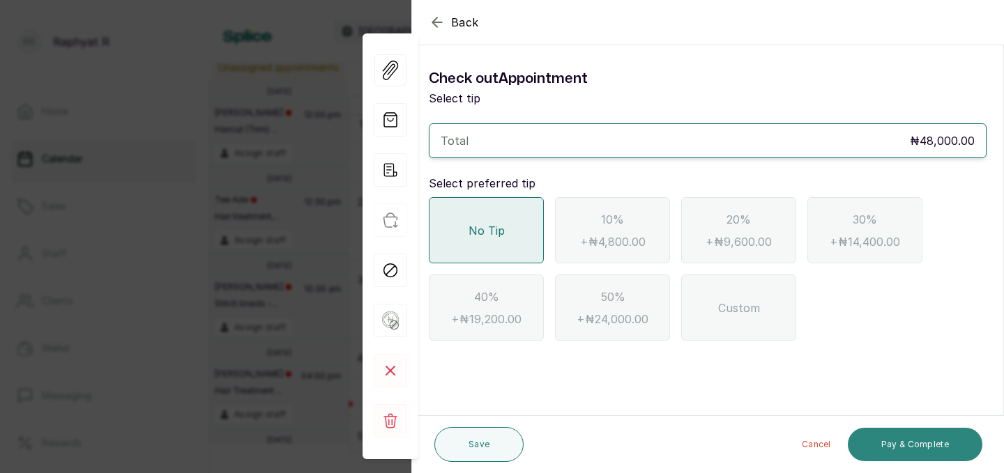
click at [875, 436] on button "Pay & Complete" at bounding box center [914, 444] width 134 height 33
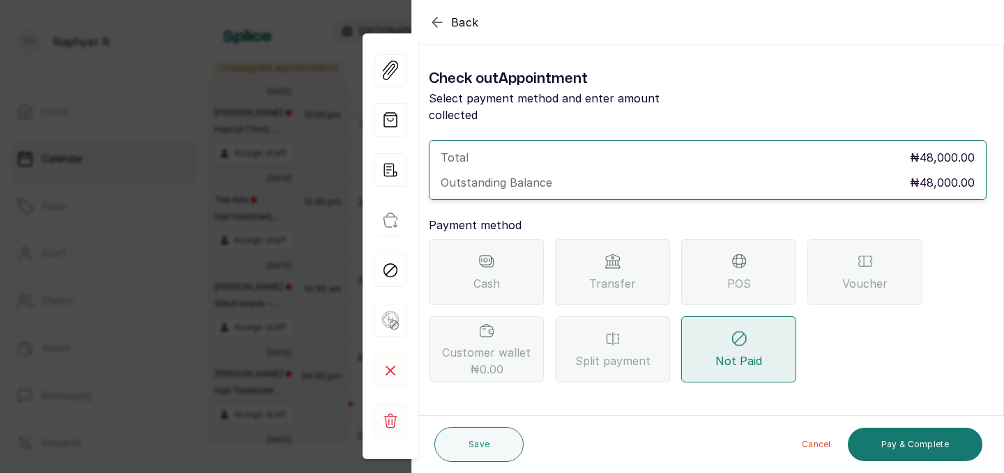
click at [661, 270] on div "Transfer" at bounding box center [612, 272] width 115 height 66
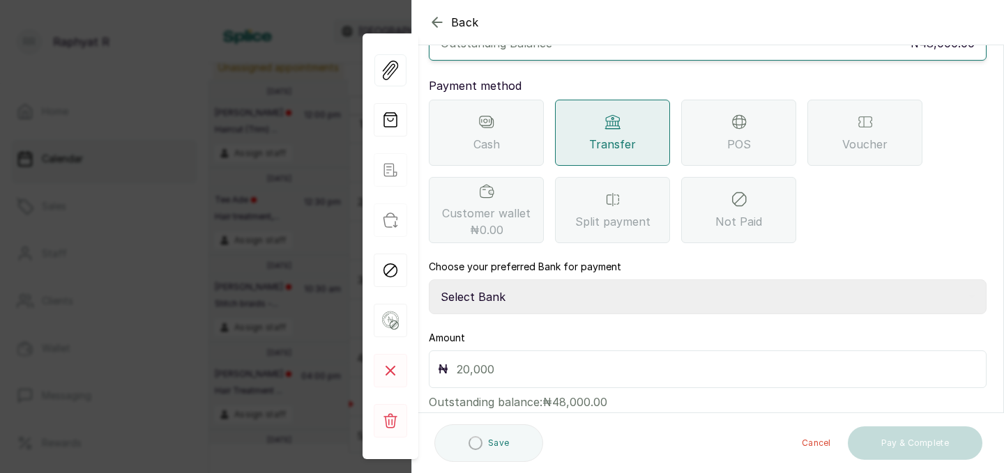
scroll to position [148, 0]
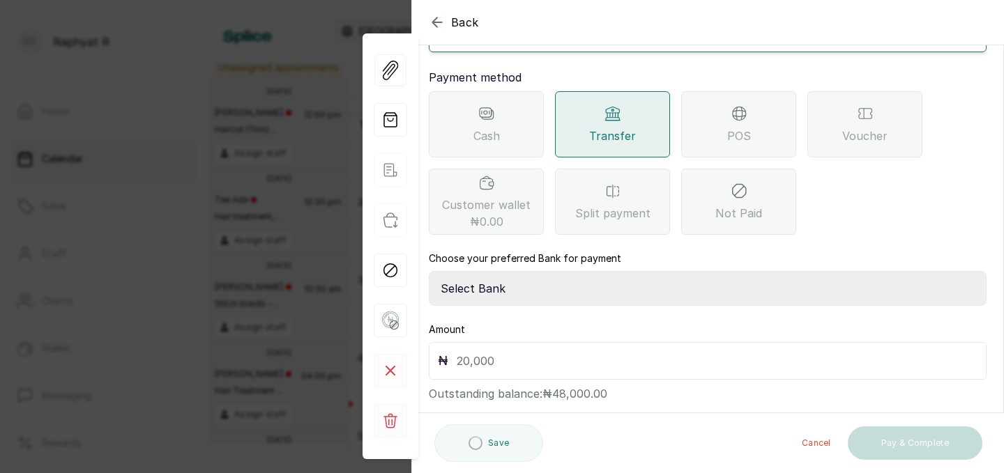
click at [520, 286] on select "Select Bank TRACTION(TRACTION) Providus Bank TASALAHQ HAIR AND BEAUTY Guaranty …" at bounding box center [708, 288] width 558 height 35
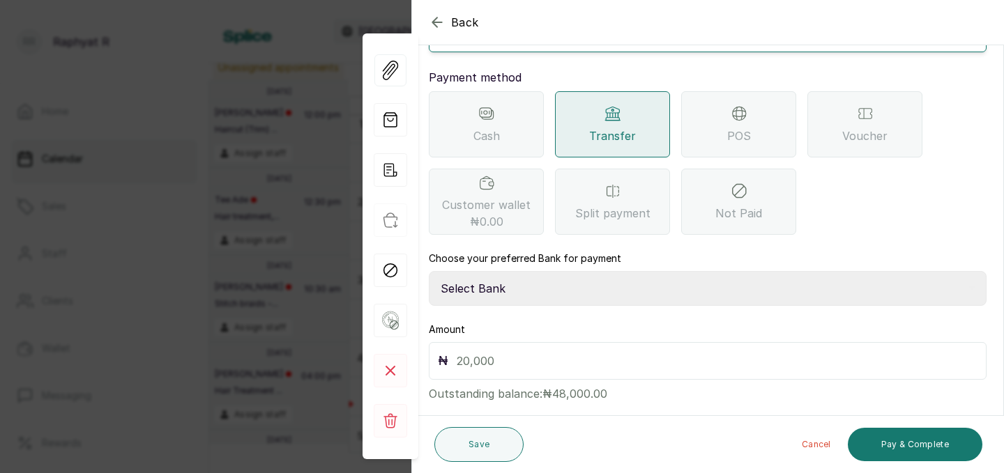
select select "d2e8ea74-1b1f-42b2-81f9-dacd6e382dd2"
click at [493, 351] on input "text" at bounding box center [716, 361] width 521 height 20
type input "48,000"
click at [907, 438] on button "Pay & Complete" at bounding box center [914, 444] width 134 height 33
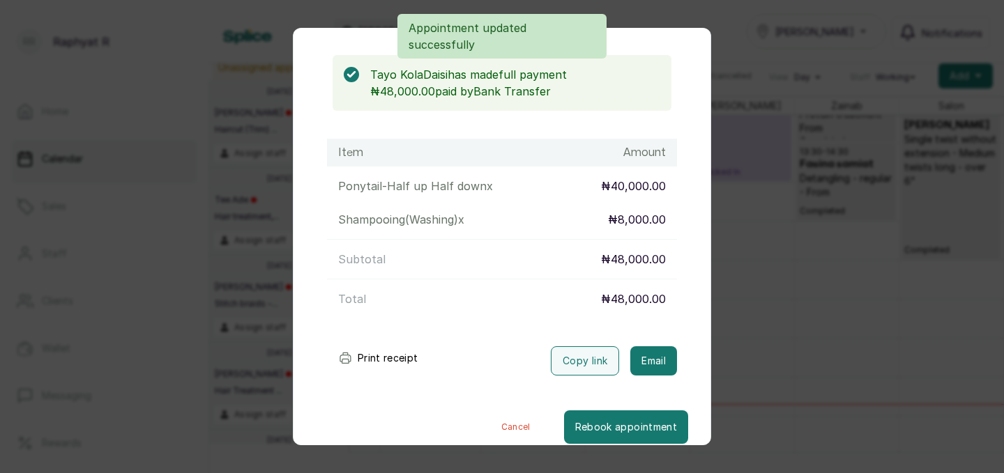
scroll to position [130, 0]
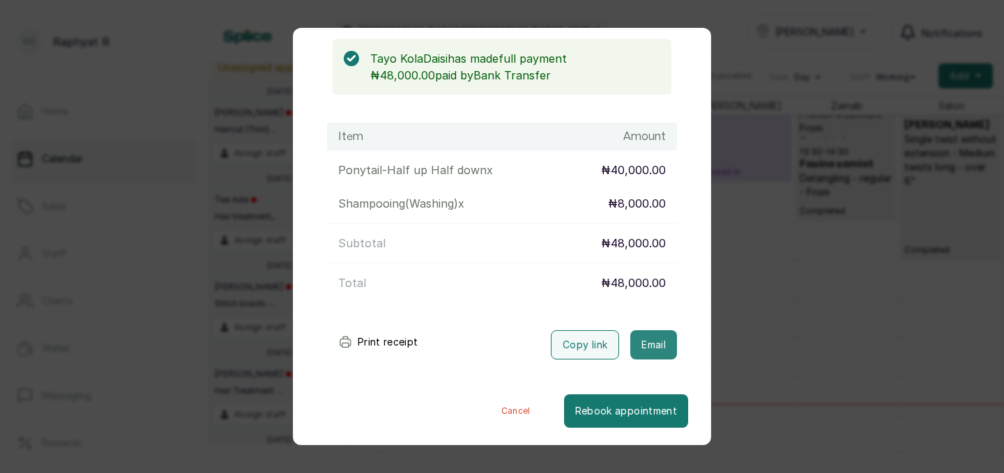
click at [652, 352] on button "Email" at bounding box center [653, 344] width 47 height 29
click at [843, 162] on div "Transaction Details Booking ID: # SPcmuQUy Date: 9 Sep, 2025 ・ 2:30 PM Billed t…" at bounding box center [502, 236] width 1004 height 473
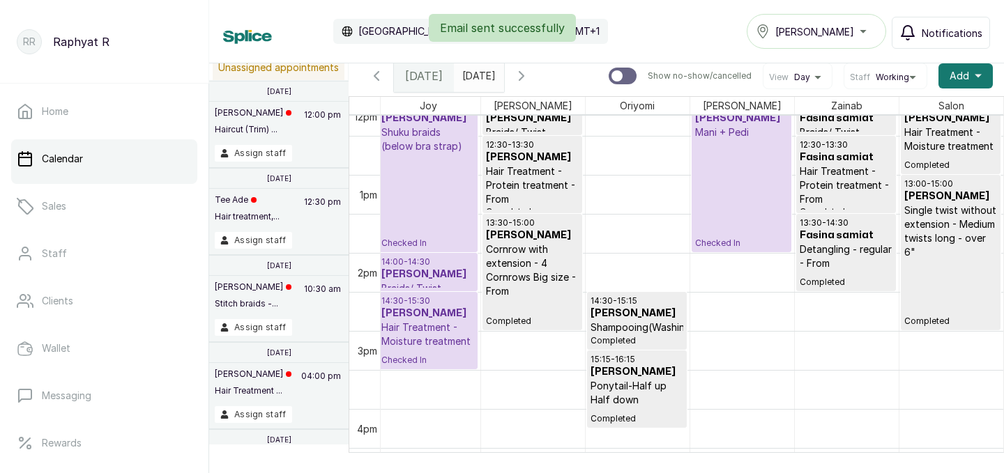
scroll to position [955, 0]
click at [744, 170] on div "12:00 - 14:00 Dr. adegun Mani + Pedi Checked In" at bounding box center [741, 175] width 93 height 148
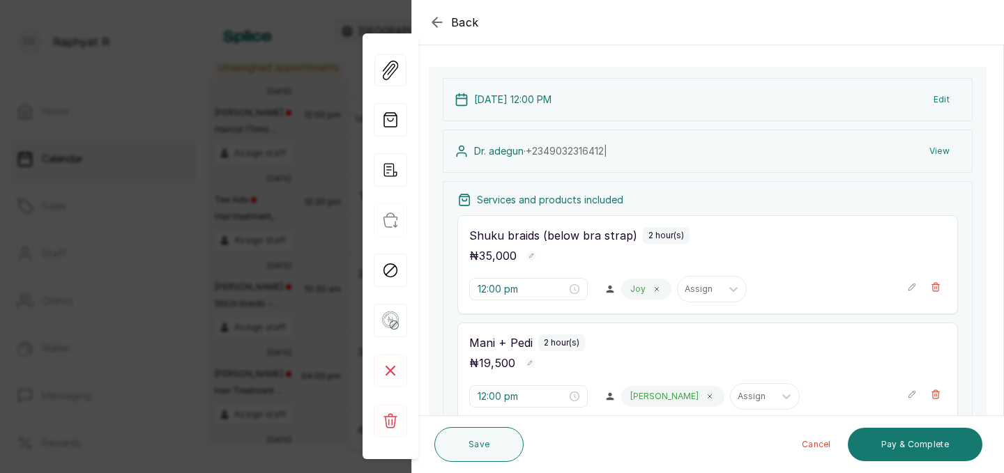
scroll to position [86, 0]
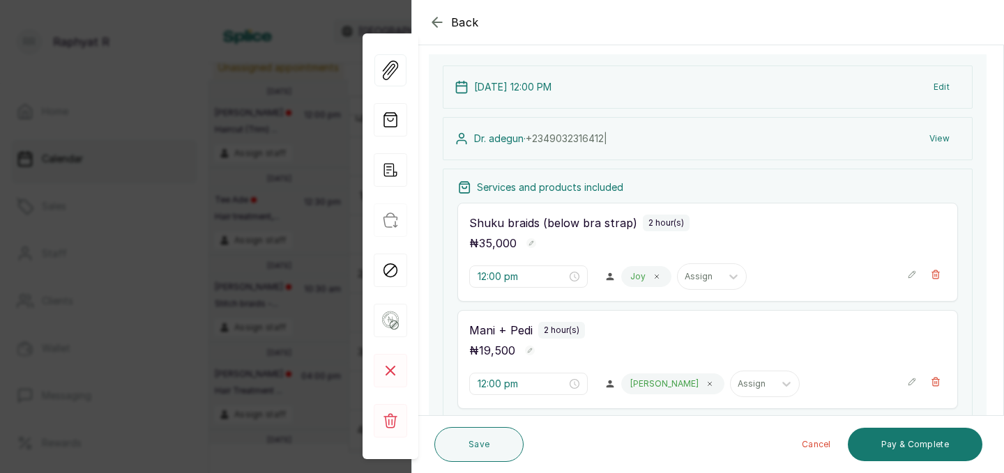
click at [915, 272] on icon "button" at bounding box center [912, 275] width 10 height 10
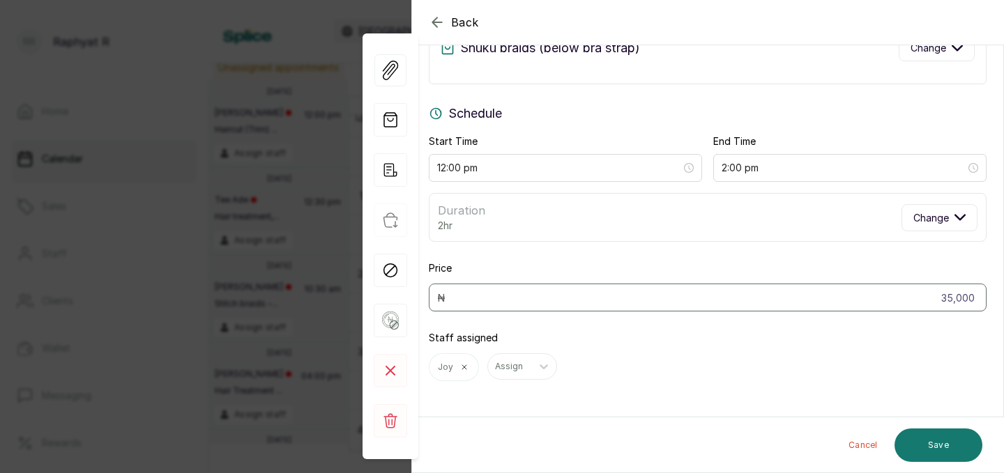
scroll to position [0, 0]
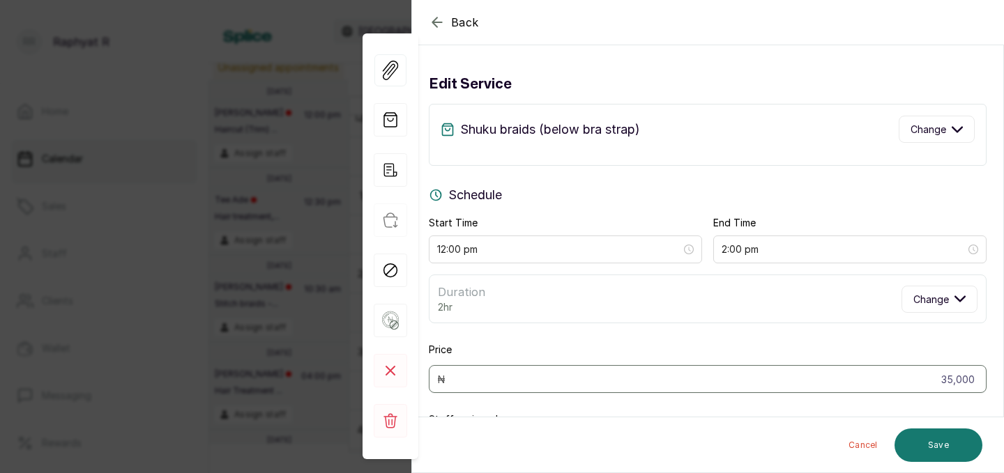
click at [440, 15] on icon "button" at bounding box center [437, 22] width 17 height 17
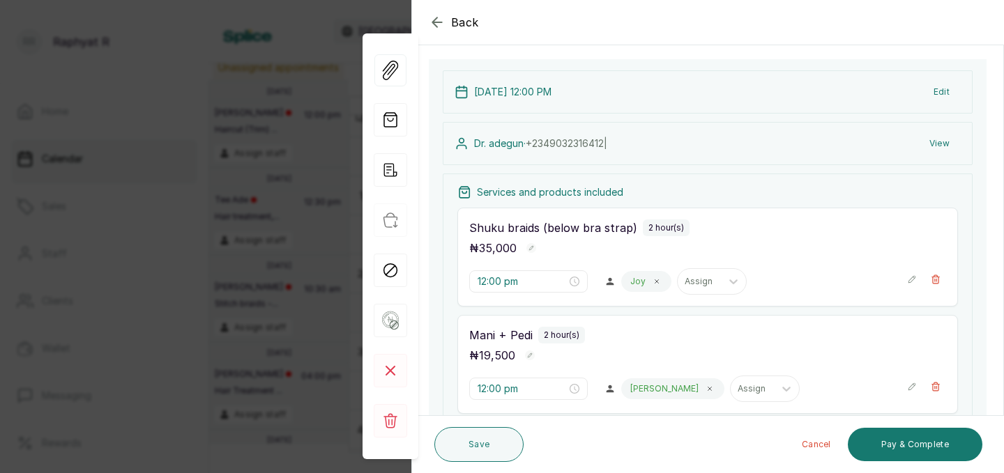
scroll to position [89, 0]
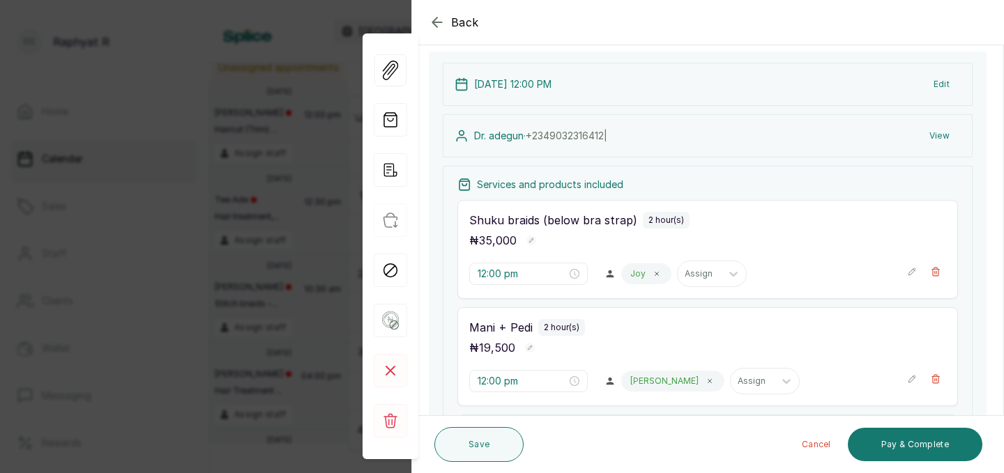
click at [911, 274] on icon "button" at bounding box center [911, 271] width 7 height 7
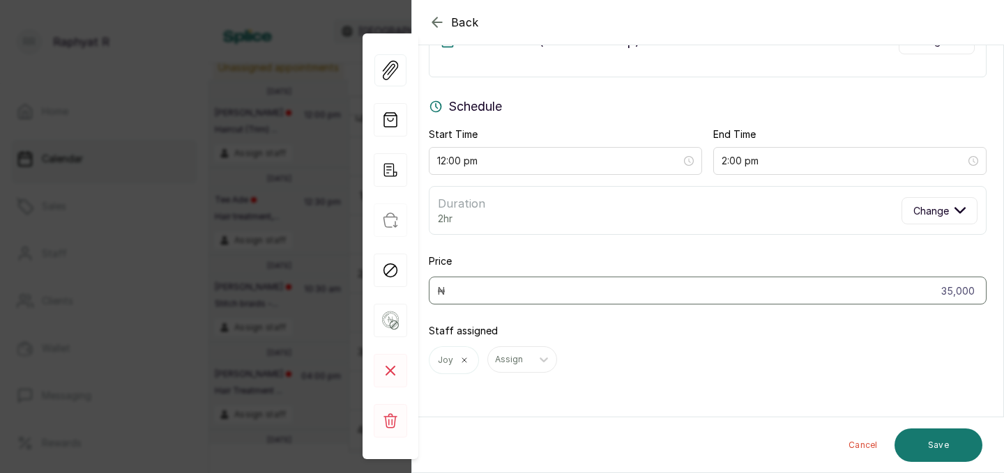
scroll to position [0, 0]
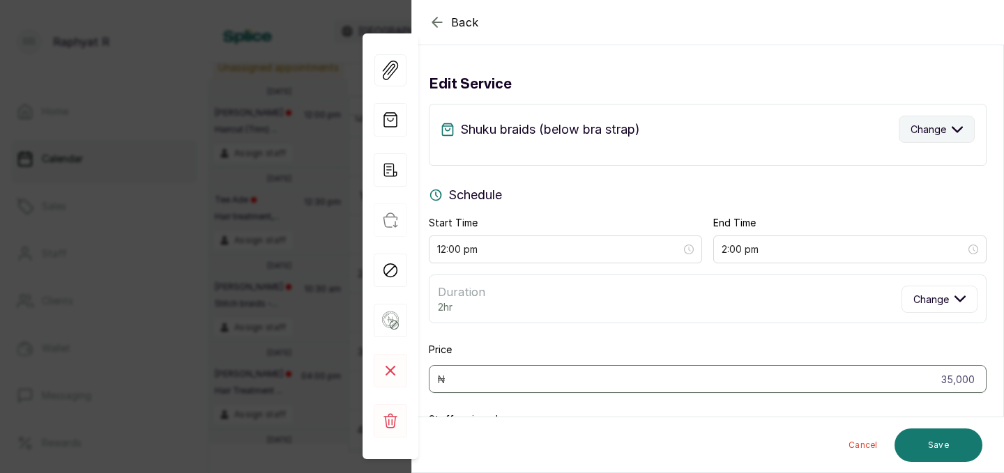
click at [962, 125] on button "Change" at bounding box center [936, 129] width 76 height 27
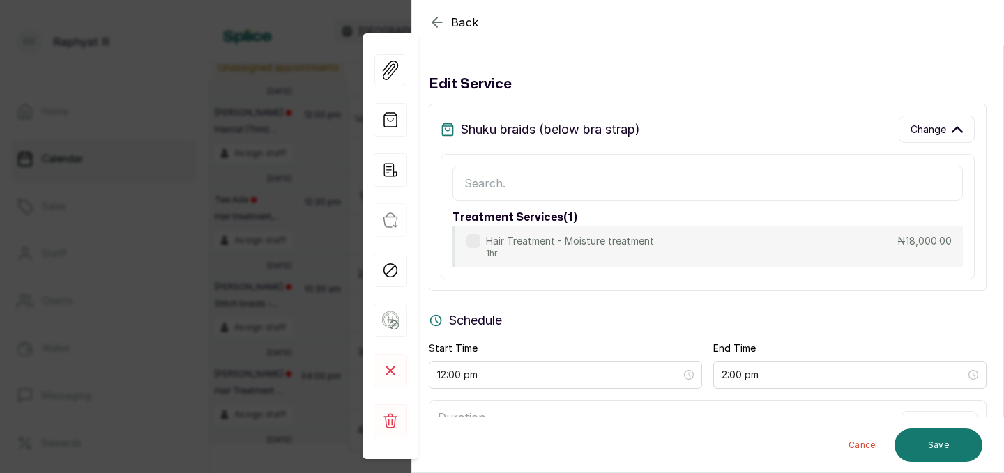
click at [702, 161] on div "treatment services ( 1 ) Hair Treatment - Moisture treatment 1hr ₦18,000.00" at bounding box center [707, 216] width 534 height 125
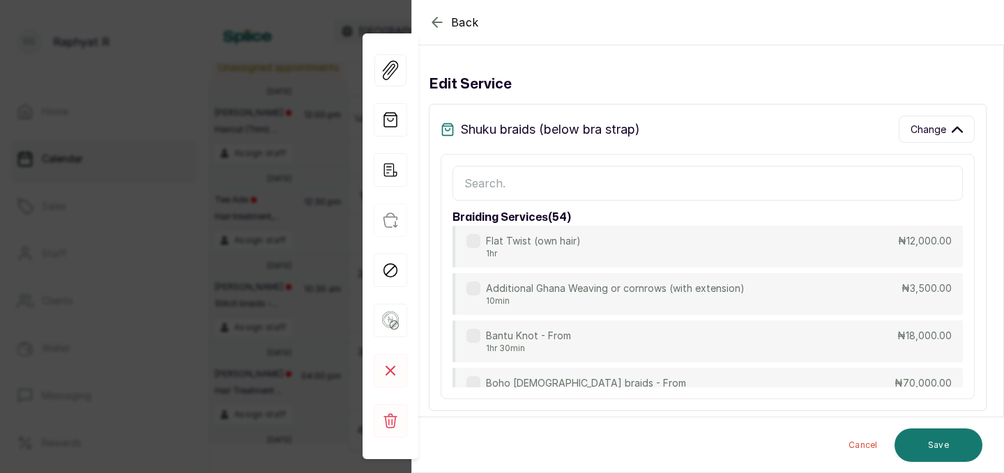
click at [683, 171] on input "text" at bounding box center [707, 183] width 510 height 35
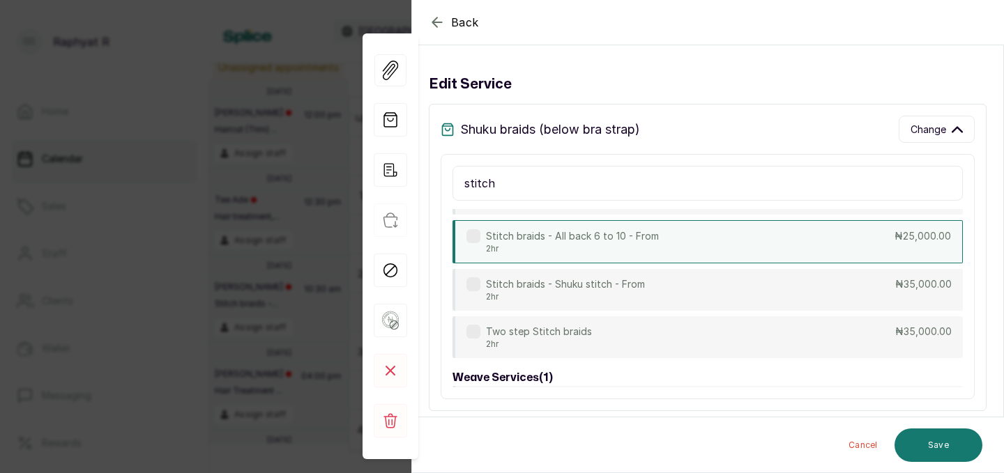
scroll to position [52, 0]
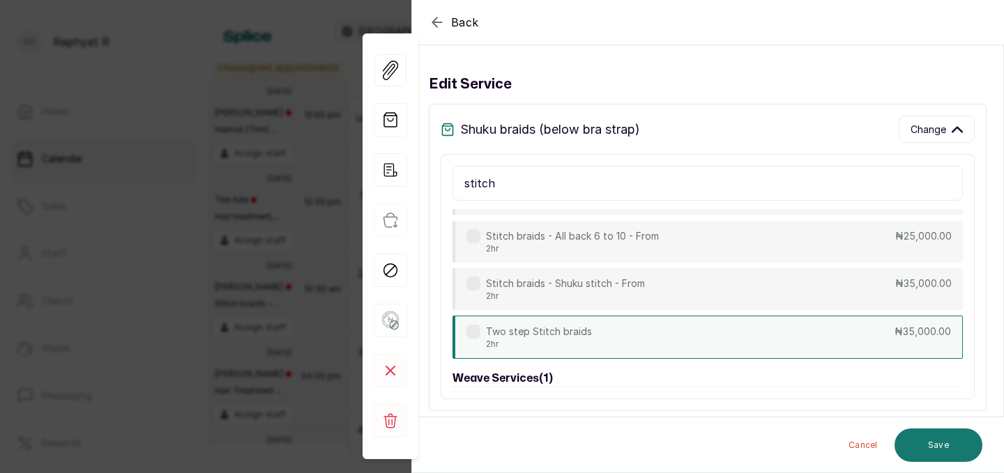
type input "stitch"
click at [661, 339] on div "Two step Stitch braids 2hr ₦35,000.00" at bounding box center [707, 337] width 510 height 43
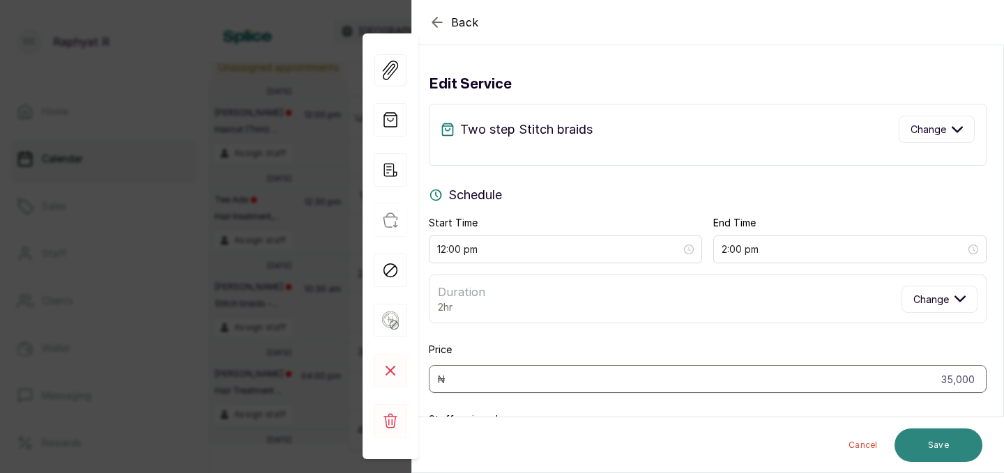
click at [954, 448] on button "Save" at bounding box center [938, 445] width 88 height 33
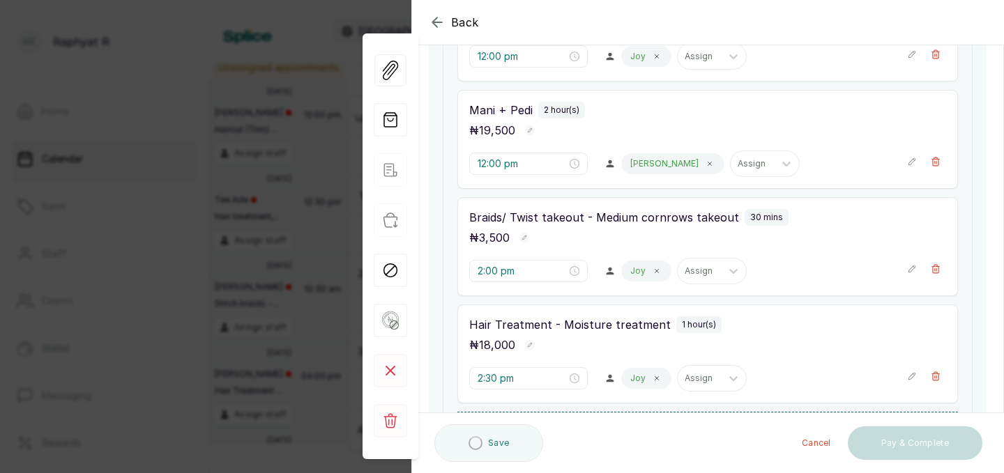
scroll to position [383, 0]
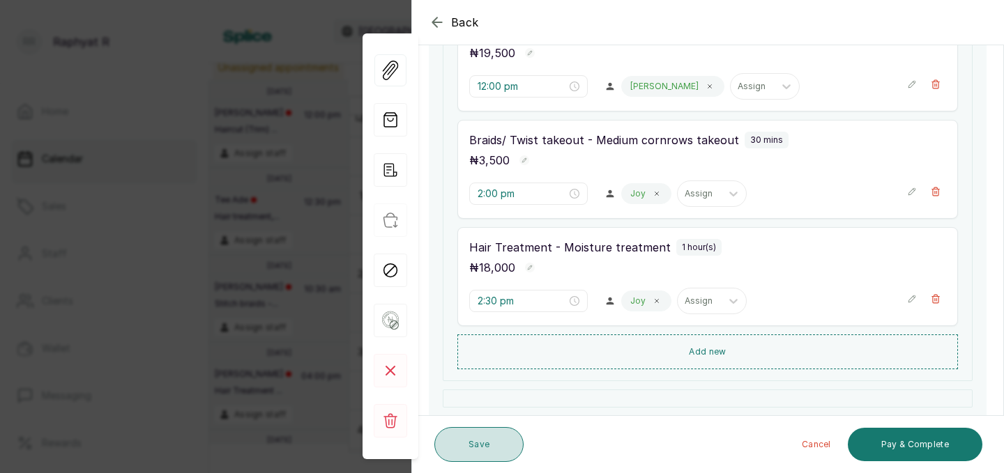
click at [495, 440] on button "Save" at bounding box center [478, 444] width 89 height 35
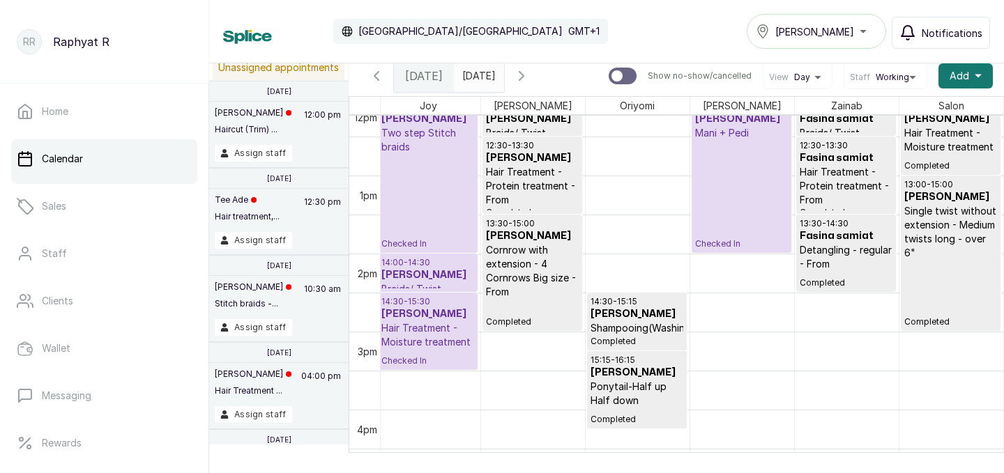
click at [448, 173] on div "12:00 - 14:00 Dr. adegun Two step Stitch braids Checked In" at bounding box center [427, 175] width 93 height 148
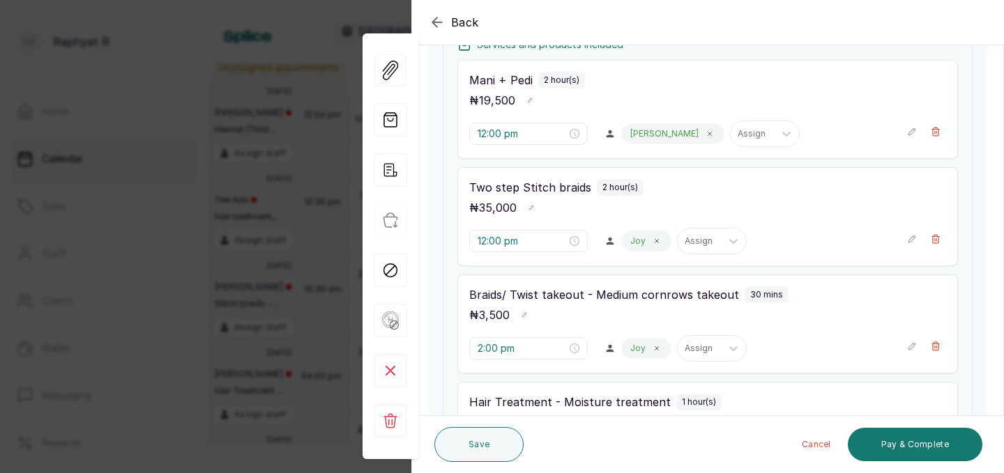
scroll to position [236, 0]
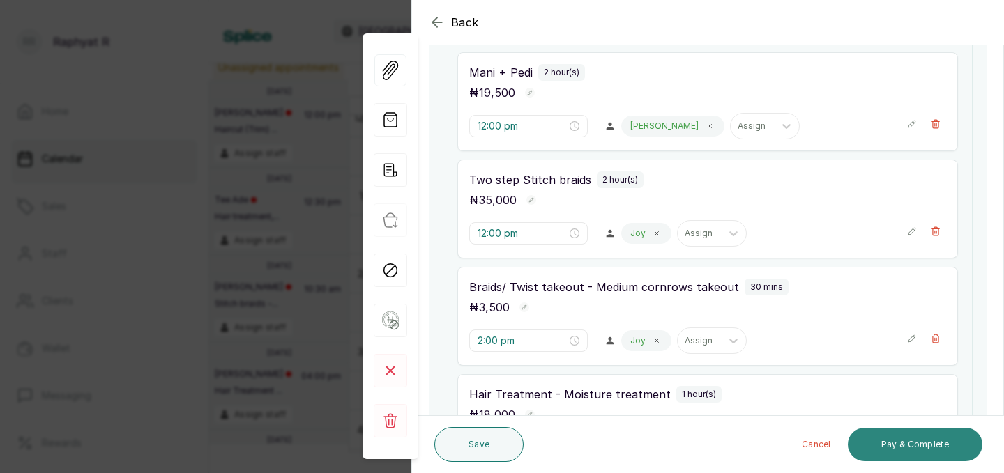
click at [890, 431] on button "Pay & Complete" at bounding box center [914, 444] width 134 height 33
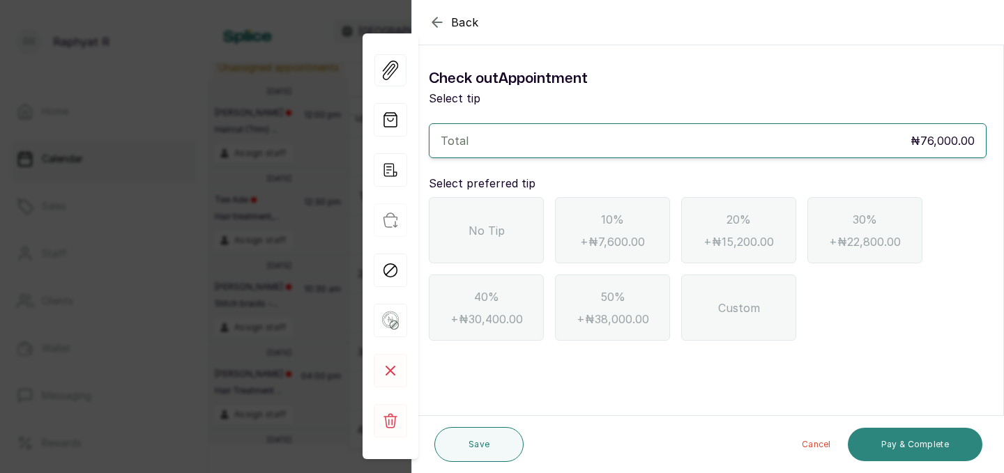
scroll to position [0, 0]
click at [516, 247] on div "No Tip" at bounding box center [486, 230] width 115 height 66
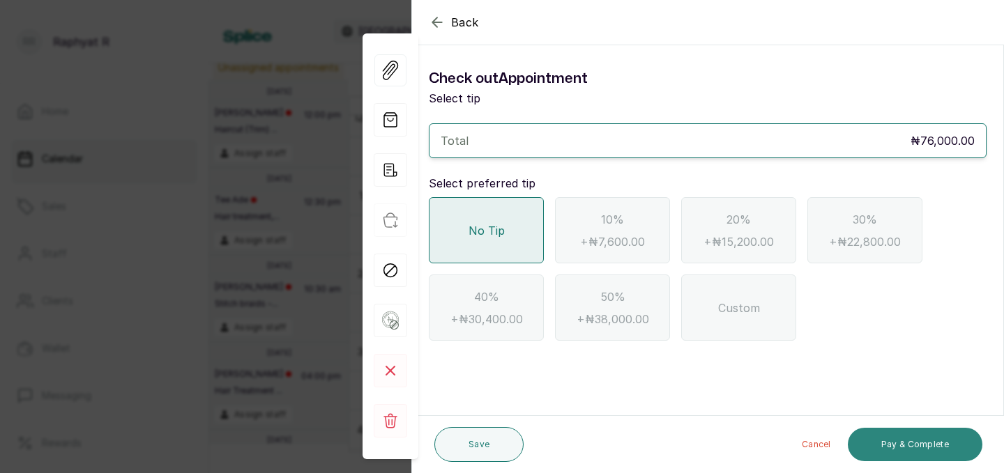
click at [876, 440] on button "Pay & Complete" at bounding box center [914, 444] width 134 height 33
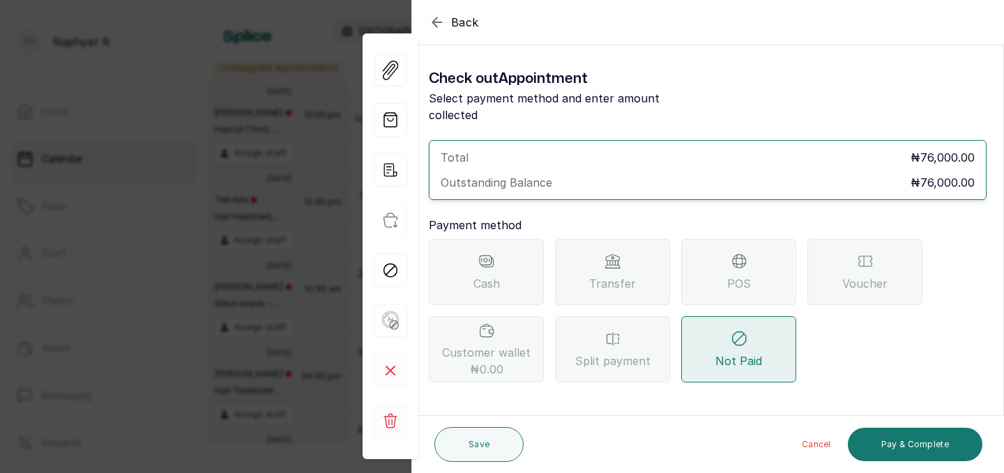
click at [643, 266] on div "Transfer" at bounding box center [612, 272] width 115 height 66
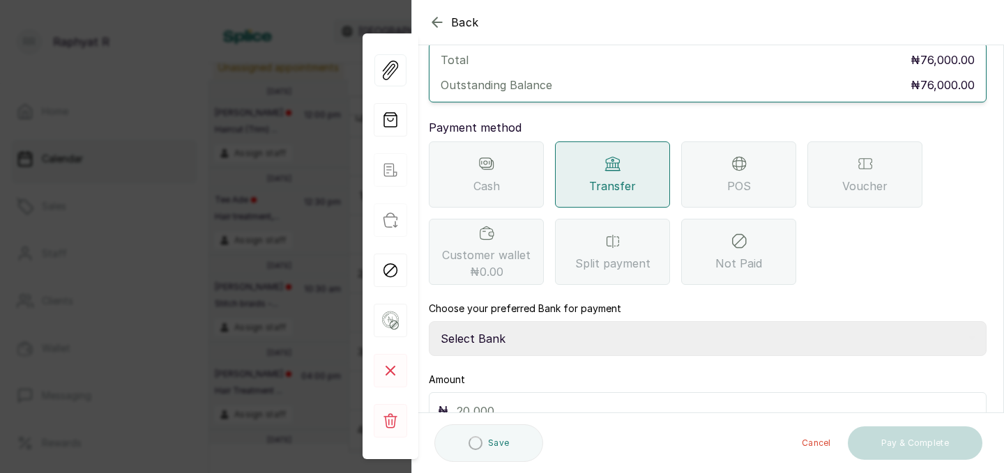
scroll to position [117, 0]
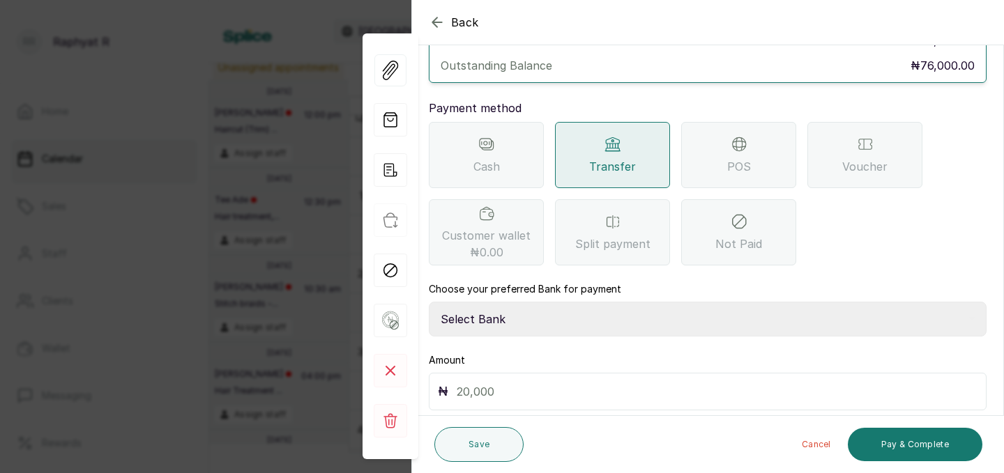
click at [574, 302] on select "Select Bank TRACTION(TRACTION) Providus Bank TASALAHQ HAIR AND BEAUTY Guaranty …" at bounding box center [708, 319] width 558 height 35
select select "d2e8ea74-1b1f-42b2-81f9-dacd6e382dd2"
click at [546, 382] on input "text" at bounding box center [716, 392] width 521 height 20
type input "76,000"
click at [905, 455] on button "Pay & Complete" at bounding box center [914, 444] width 134 height 33
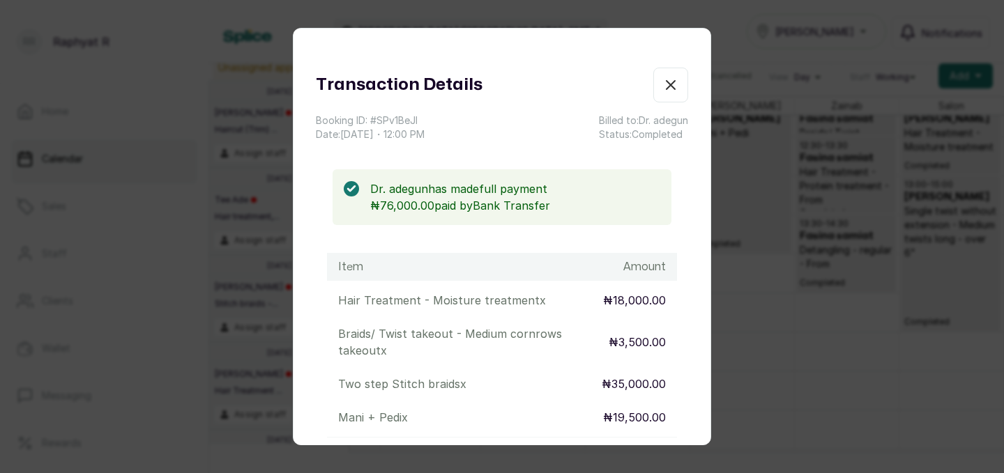
click at [665, 77] on icon "button" at bounding box center [670, 85] width 17 height 17
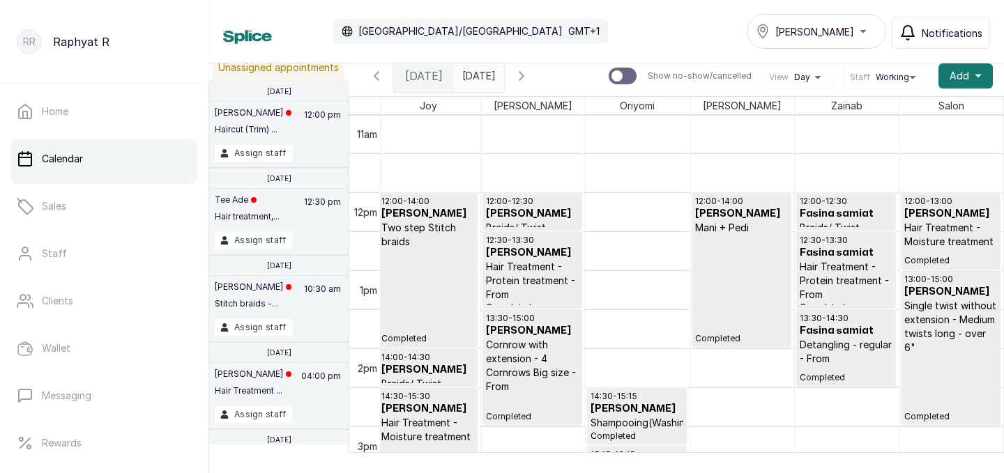
scroll to position [872, 0]
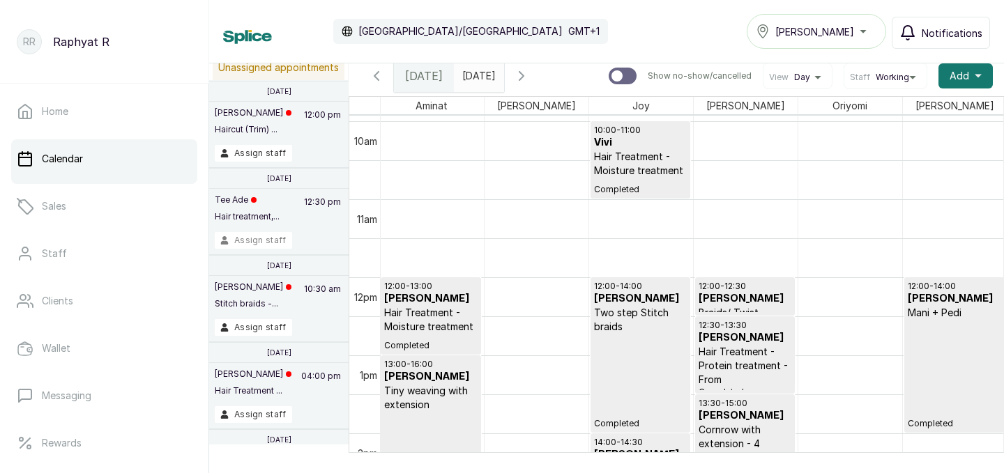
click at [263, 239] on button "Assign staff" at bounding box center [253, 240] width 77 height 17
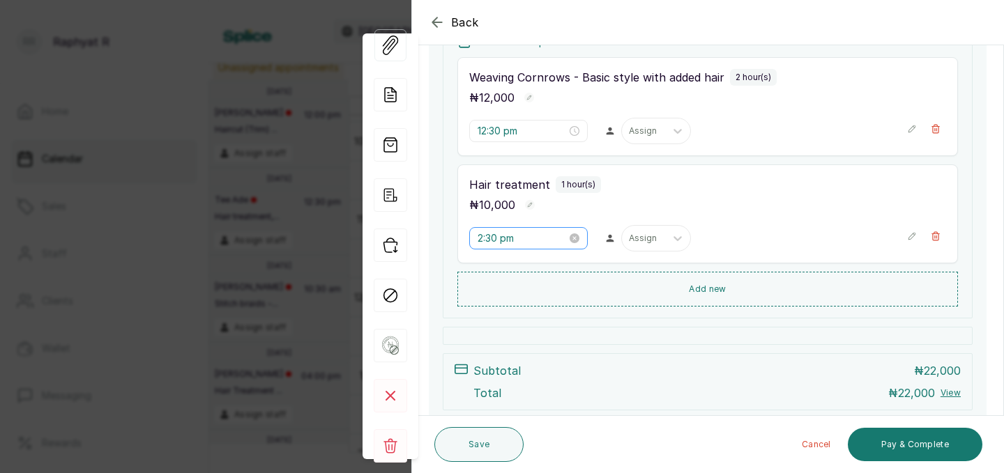
scroll to position [231, 0]
click at [395, 393] on rect at bounding box center [390, 395] width 33 height 33
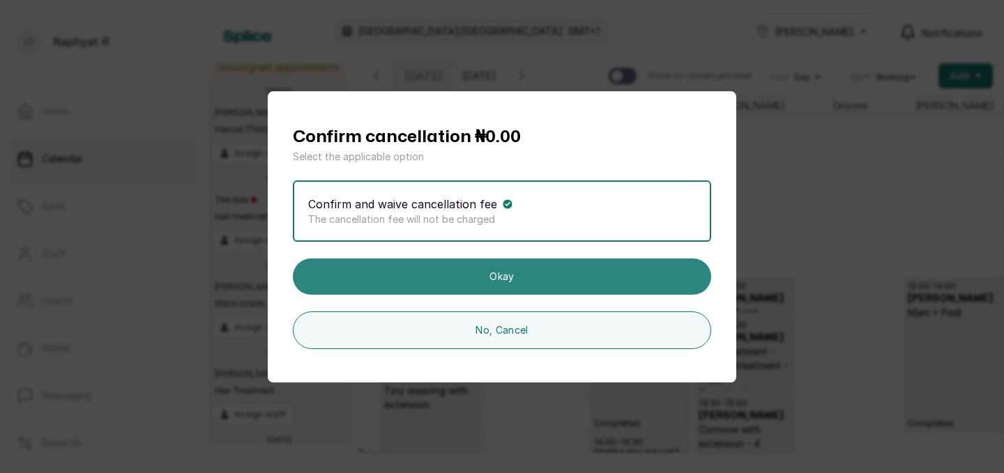
click at [437, 286] on button "Okay" at bounding box center [502, 277] width 418 height 36
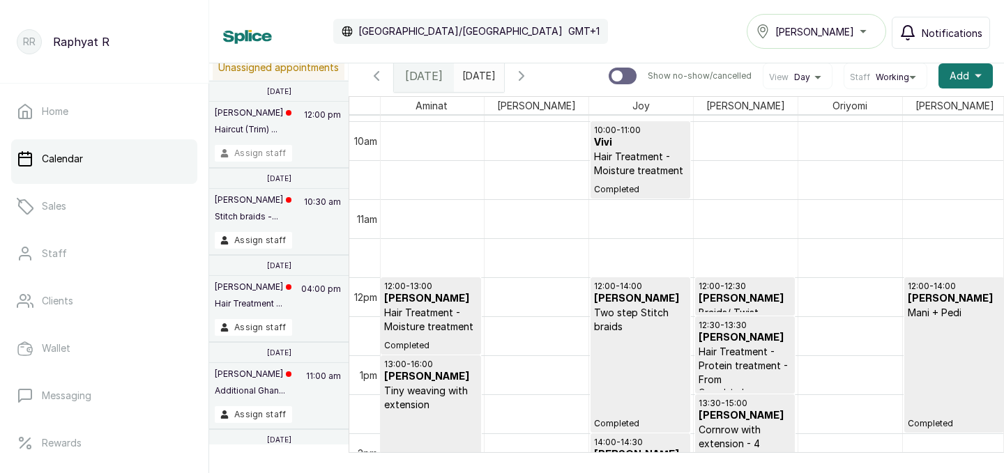
click at [266, 153] on button "Assign staff" at bounding box center [253, 153] width 77 height 17
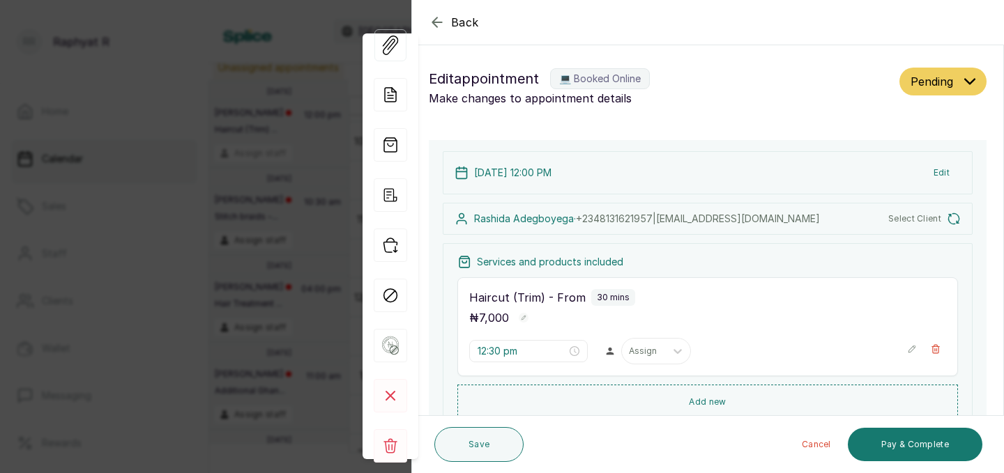
type input "12:00 pm"
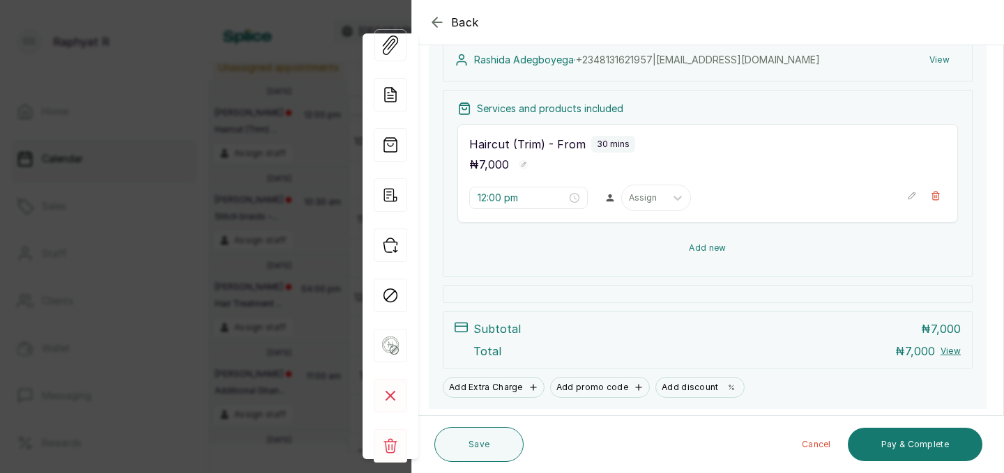
scroll to position [165, 0]
click at [391, 394] on rect at bounding box center [390, 395] width 33 height 33
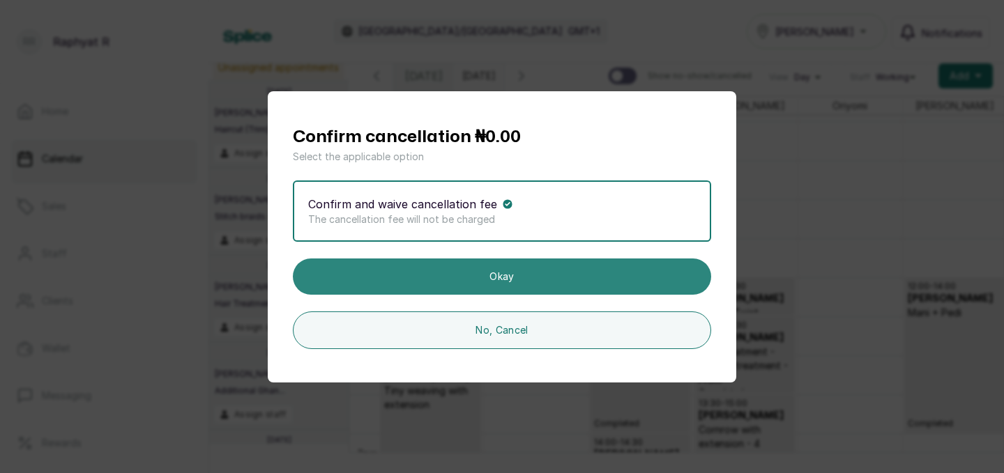
click at [488, 285] on button "Okay" at bounding box center [502, 277] width 418 height 36
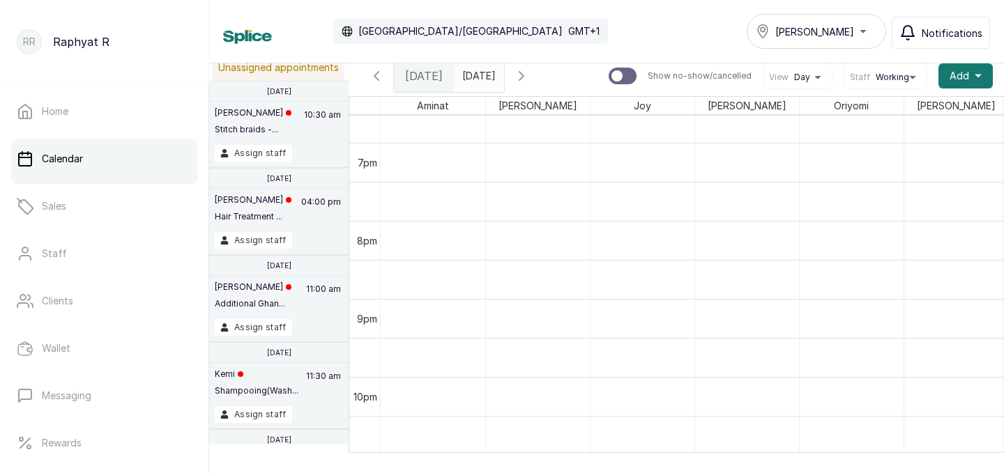
scroll to position [1335, 0]
